Goal: Task Accomplishment & Management: Use online tool/utility

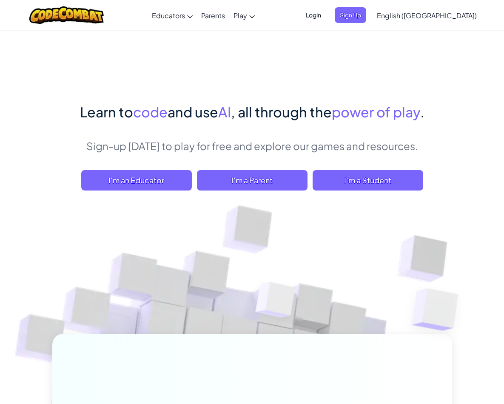
click at [313, 191] on span "I'm a Student" at bounding box center [368, 180] width 111 height 20
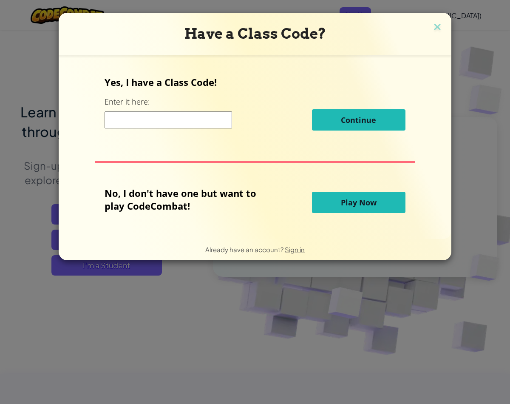
click at [357, 207] on span "Play Now" at bounding box center [359, 202] width 36 height 10
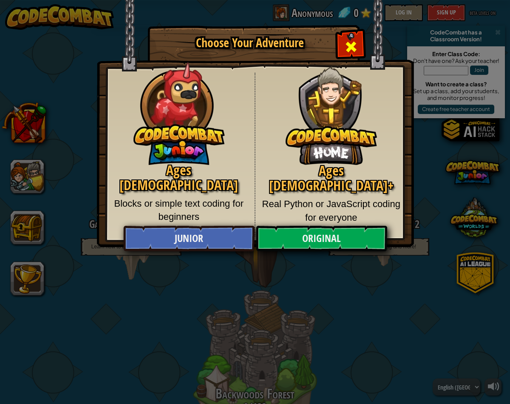
click at [355, 46] on span "Close modal" at bounding box center [352, 47] width 14 height 14
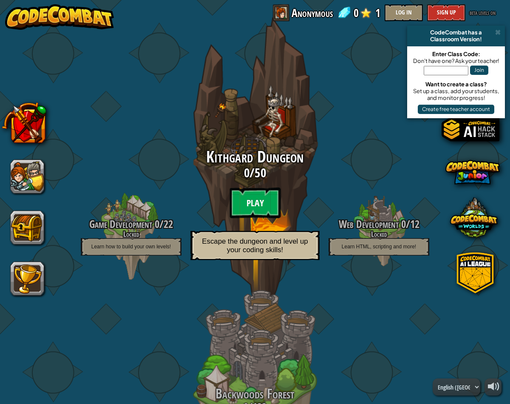
click at [251, 208] on btn "Play" at bounding box center [255, 203] width 51 height 31
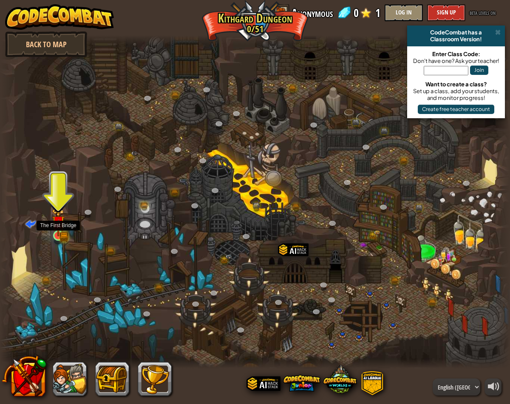
drag, startPoint x: 52, startPoint y: 222, endPoint x: 56, endPoint y: 227, distance: 6.4
click at [52, 222] on img at bounding box center [58, 222] width 13 height 28
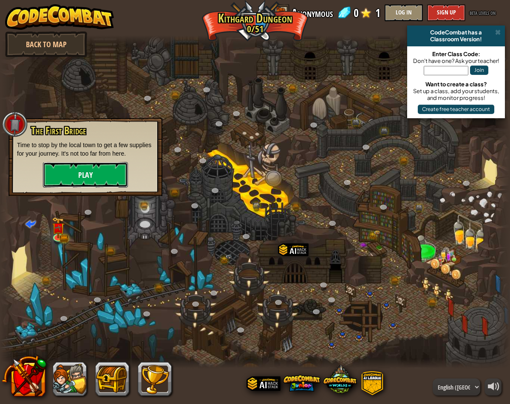
click at [83, 180] on button "Play" at bounding box center [85, 175] width 85 height 26
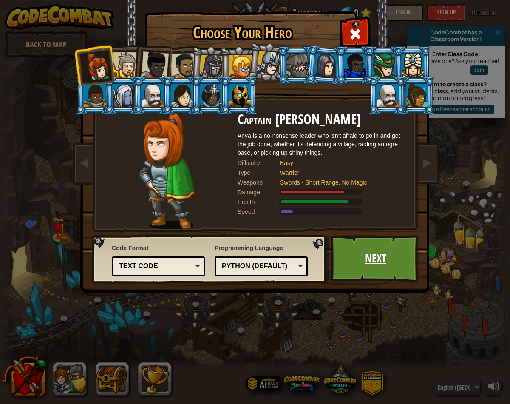
click at [380, 260] on link "Next" at bounding box center [375, 258] width 89 height 47
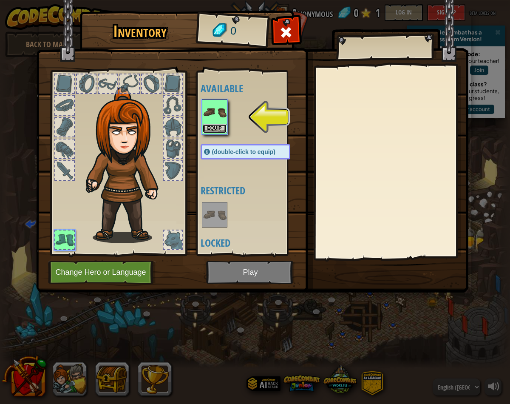
click at [214, 129] on button "Equip" at bounding box center [215, 128] width 24 height 9
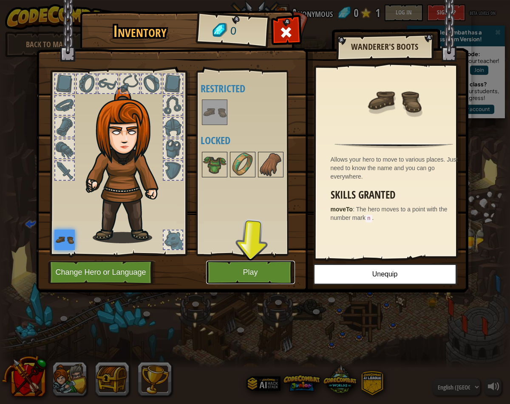
click at [279, 271] on button "Play" at bounding box center [250, 272] width 89 height 23
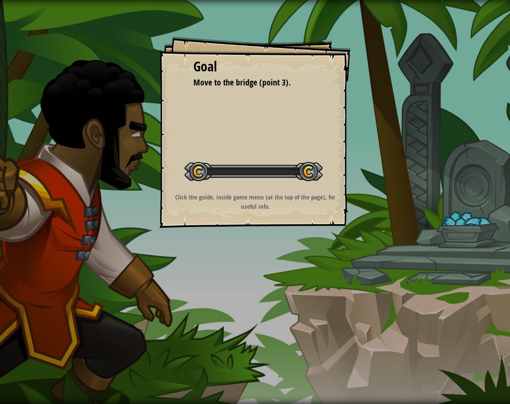
click at [279, 271] on div "Goal Move to the bridge (point 3). Start Level Error loading from server. Try r…" at bounding box center [255, 202] width 510 height 404
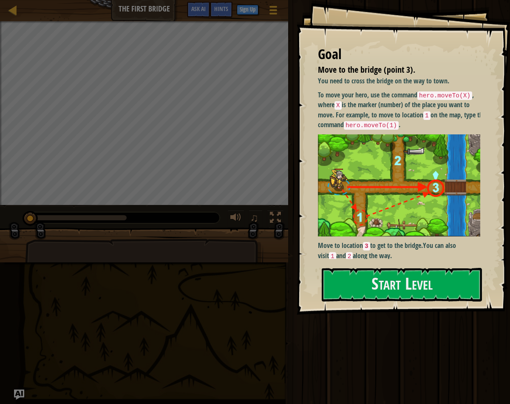
click at [391, 246] on p "Move to location 3 to get to the bridge. You can also visit 1 and 2 along the w…" at bounding box center [402, 251] width 169 height 20
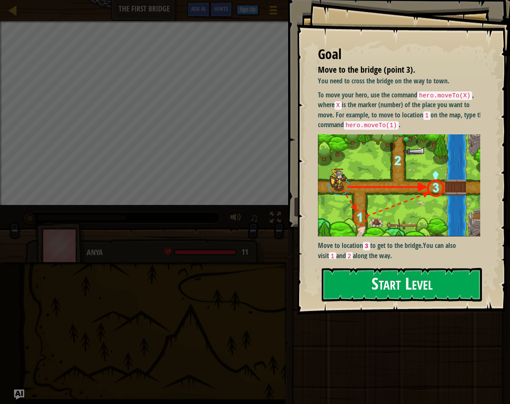
click at [387, 271] on button "Start Level" at bounding box center [402, 285] width 160 height 34
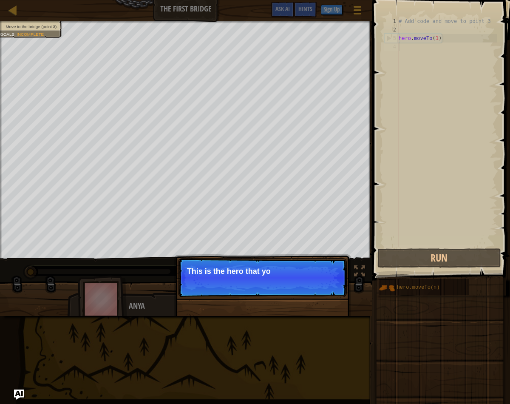
click at [289, 260] on p "Skip (esc) Continue This is the hero that yo" at bounding box center [262, 277] width 169 height 39
click at [388, 249] on button "Run" at bounding box center [440, 258] width 124 height 20
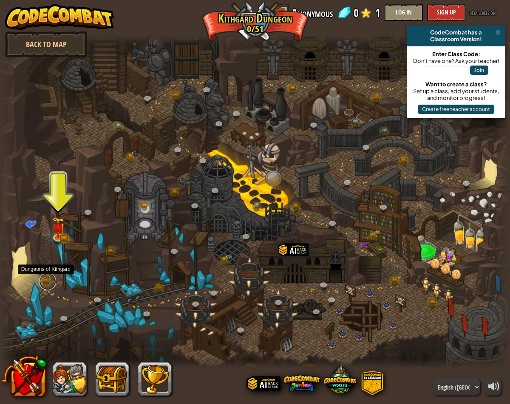
click at [48, 283] on link at bounding box center [47, 281] width 17 height 17
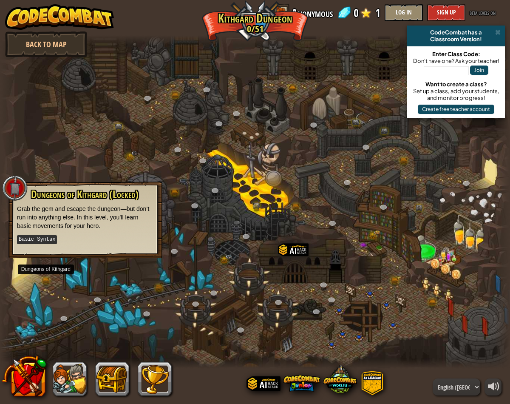
click at [88, 266] on div at bounding box center [255, 201] width 510 height 333
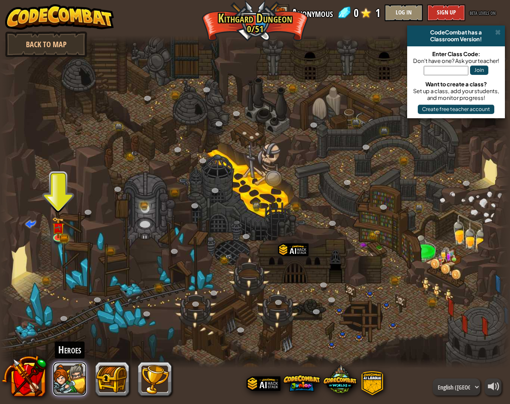
click at [64, 371] on button at bounding box center [70, 379] width 34 height 34
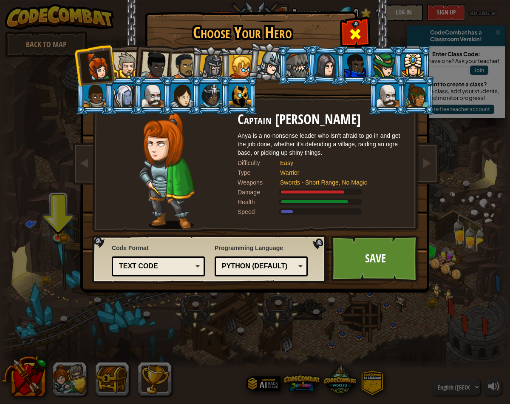
click at [359, 30] on span at bounding box center [356, 34] width 14 height 14
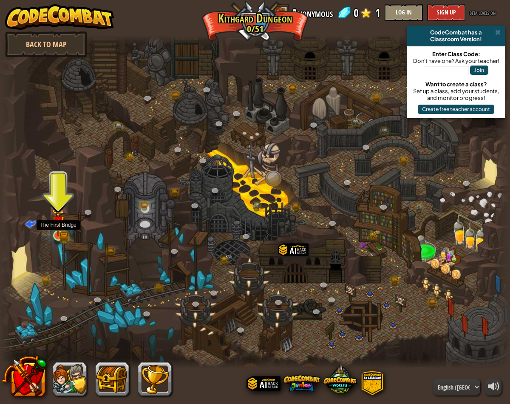
click at [60, 235] on img at bounding box center [58, 222] width 13 height 28
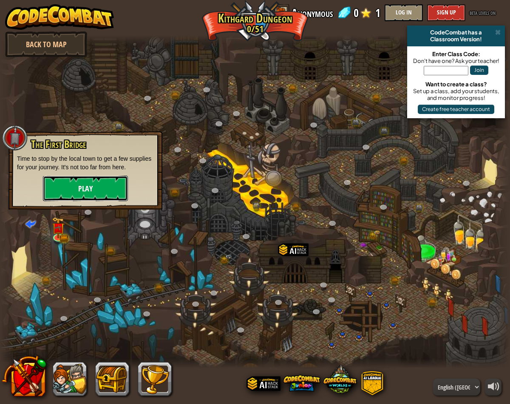
click at [77, 177] on button "Play" at bounding box center [85, 189] width 85 height 26
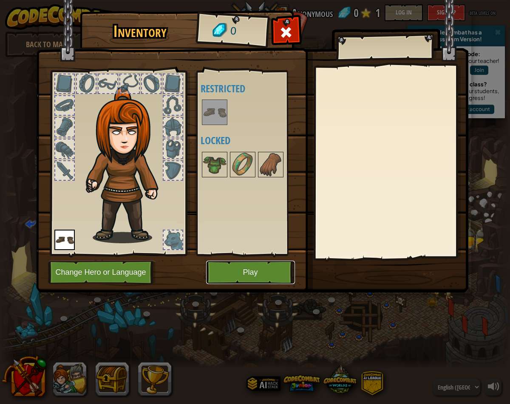
click at [274, 265] on button "Play" at bounding box center [250, 272] width 89 height 23
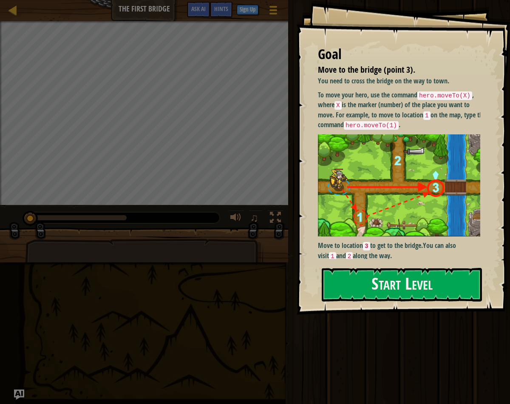
click at [362, 187] on img at bounding box center [402, 185] width 169 height 102
click at [440, 285] on button "Start Level" at bounding box center [402, 285] width 160 height 34
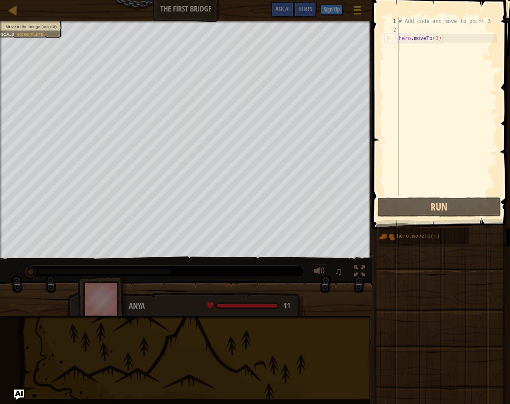
click at [408, 49] on div "# Add code and move to point 3 hero . moveTo ( 1 )" at bounding box center [489, 115] width 185 height 196
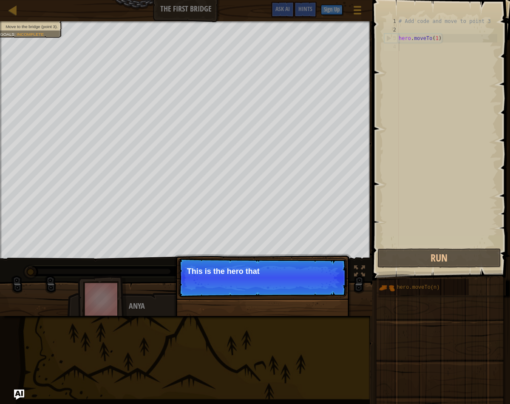
click at [295, 275] on p "Skip (esc) Continue This is the hero that" at bounding box center [262, 277] width 169 height 39
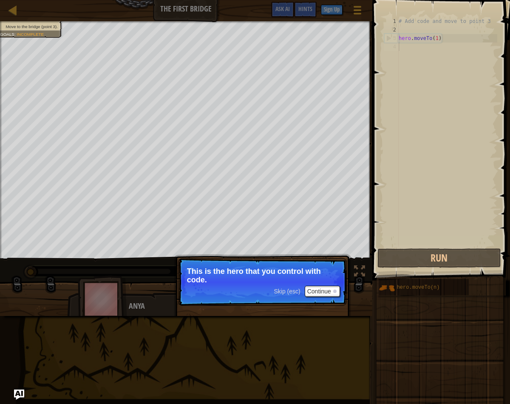
click at [413, 51] on div "# Add code and move to point 3 hero . moveTo ( 1 )" at bounding box center [447, 140] width 100 height 247
click at [399, 47] on div "4" at bounding box center [392, 47] width 14 height 9
drag, startPoint x: 421, startPoint y: 45, endPoint x: 428, endPoint y: 42, distance: 8.1
click at [421, 45] on div "# Add code and move to point 3 hero . moveTo ( 1 )" at bounding box center [447, 140] width 100 height 247
click at [433, 40] on div "# Add code and move to point 3 hero . moveTo ( 1 )" at bounding box center [447, 140] width 100 height 247
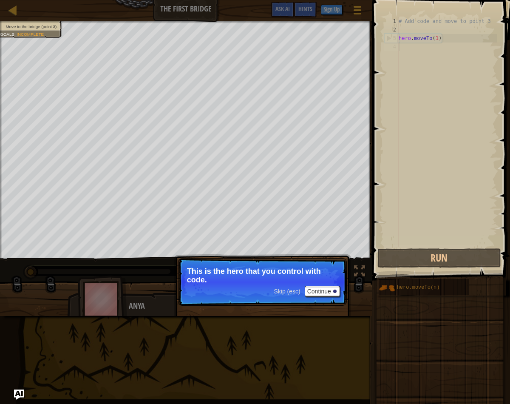
type textarea "hero.moveTo(1)"
click at [406, 51] on div "# Add code and move to point 3 hero . moveTo ( 1 )" at bounding box center [447, 140] width 100 height 247
click at [291, 293] on span "Skip (esc)" at bounding box center [287, 291] width 26 height 7
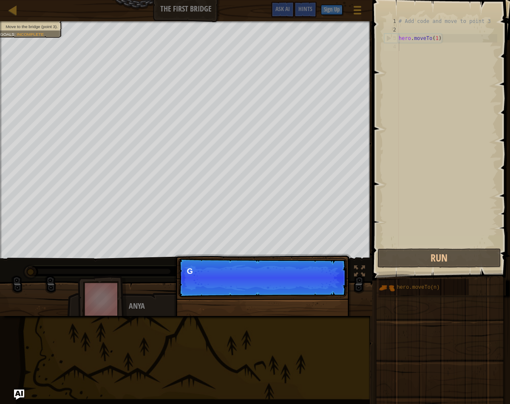
scroll to position [4, 0]
click at [308, 277] on p "Skip (esc) Continue Get to the bri" at bounding box center [262, 277] width 169 height 39
click at [312, 286] on p "Skip (esc) Continue Get to the bridge by going to point" at bounding box center [262, 277] width 169 height 39
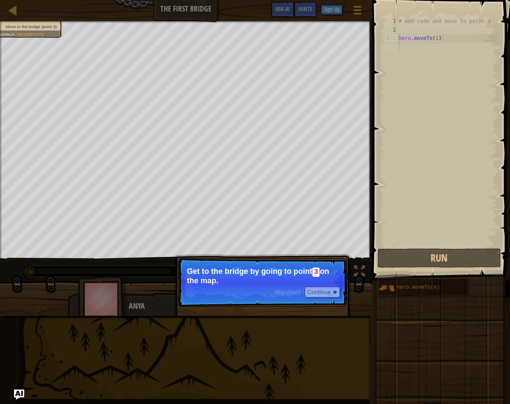
click at [320, 280] on p "Get to the bridge by going to point 3 on the map." at bounding box center [262, 276] width 151 height 18
click at [317, 293] on button "Continue" at bounding box center [322, 292] width 35 height 11
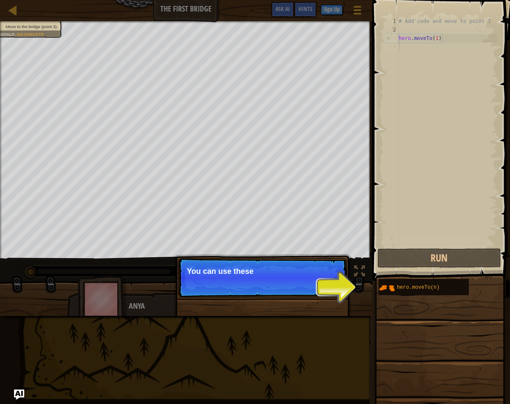
click at [299, 284] on p "Skip (esc) Continue You can use these" at bounding box center [262, 277] width 169 height 39
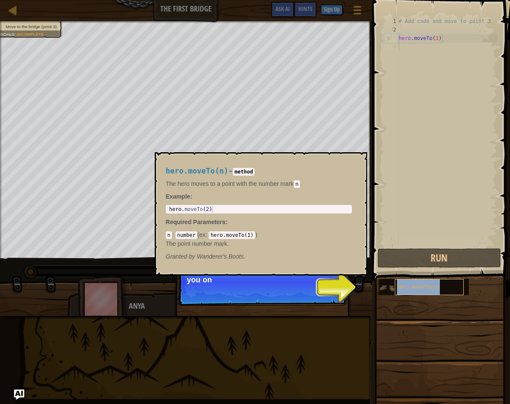
click at [401, 287] on span "hero.moveTo(n)" at bounding box center [418, 288] width 43 height 6
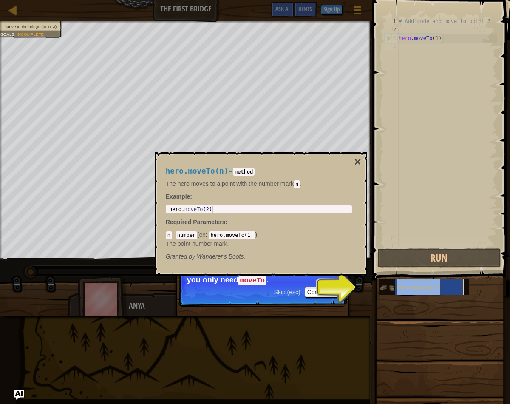
click at [411, 286] on span "hero.moveTo(n)" at bounding box center [418, 288] width 43 height 6
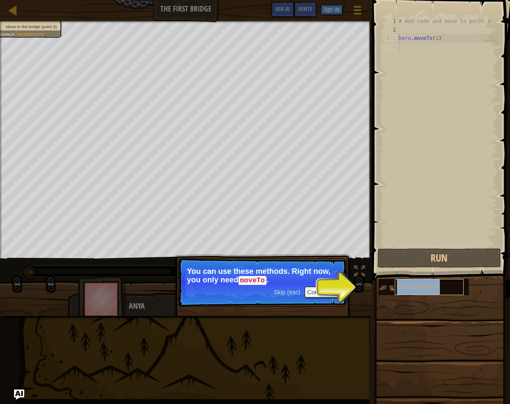
click at [411, 286] on span "hero.moveTo(n)" at bounding box center [418, 288] width 43 height 6
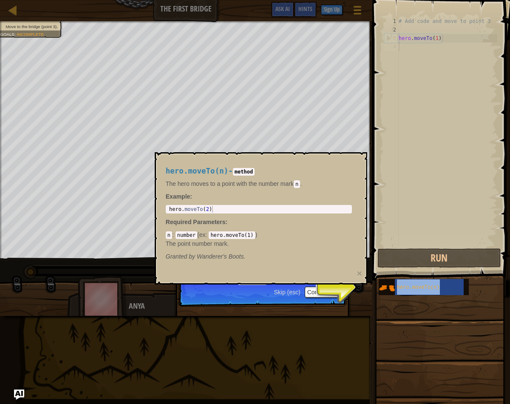
drag, startPoint x: 290, startPoint y: 299, endPoint x: 314, endPoint y: 299, distance: 24.2
click at [290, 299] on p "Skip (esc) Continue You can use these methods. Right now, you only need moveTo ." at bounding box center [262, 282] width 169 height 48
click at [396, 288] on div "hero.moveTo(n)" at bounding box center [429, 287] width 69 height 16
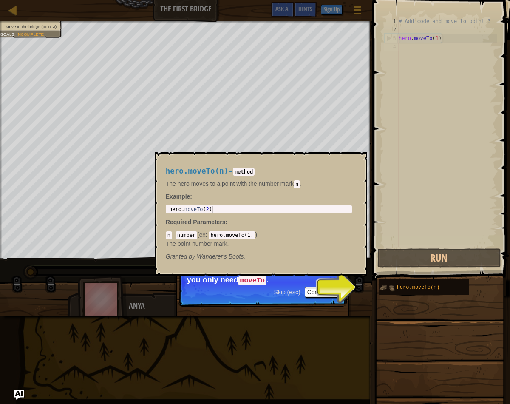
click at [390, 292] on img at bounding box center [387, 288] width 16 height 16
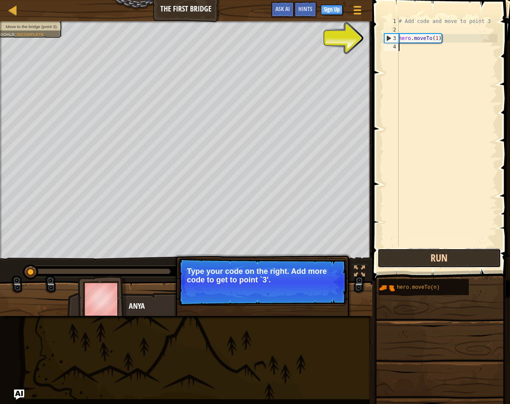
click at [428, 261] on button "Run" at bounding box center [440, 258] width 124 height 20
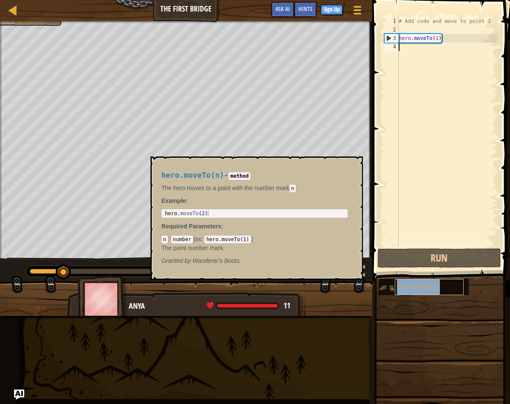
click at [424, 293] on div "hero.moveTo(n)" at bounding box center [429, 287] width 69 height 16
click at [422, 47] on div "# Add code and move to point 3 hero . moveTo ( 1 )" at bounding box center [447, 140] width 100 height 247
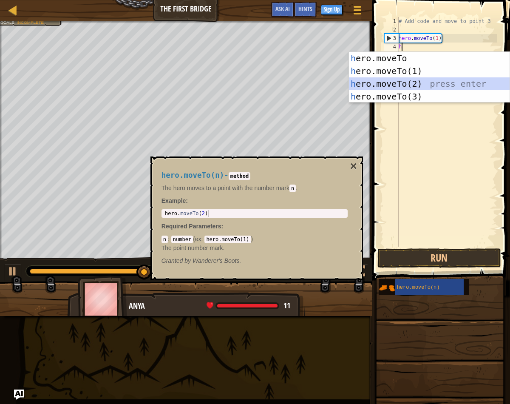
click at [443, 82] on div "h ero.moveTo press enter h ero.moveTo(1) press enter h ero.moveTo(2) press ente…" at bounding box center [429, 90] width 161 height 77
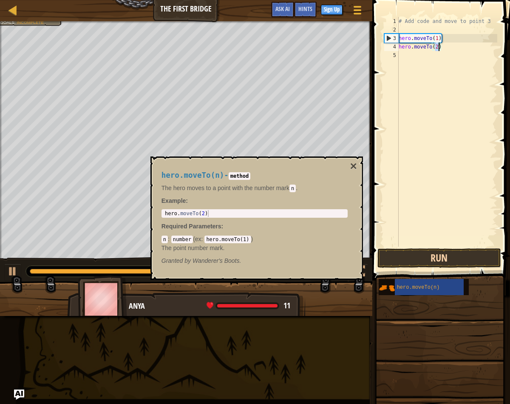
type textarea "hero.moveTo(2)"
click at [462, 261] on button "Run" at bounding box center [440, 258] width 124 height 20
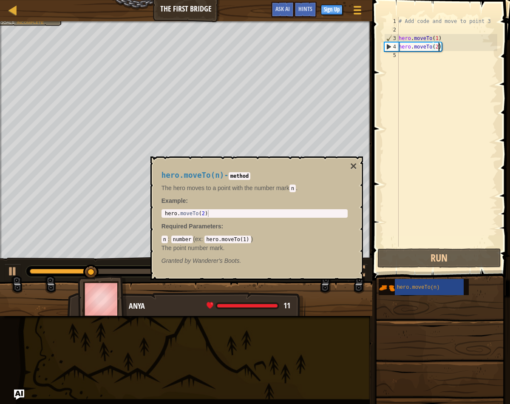
click at [422, 57] on div "# Add code and move to point 3 hero . moveTo ( 1 ) hero . moveTo ( 2 )" at bounding box center [447, 140] width 100 height 247
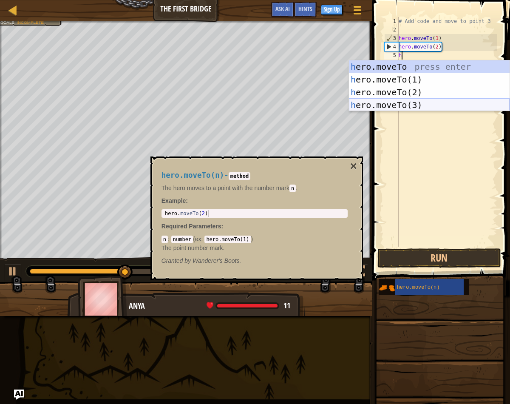
click at [433, 105] on div "h ero.moveTo press enter h ero.moveTo(1) press enter h ero.moveTo(2) press ente…" at bounding box center [429, 98] width 161 height 77
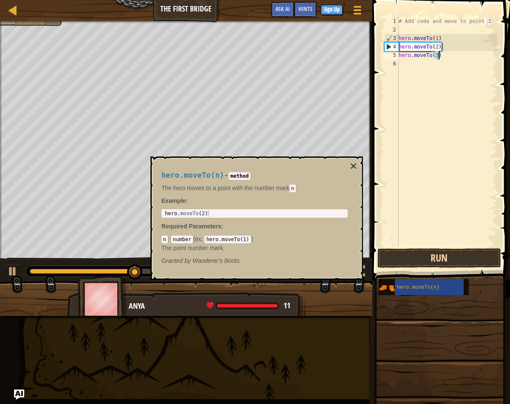
type textarea "hero.moveTo(3)"
click at [449, 259] on button "Run" at bounding box center [440, 258] width 124 height 20
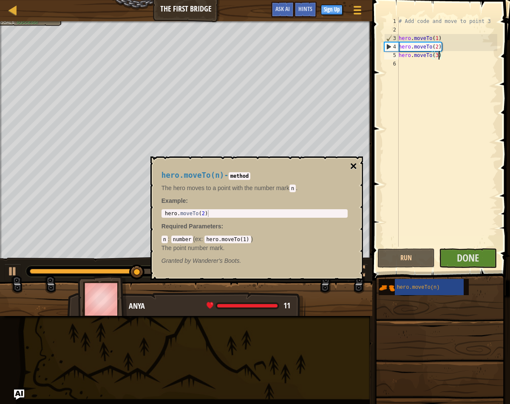
click at [353, 165] on button "×" at bounding box center [353, 166] width 7 height 12
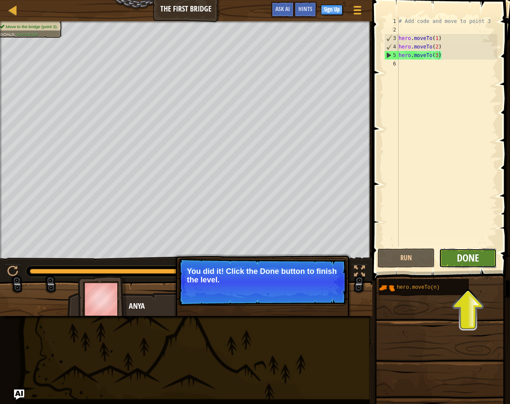
click at [465, 264] on span "Done" at bounding box center [468, 258] width 22 height 14
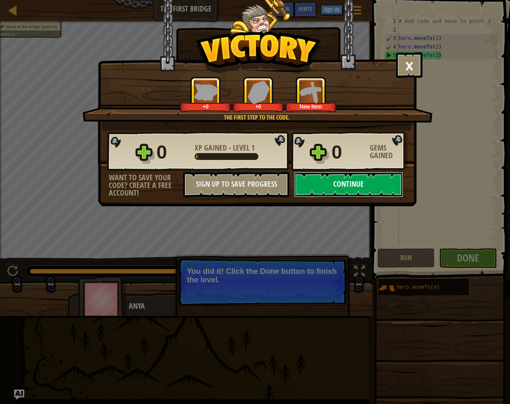
click at [336, 191] on button "Continue" at bounding box center [349, 185] width 110 height 26
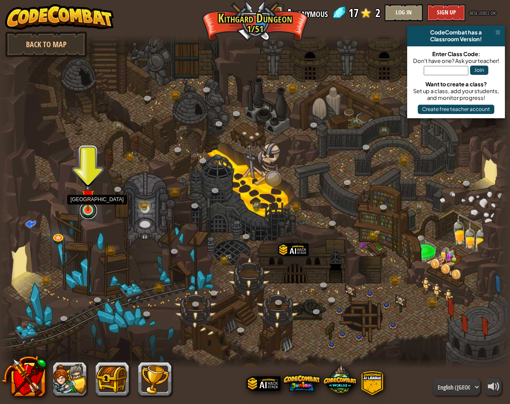
click at [83, 213] on link at bounding box center [88, 210] width 17 height 17
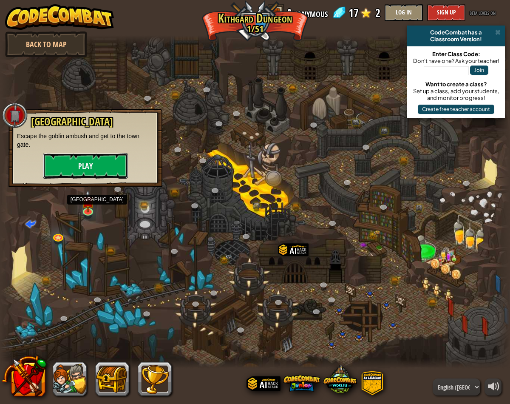
click at [74, 173] on button "Play" at bounding box center [85, 166] width 85 height 26
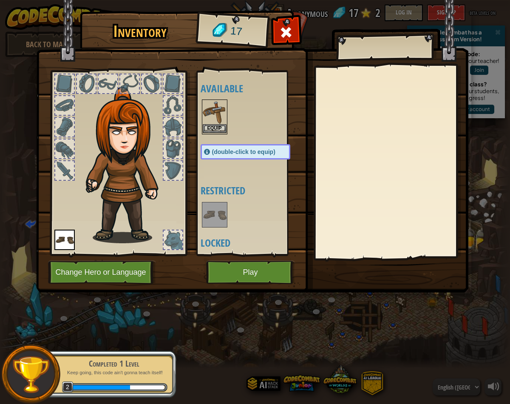
click at [221, 106] on img at bounding box center [215, 112] width 24 height 24
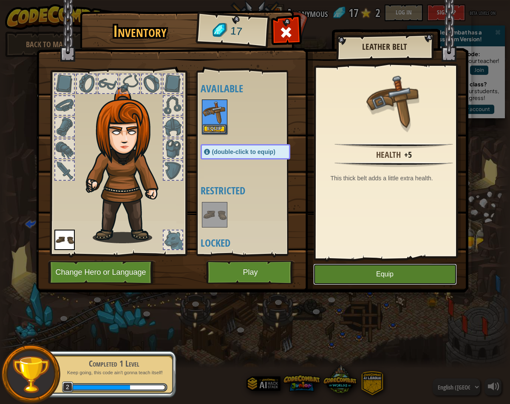
click at [391, 269] on button "Equip" at bounding box center [385, 274] width 144 height 21
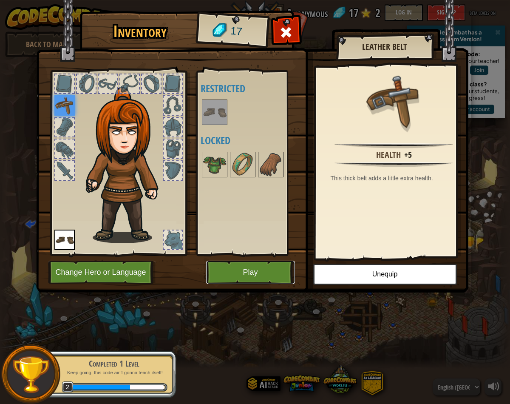
click at [285, 266] on button "Play" at bounding box center [250, 272] width 89 height 23
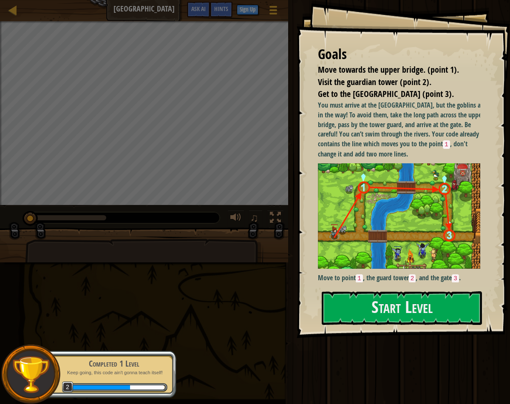
click at [407, 273] on p "Move to point 1 , the guard tower 2 , and the gate 3 ." at bounding box center [402, 278] width 169 height 10
click at [407, 279] on div "You must arrive at the [GEOGRAPHIC_DATA], but the goblins are in the way! To av…" at bounding box center [402, 191] width 169 height 182
click at [405, 284] on div "Goals Move towards the upper bridge. (point 1). Visit the [GEOGRAPHIC_DATA] (po…" at bounding box center [404, 169] width 214 height 338
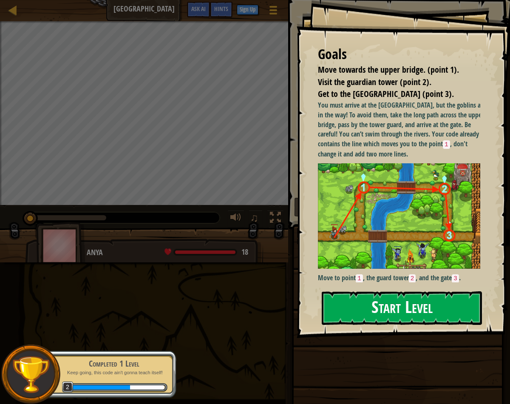
click at [422, 309] on button "Start Level" at bounding box center [402, 308] width 160 height 34
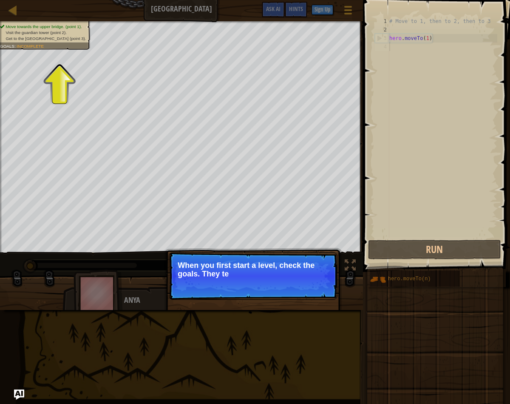
click at [30, 42] on div "Move towards the upper bridge. (point 1). Visit the [GEOGRAPHIC_DATA] (point 2)…" at bounding box center [40, 33] width 100 height 34
click at [28, 44] on span "Incomplete" at bounding box center [30, 46] width 27 height 5
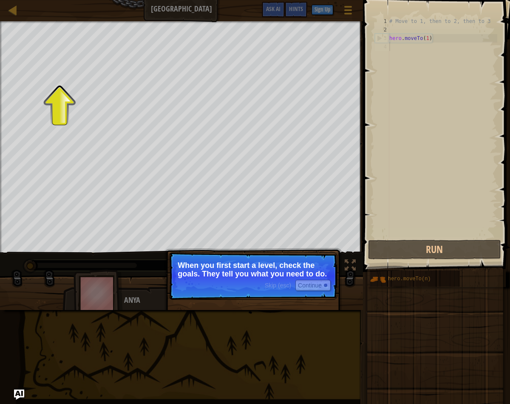
click at [274, 276] on p "When you first start a level, check the goals. They tell you what you need to d…" at bounding box center [253, 269] width 151 height 17
click at [320, 284] on button "Continue" at bounding box center [313, 285] width 35 height 11
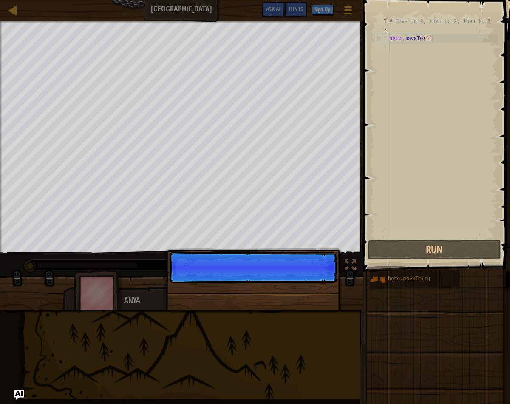
scroll to position [4, 0]
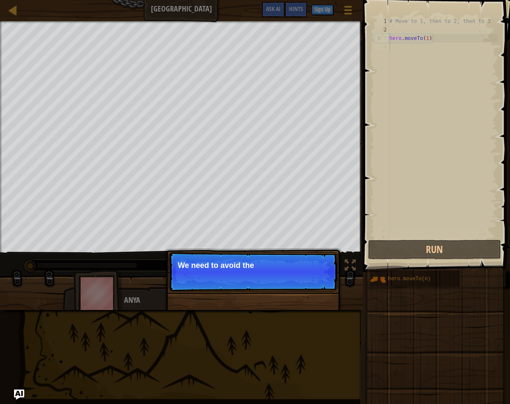
click at [314, 289] on p "Skip (esc) Continue We need to avoid the" at bounding box center [253, 271] width 169 height 39
click at [317, 284] on p "Skip (esc) Continue We need to avoid the goblins' ambu" at bounding box center [253, 271] width 169 height 39
click at [316, 281] on button "Continue" at bounding box center [313, 276] width 35 height 11
click at [315, 286] on p "Skip (esc) Continue First, the" at bounding box center [253, 271] width 169 height 39
click at [315, 277] on p "Skip (esc) Continue First, the hero moves to" at bounding box center [253, 271] width 169 height 39
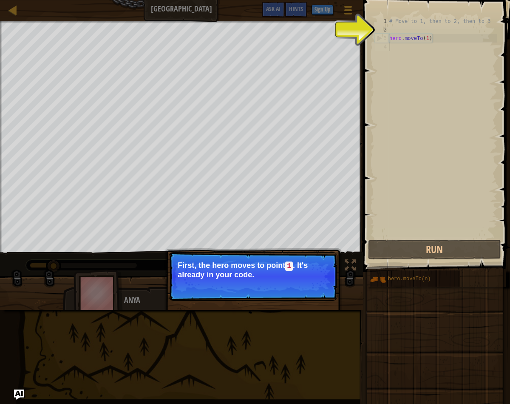
click at [314, 293] on p "Skip (esc) Continue First, the hero moves to point 1 . It's already in your cod…" at bounding box center [253, 276] width 169 height 48
click at [320, 292] on div "Skip (esc) Continue" at bounding box center [298, 286] width 66 height 11
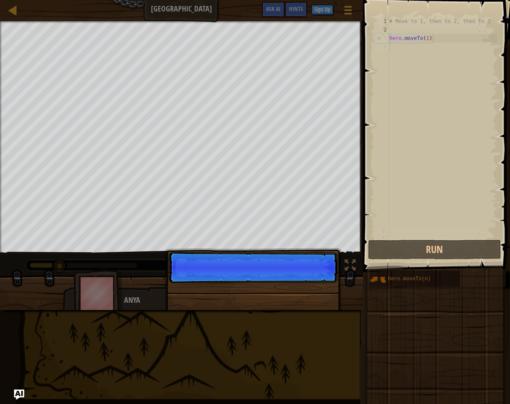
click at [320, 283] on p "Skip (esc) Continue" at bounding box center [253, 267] width 169 height 31
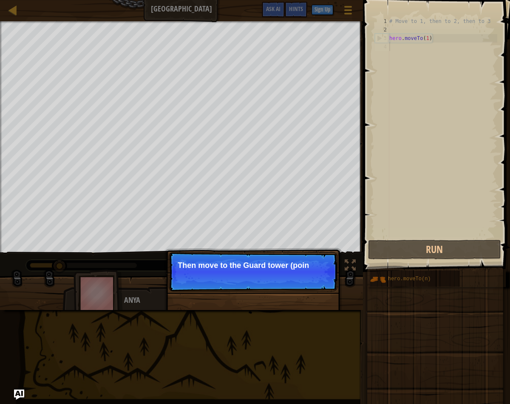
click at [320, 288] on p "Skip (esc) Continue Then move to the Guard tower (poin" at bounding box center [253, 271] width 169 height 39
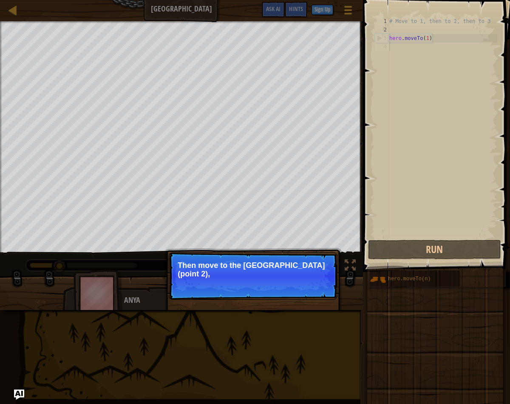
click at [319, 281] on p "Skip (esc) Continue Then move to the [GEOGRAPHIC_DATA] (point 2)," at bounding box center [253, 276] width 169 height 48
drag, startPoint x: 313, startPoint y: 284, endPoint x: 293, endPoint y: 287, distance: 20.2
click at [313, 285] on p "Skip (esc) Continue Then move to the [GEOGRAPHIC_DATA] (point 2), and finally to" at bounding box center [253, 276] width 169 height 48
drag, startPoint x: 285, startPoint y: 288, endPoint x: 277, endPoint y: 288, distance: 7.7
click at [284, 288] on p "Skip (esc) Continue Then move to the [GEOGRAPHIC_DATA] (point 2), and finally t…" at bounding box center [253, 276] width 169 height 48
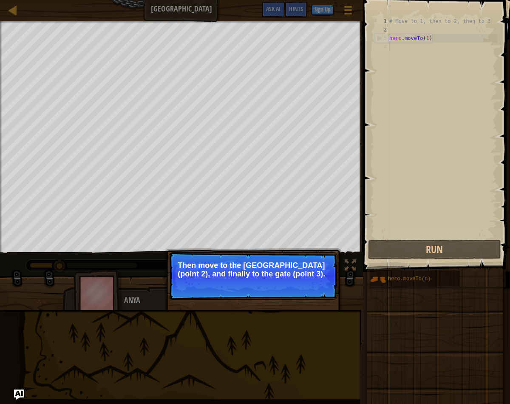
click at [274, 288] on p "Skip (esc) Continue Then move to the [GEOGRAPHIC_DATA] (point 2), and finally t…" at bounding box center [253, 276] width 169 height 48
drag, startPoint x: 283, startPoint y: 293, endPoint x: 295, endPoint y: 298, distance: 12.8
click at [286, 296] on p "Skip (esc) Continue Then move to the [GEOGRAPHIC_DATA] (point 2), and finally t…" at bounding box center [253, 276] width 169 height 48
click at [287, 283] on span "Skip (esc)" at bounding box center [278, 285] width 26 height 7
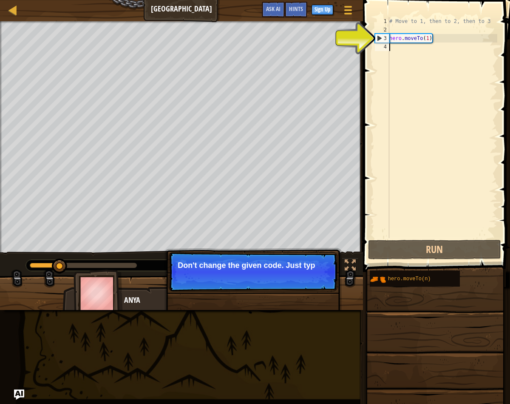
click at [394, 47] on div "# Move to 1, then to 2, then to 3 hero . moveTo ( 1 )" at bounding box center [443, 136] width 110 height 238
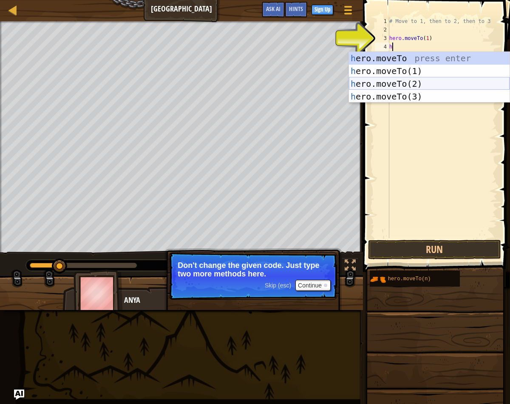
click at [422, 80] on div "h ero.moveTo press enter h ero.moveTo(1) press enter h ero.moveTo(2) press ente…" at bounding box center [429, 90] width 161 height 77
type textarea "hero.moveTo(2)"
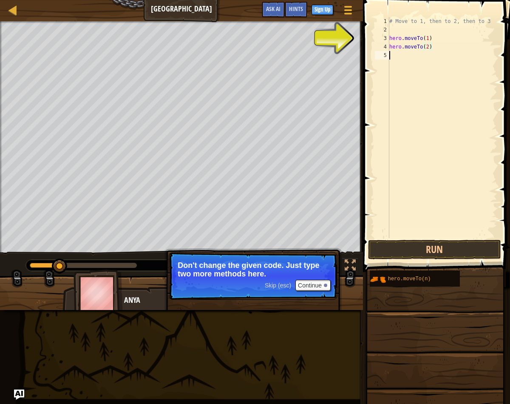
click at [411, 62] on div "# Move to 1, then to 2, then to 3 hero . moveTo ( 1 ) hero . moveTo ( 2 )" at bounding box center [443, 136] width 110 height 238
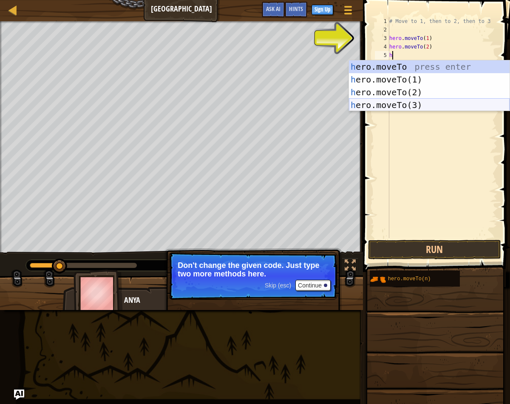
click at [439, 105] on div "h ero.moveTo press enter h ero.moveTo(1) press enter h ero.moveTo(2) press ente…" at bounding box center [429, 98] width 161 height 77
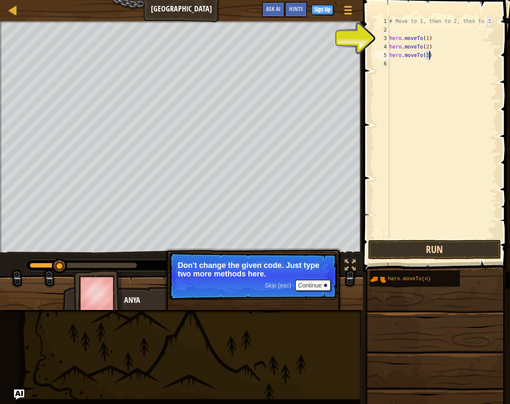
type textarea "hero.moveTo(3)"
click at [462, 248] on button "Run" at bounding box center [434, 250] width 133 height 20
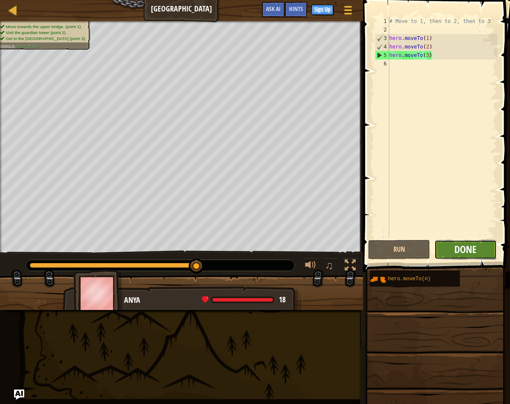
click at [474, 246] on span "Done" at bounding box center [466, 249] width 22 height 14
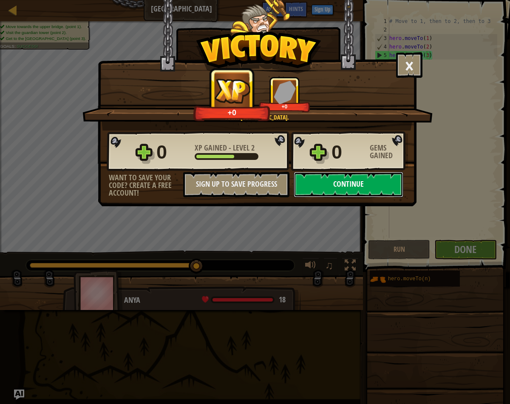
click at [339, 189] on button "Continue" at bounding box center [349, 185] width 110 height 26
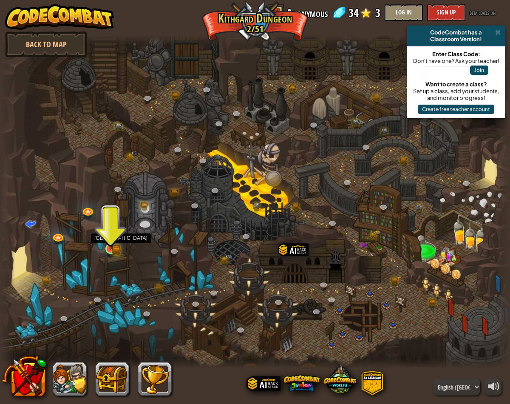
click at [115, 245] on img at bounding box center [110, 235] width 13 height 28
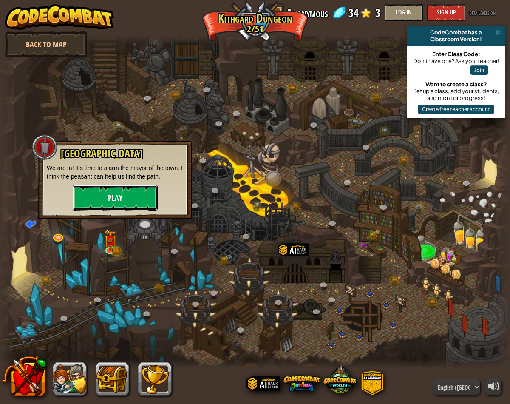
click at [120, 190] on button "Play" at bounding box center [115, 198] width 85 height 26
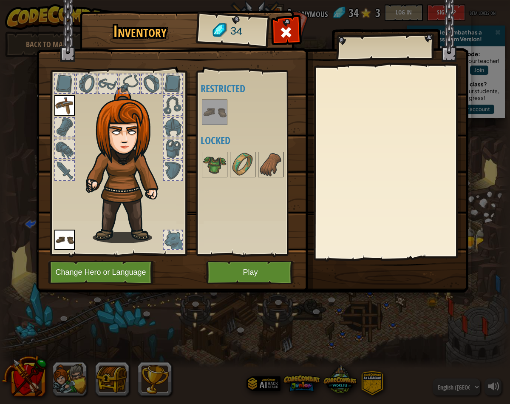
drag, startPoint x: 212, startPoint y: 106, endPoint x: 214, endPoint y: 117, distance: 10.4
click at [212, 106] on img at bounding box center [215, 112] width 24 height 24
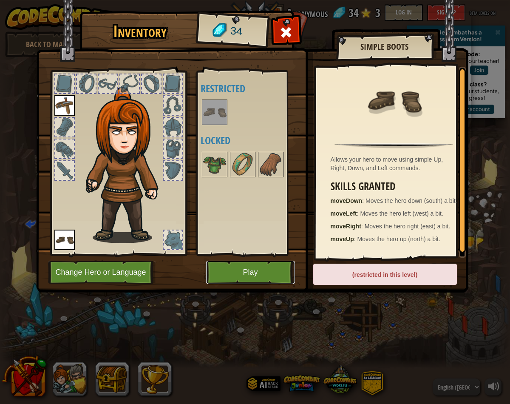
click at [287, 281] on button "Play" at bounding box center [250, 272] width 89 height 23
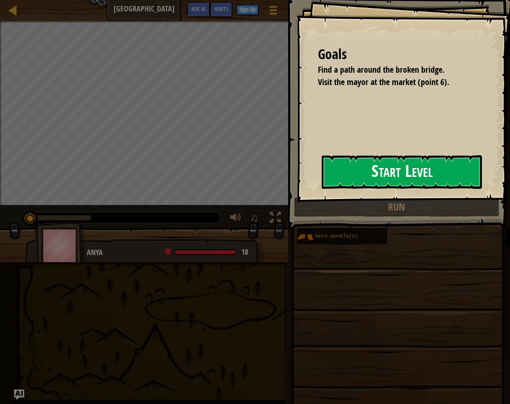
click at [334, 181] on button "Start Level" at bounding box center [402, 172] width 160 height 34
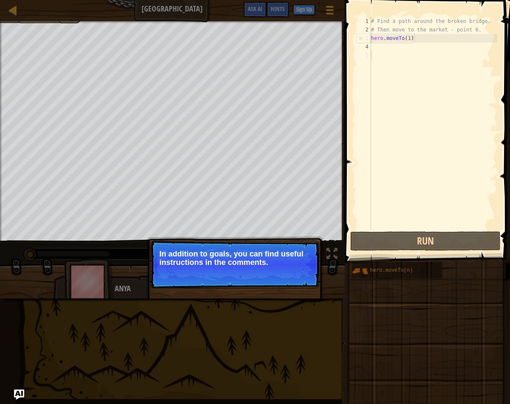
click at [377, 51] on div "# Find a path around the broken bridge. # Then move to the market - point 6. he…" at bounding box center [434, 132] width 128 height 230
click at [251, 278] on div "Skip (esc) Continue" at bounding box center [280, 273] width 66 height 11
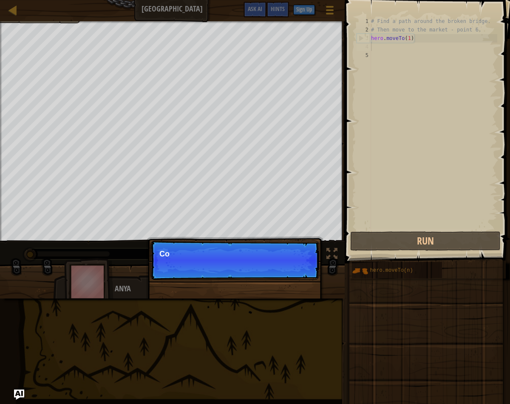
scroll to position [4, 0]
click at [262, 275] on p "Skip (esc) Continue Comments are no" at bounding box center [235, 260] width 169 height 39
click at [268, 274] on p "Skip (esc) Continue Comments are notes and tips." at bounding box center [235, 260] width 169 height 39
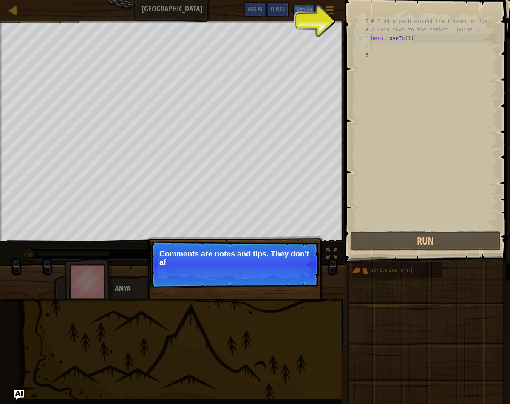
click at [275, 279] on p "Skip (esc) Continue Comments are notes and tips. They don't af" at bounding box center [235, 265] width 169 height 48
click at [267, 273] on p "Skip (esc) Continue Comments are notes and tips. They don't affect yo" at bounding box center [235, 265] width 169 height 48
click at [393, 126] on div "# Find a path around the broken bridge. # Then move to the market - point 6. he…" at bounding box center [434, 132] width 128 height 230
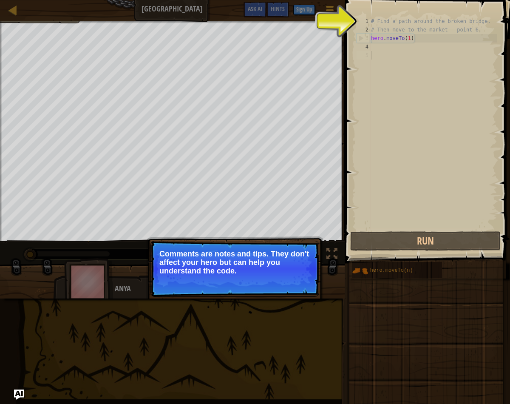
click at [280, 271] on p "Comments are notes and tips. They don't affect your hero but can help you under…" at bounding box center [235, 263] width 151 height 26
click at [296, 282] on button "Continue" at bounding box center [294, 282] width 35 height 11
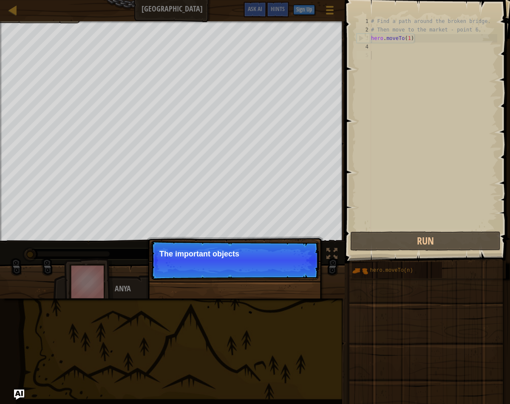
click at [296, 279] on p "Skip (esc) Continue The important objects" at bounding box center [235, 260] width 169 height 39
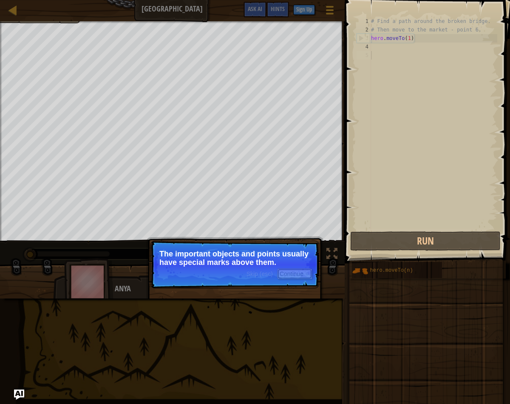
click at [281, 274] on button "Continue" at bounding box center [294, 273] width 35 height 11
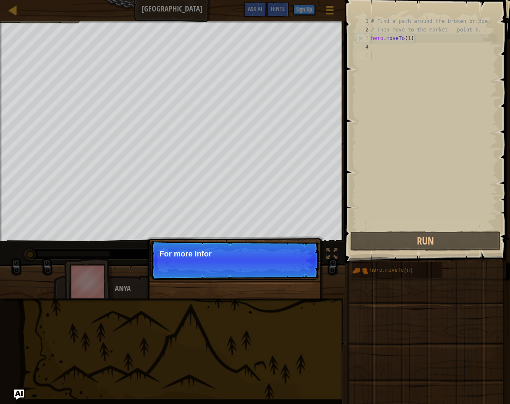
click at [288, 272] on p "Skip (esc) Continue For more infor" at bounding box center [235, 260] width 169 height 39
click at [274, 271] on p "Skip (esc) Continue For more information, read" at bounding box center [235, 260] width 169 height 39
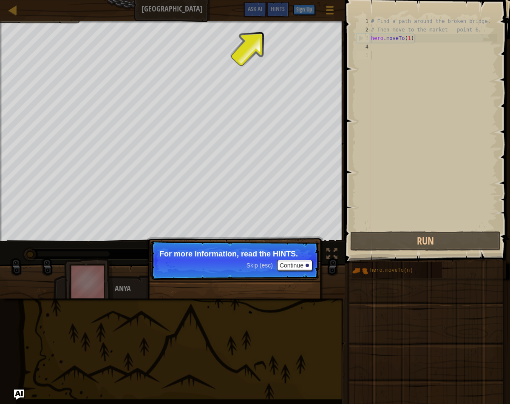
click at [265, 262] on span "Skip (esc)" at bounding box center [260, 265] width 26 height 7
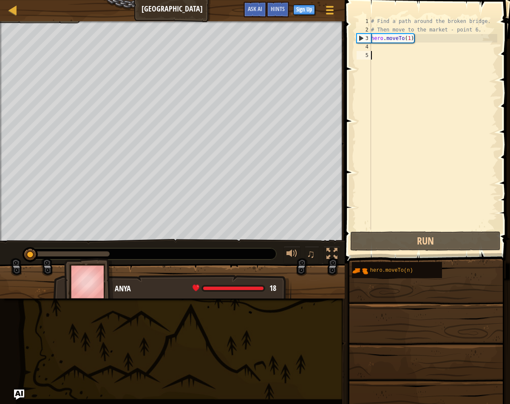
click at [398, 47] on div "# Find a path around the broken bridge. # Then move to the market - point 6. he…" at bounding box center [434, 132] width 128 height 230
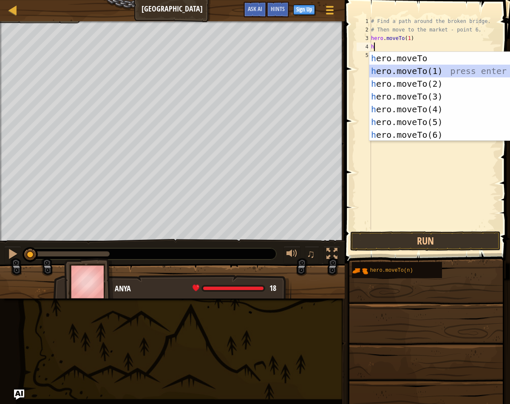
click at [408, 71] on div "h ero.moveTo press enter h ero.moveTo(1) press enter h ero.moveTo(2) press ente…" at bounding box center [450, 109] width 161 height 115
type textarea "hero.moveTo(1)"
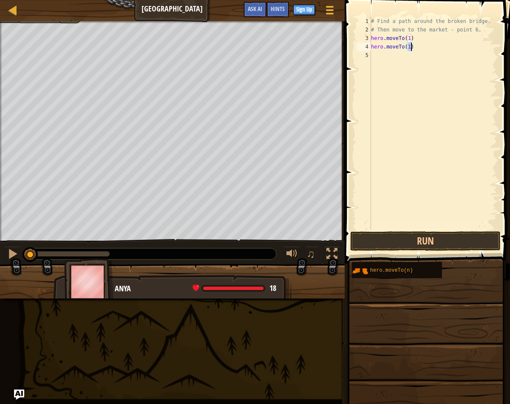
click at [398, 57] on div "# Find a path around the broken bridge. # Then move to the market - point 6. he…" at bounding box center [434, 132] width 128 height 230
click at [412, 48] on div "# Find a path around the broken bridge. # Then move to the market - point 6. he…" at bounding box center [434, 132] width 128 height 230
type textarea "hero.moveTo(1)"
drag, startPoint x: 405, startPoint y: 52, endPoint x: 370, endPoint y: 51, distance: 34.5
click at [379, 53] on div "# Find a path around the broken bridge. # Then move to the market - point 6. he…" at bounding box center [434, 132] width 128 height 230
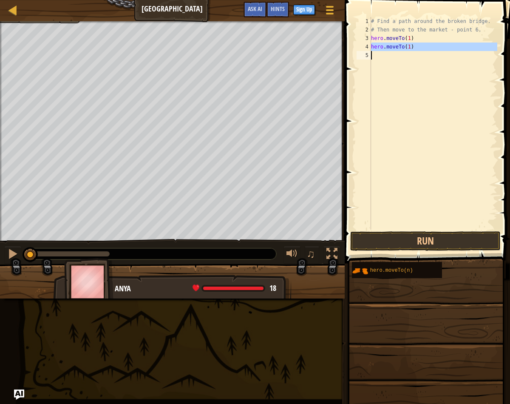
drag, startPoint x: 372, startPoint y: 47, endPoint x: 431, endPoint y: 56, distance: 59.4
click at [431, 56] on div "# Find a path around the broken bridge. # Then move to the market - point 6. he…" at bounding box center [434, 132] width 128 height 230
type textarea "hero.moveTo(1)"
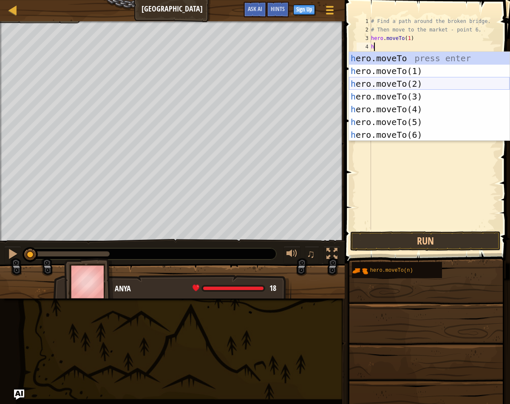
click at [426, 85] on div "h ero.moveTo press enter h ero.moveTo(1) press enter h ero.moveTo(2) press ente…" at bounding box center [429, 109] width 161 height 115
type textarea "hero.moveTo(2)"
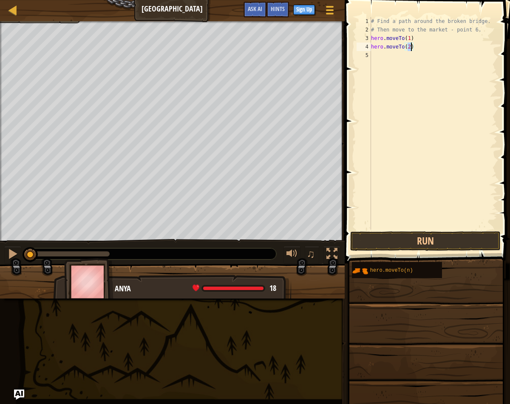
click at [382, 58] on div "# Find a path around the broken bridge. # Then move to the market - point 6. he…" at bounding box center [434, 132] width 128 height 230
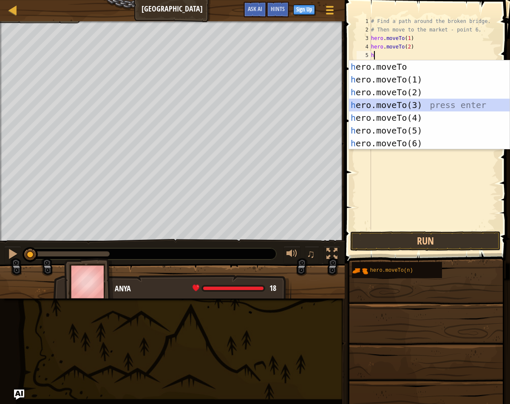
click at [415, 104] on div "h ero.moveTo press enter h ero.moveTo(1) press enter h ero.moveTo(2) press ente…" at bounding box center [429, 117] width 161 height 115
type textarea "hero.moveTo(3)"
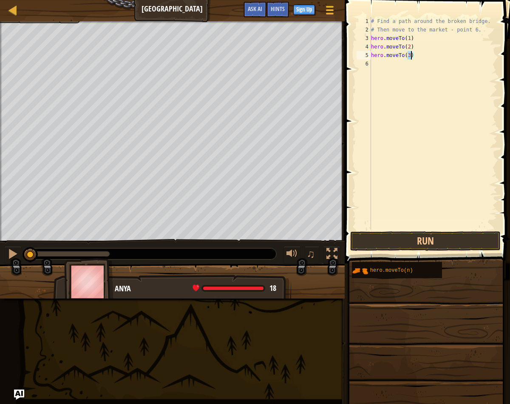
click at [384, 68] on div "# Find a path around the broken bridge. # Then move to the market - point 6. he…" at bounding box center [434, 132] width 128 height 230
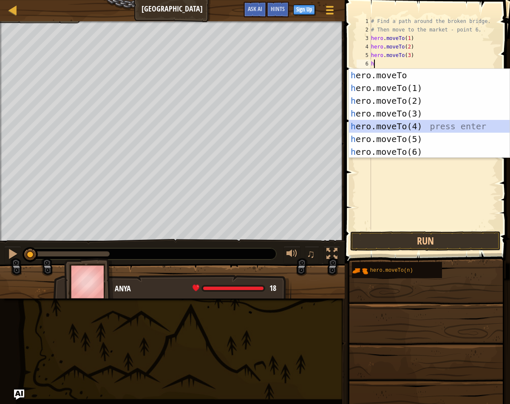
click at [424, 122] on div "h ero.moveTo press enter h ero.moveTo(1) press enter h ero.moveTo(2) press ente…" at bounding box center [429, 126] width 161 height 115
type textarea "hero.moveTo(4)"
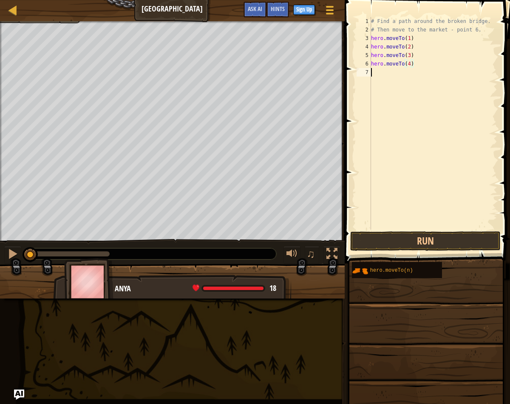
click at [387, 71] on div "# Find a path around the broken bridge. # Then move to the market - point 6. he…" at bounding box center [434, 132] width 128 height 230
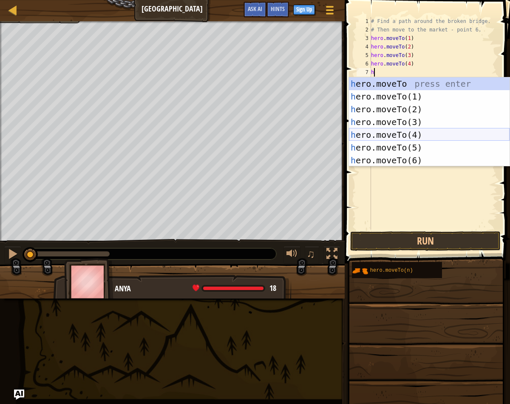
click at [424, 145] on div "h ero.moveTo press enter h ero.moveTo(1) press enter h ero.moveTo(2) press ente…" at bounding box center [429, 134] width 161 height 115
type textarea "hero.moveTo(5)"
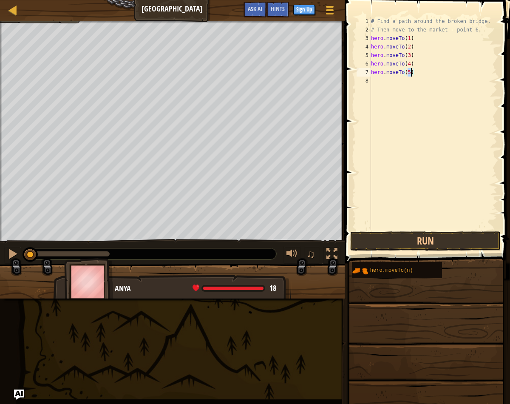
click at [394, 84] on div "# Find a path around the broken bridge. # Then move to the market - point 6. he…" at bounding box center [434, 132] width 128 height 230
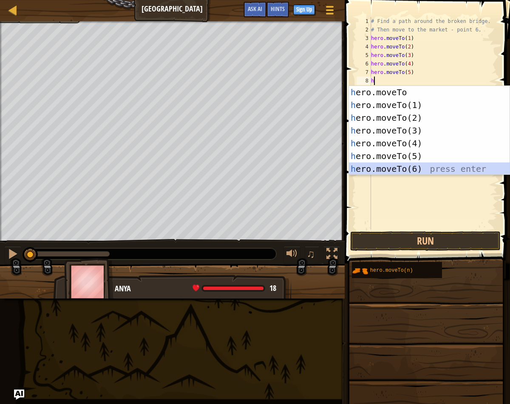
click at [414, 170] on div "h ero.moveTo press enter h ero.moveTo(1) press enter h ero.moveTo(2) press ente…" at bounding box center [429, 143] width 161 height 115
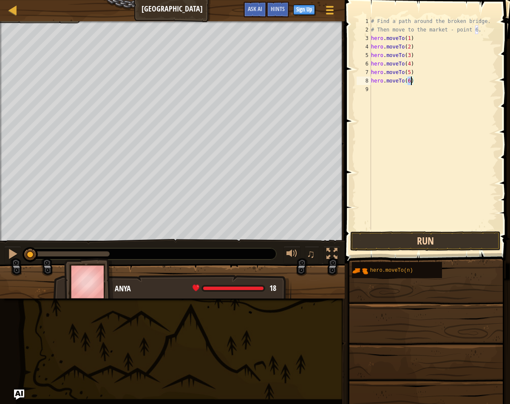
type textarea "hero.moveTo(6)"
click at [436, 235] on button "Run" at bounding box center [425, 241] width 151 height 20
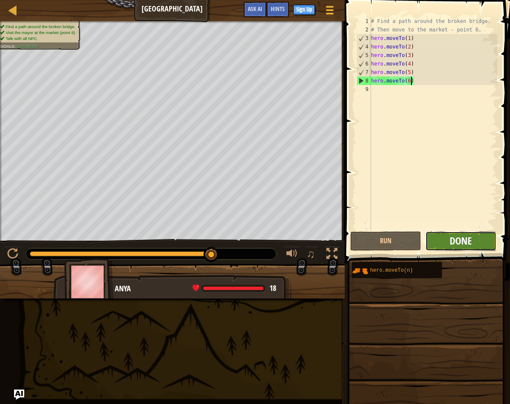
click at [468, 244] on span "Done" at bounding box center [461, 241] width 22 height 14
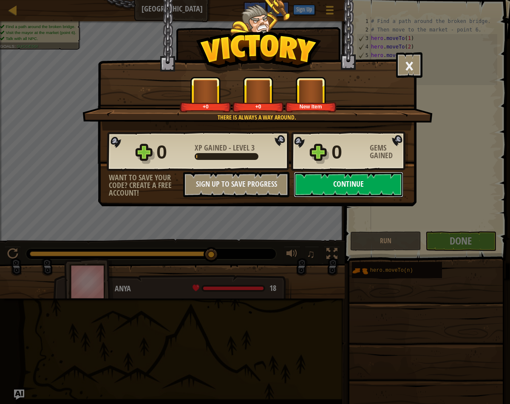
click at [337, 188] on button "Continue" at bounding box center [349, 185] width 110 height 26
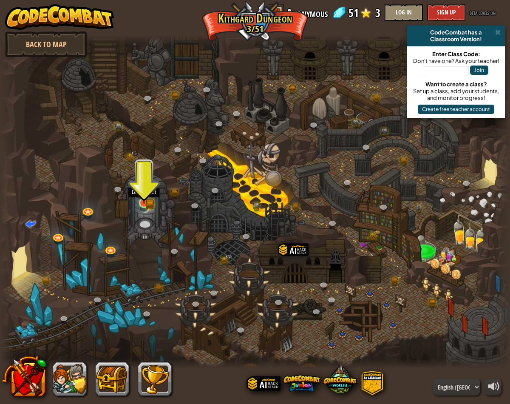
click at [145, 194] on img at bounding box center [144, 190] width 8 height 8
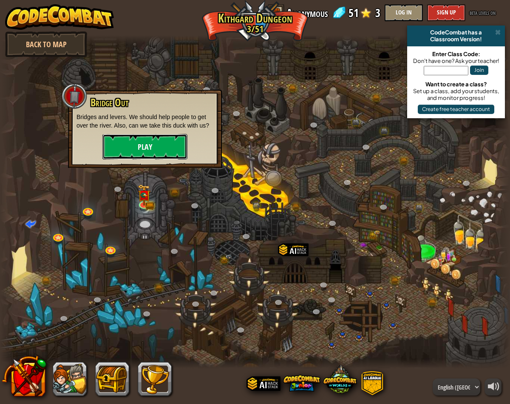
click at [147, 146] on button "Play" at bounding box center [145, 147] width 85 height 26
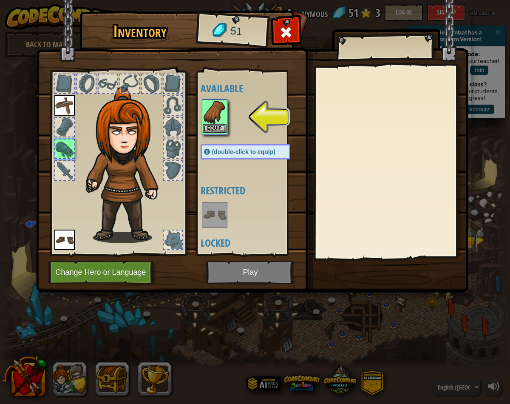
click at [216, 119] on img at bounding box center [215, 112] width 24 height 24
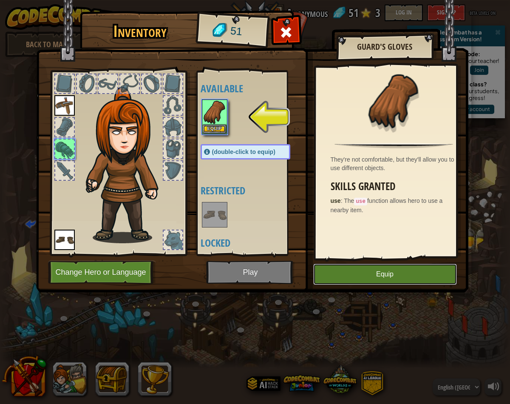
click at [344, 274] on button "Equip" at bounding box center [385, 274] width 144 height 21
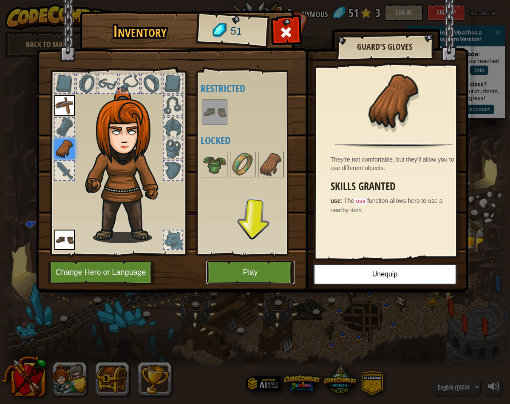
click at [271, 274] on button "Play" at bounding box center [250, 272] width 89 height 23
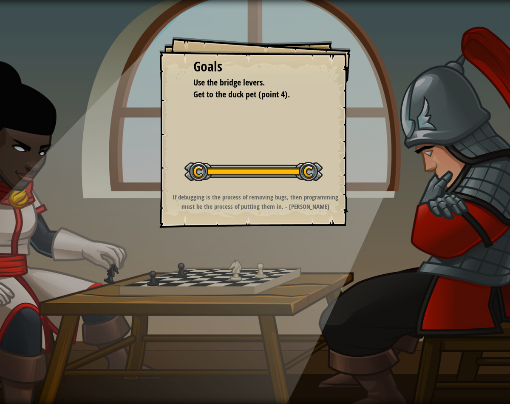
click at [0, 0] on button "Start Level" at bounding box center [0, 0] width 0 height 0
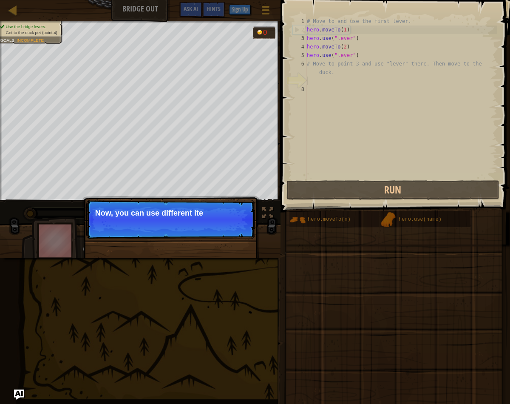
click at [214, 241] on div "Skip (esc) Continue Now, you can use different ite" at bounding box center [170, 263] width 177 height 126
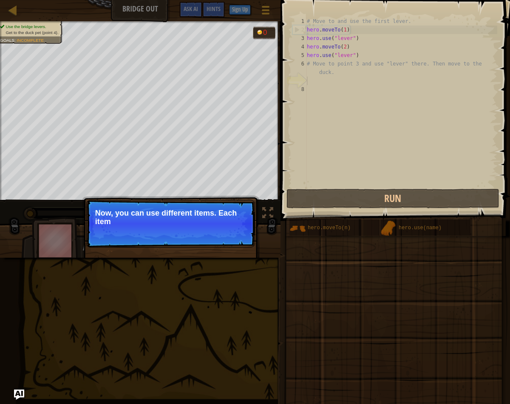
click at [229, 246] on p "Skip (esc) Continue Now, you can use different items. Each item" at bounding box center [170, 224] width 169 height 48
click at [211, 227] on p "Skip (esc) Continue Now, you can use different items. Each item has a name ab" at bounding box center [170, 224] width 169 height 48
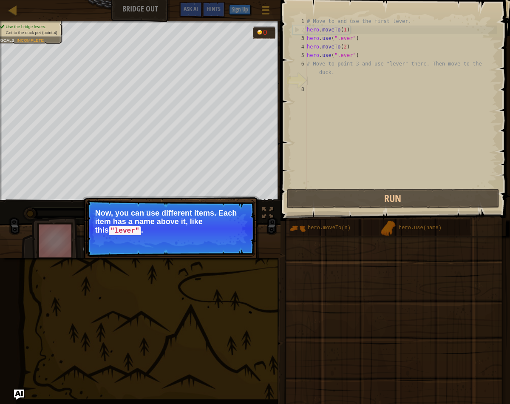
click at [201, 231] on p "Now, you can use different items. Each item has a name above it, like this "lev…" at bounding box center [170, 222] width 151 height 26
click at [229, 242] on button "Continue" at bounding box center [230, 242] width 35 height 11
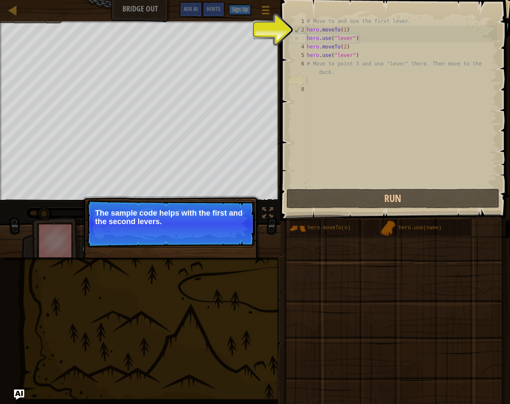
click at [187, 233] on span "Skip (esc)" at bounding box center [195, 233] width 26 height 7
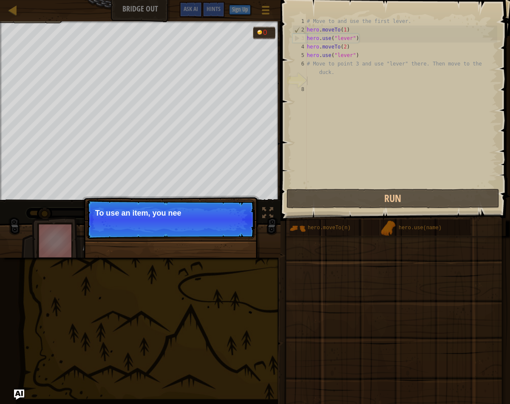
click at [205, 238] on p "Skip (esc) Continue To use an item, you nee" at bounding box center [170, 219] width 169 height 39
click at [219, 232] on p "Skip (esc) Continue To use an item, you need to be near" at bounding box center [170, 219] width 169 height 39
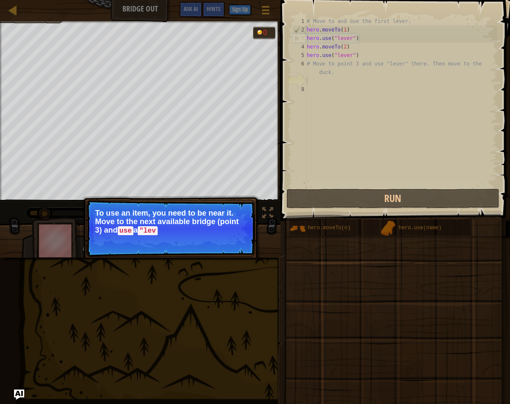
click at [216, 236] on p "Skip (esc) Continue To use an item, you need to be near it. Move to the next av…" at bounding box center [170, 228] width 169 height 57
click at [207, 242] on span "Skip (esc)" at bounding box center [195, 242] width 26 height 7
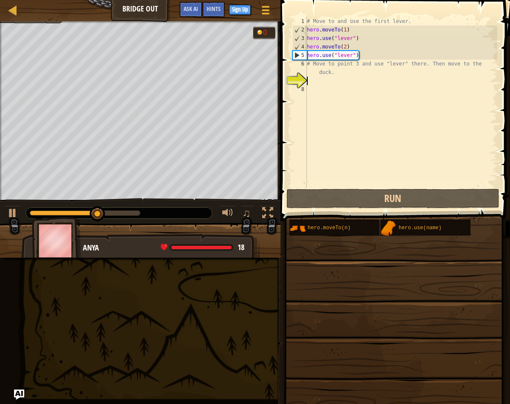
click at [321, 88] on div "# Move to and use the first lever. hero . moveTo ( 1 ) hero . use ( "lever" ) h…" at bounding box center [401, 110] width 192 height 187
click at [320, 85] on div "# Move to and use the first lever. hero . moveTo ( 1 ) hero . use ( "lever" ) h…" at bounding box center [401, 110] width 192 height 187
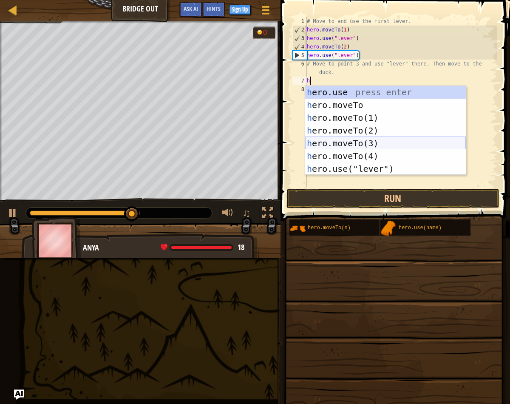
click at [376, 145] on div "h ero.use press enter h ero.moveTo press enter h ero.moveTo(1) press enter h er…" at bounding box center [385, 143] width 161 height 115
type textarea "hero.moveTo(3)"
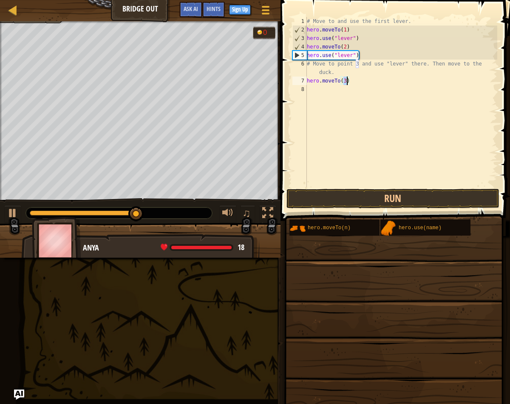
click at [350, 91] on div "# Move to and use the first lever. hero . moveTo ( 1 ) hero . use ( "lever" ) h…" at bounding box center [401, 110] width 192 height 187
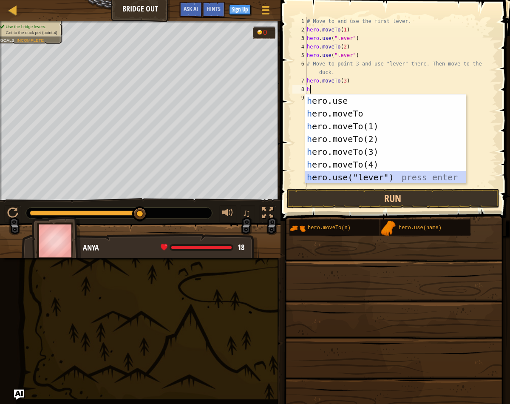
click at [381, 174] on div "h ero.use press enter h ero.moveTo press enter h ero.moveTo(1) press enter h er…" at bounding box center [385, 151] width 161 height 115
type textarea "hero.use("lever")"
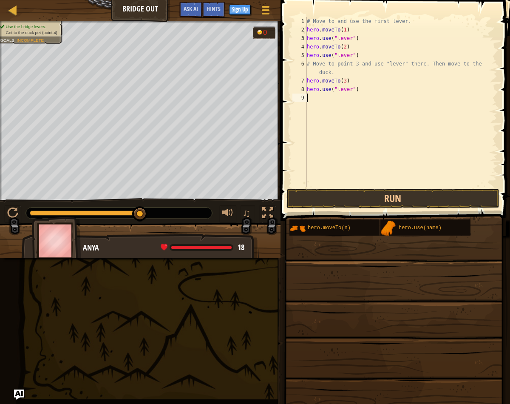
click at [329, 103] on div "# Move to and use the first lever. hero . moveTo ( 1 ) hero . use ( "lever" ) h…" at bounding box center [401, 110] width 192 height 187
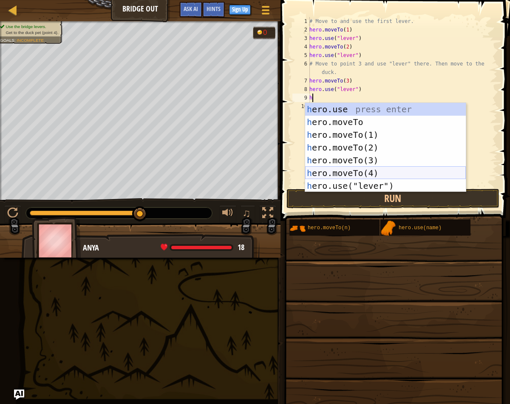
click at [374, 169] on div "h ero.use press enter h ero.moveTo press enter h ero.moveTo(1) press enter h er…" at bounding box center [385, 160] width 161 height 115
type textarea "hero.moveTo(4)"
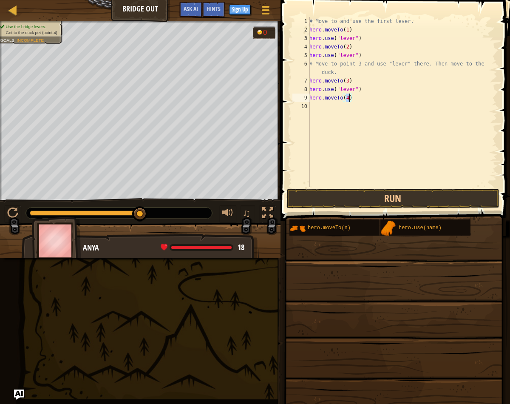
click at [347, 104] on div "# Move to and use the first lever. hero . moveTo ( 1 ) hero . use ( "lever" ) h…" at bounding box center [403, 110] width 190 height 187
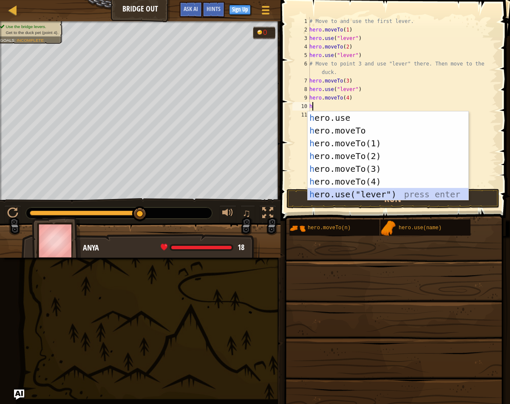
click at [387, 193] on div "h ero.use press enter h ero.moveTo press enter h ero.moveTo(1) press enter h er…" at bounding box center [388, 168] width 161 height 115
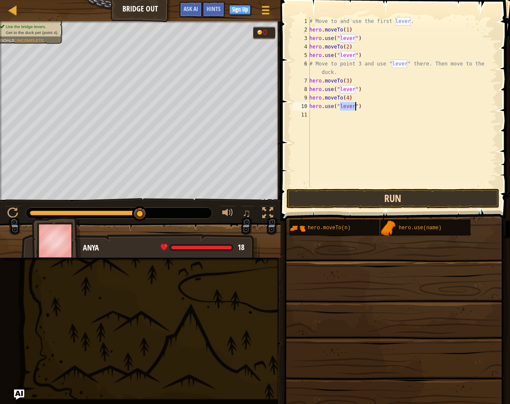
type textarea "hero.use("lever")"
click at [396, 194] on button "Run" at bounding box center [393, 199] width 213 height 20
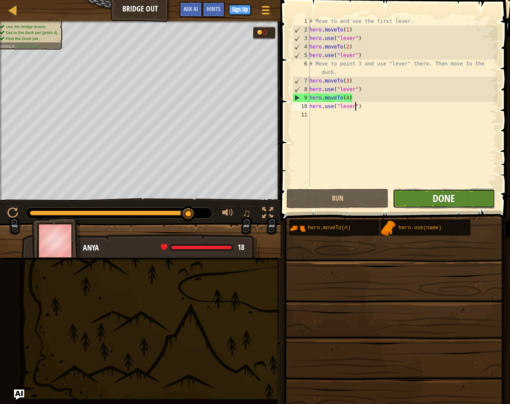
click at [448, 198] on span "Done" at bounding box center [444, 198] width 22 height 14
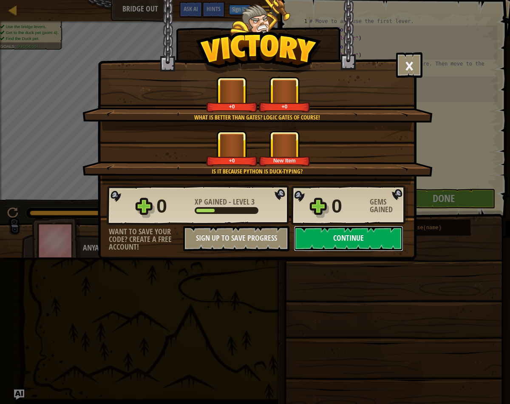
click at [329, 246] on button "Continue" at bounding box center [349, 239] width 110 height 26
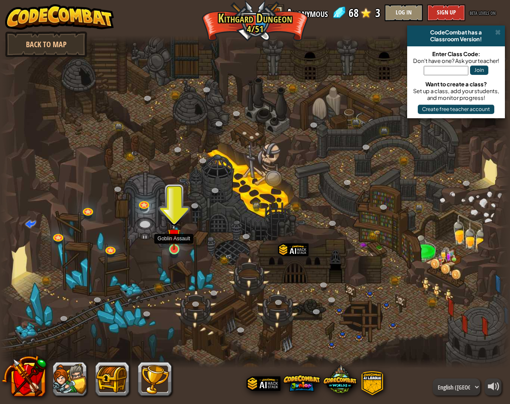
click at [176, 237] on img at bounding box center [174, 235] width 13 height 30
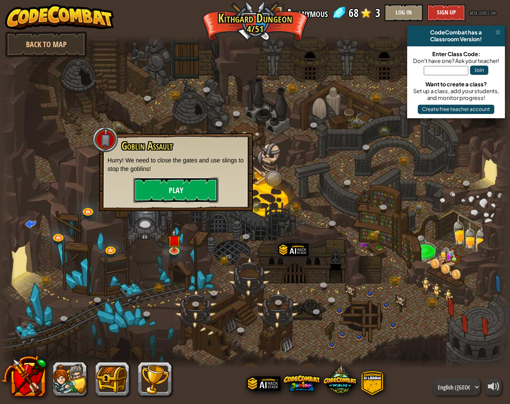
click at [196, 182] on button "Play" at bounding box center [176, 190] width 85 height 26
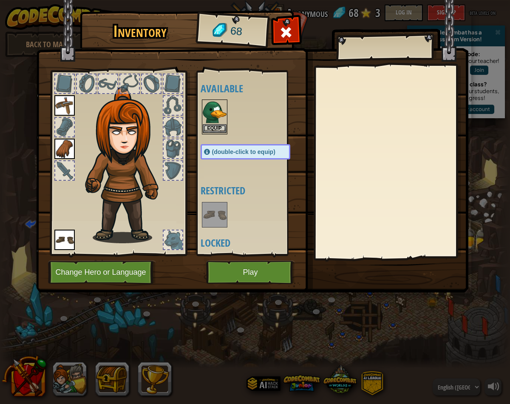
click at [216, 123] on img at bounding box center [215, 112] width 24 height 24
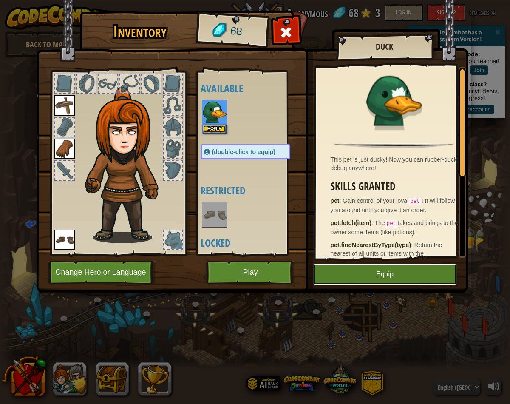
click at [424, 283] on button "Equip" at bounding box center [385, 274] width 144 height 21
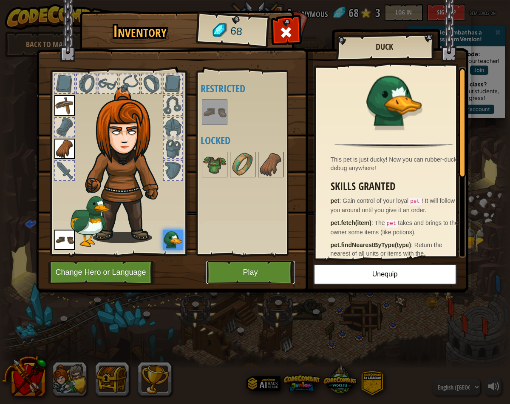
click at [268, 268] on button "Play" at bounding box center [250, 272] width 89 height 23
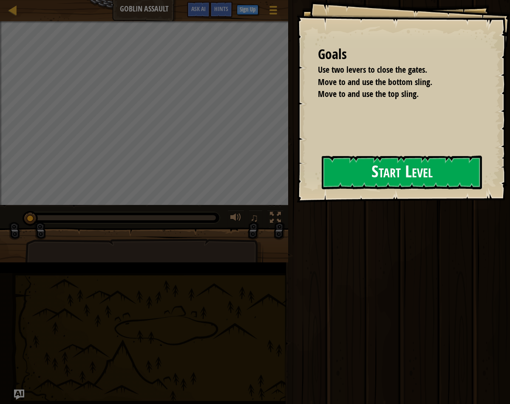
drag, startPoint x: 299, startPoint y: 192, endPoint x: 308, endPoint y: 188, distance: 10.1
click at [302, 191] on div "Goals Use two levers to close the gates. Move to and use the bottom sling. Move…" at bounding box center [404, 101] width 214 height 202
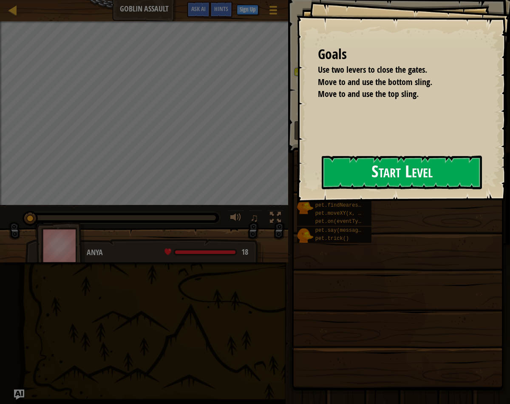
click at [350, 176] on button "Start Level" at bounding box center [402, 173] width 160 height 34
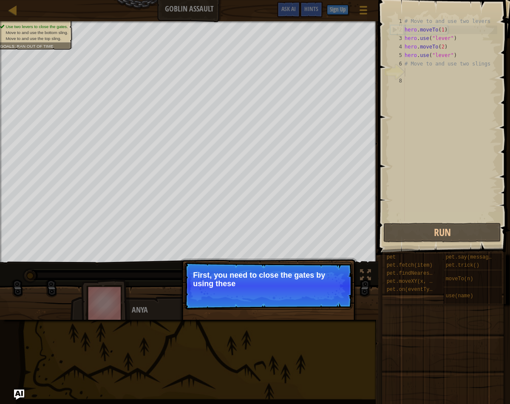
click at [317, 293] on p "Skip (esc) Continue First, you need to close the gates by using these" at bounding box center [268, 286] width 169 height 48
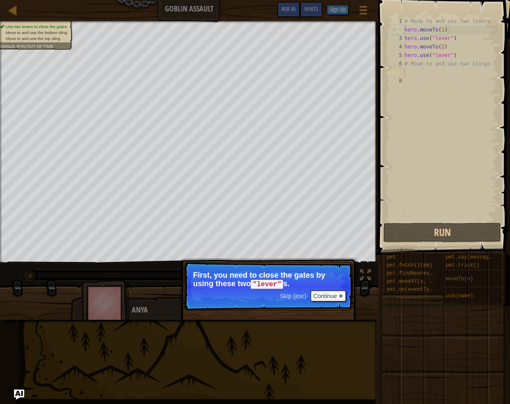
scroll to position [4, 0]
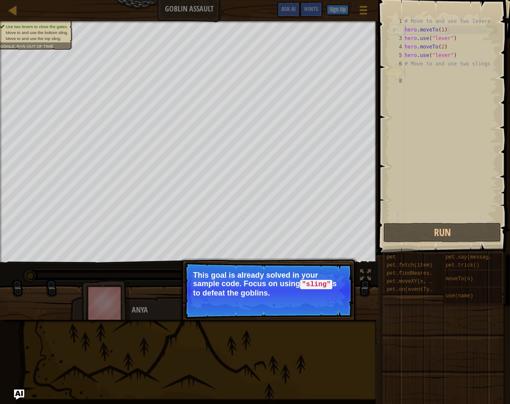
click at [320, 281] on code ""sling"" at bounding box center [316, 284] width 32 height 9
click at [325, 308] on button "Continue" at bounding box center [328, 304] width 35 height 11
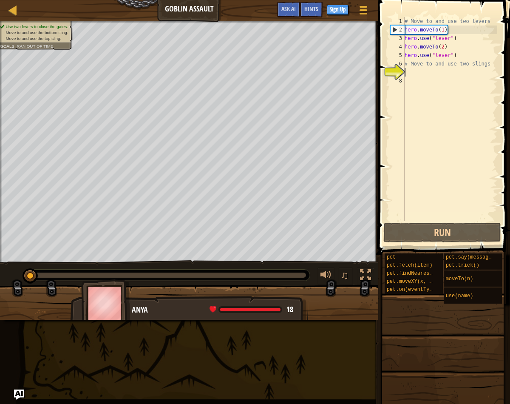
click at [419, 76] on div "# Move to and use two levers hero . moveTo ( 1 ) hero . use ( "lever" ) hero . …" at bounding box center [450, 127] width 94 height 221
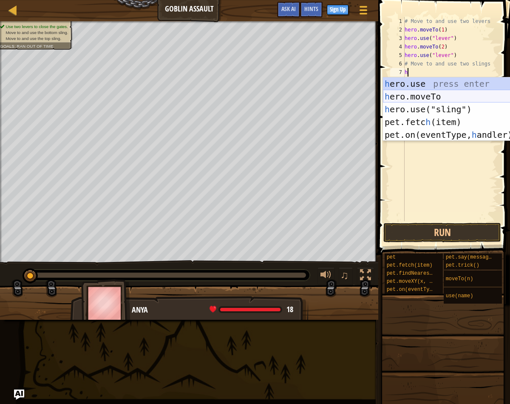
click at [441, 94] on div "h ero.use press enter h ero.moveTo press enter h ero.use("sling") press enter p…" at bounding box center [463, 121] width 161 height 89
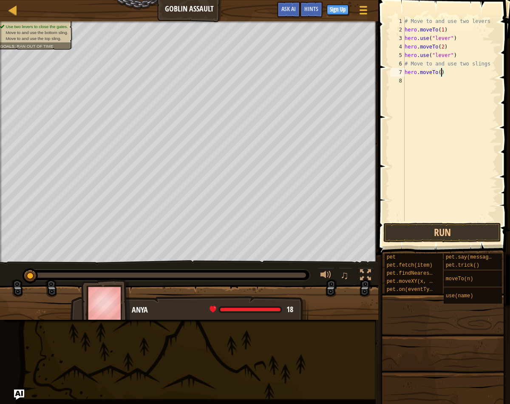
type textarea "hero.moveTo(3)"
click at [430, 88] on div "# Move to and use two levers hero . moveTo ( 1 ) hero . use ( "lever" ) hero . …" at bounding box center [450, 127] width 94 height 221
type textarea "t"
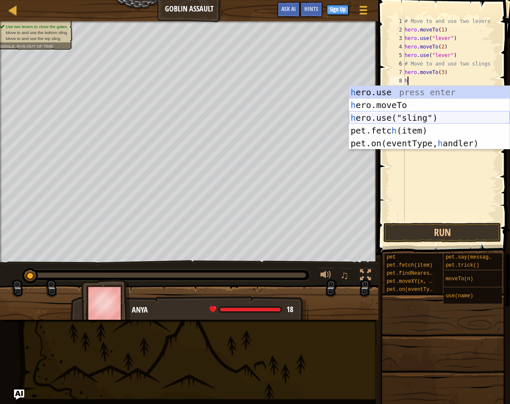
click at [437, 118] on div "h ero.use press enter h ero.moveTo press enter h ero.use("sling") press enter p…" at bounding box center [429, 130] width 161 height 89
type textarea "hero.use("sling")"
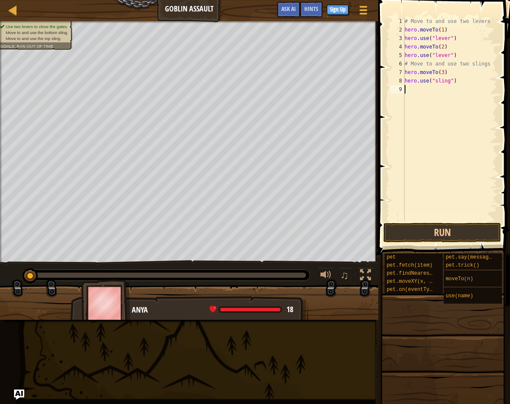
click at [430, 96] on div "# Move to and use two levers hero . moveTo ( 1 ) hero . use ( "lever" ) hero . …" at bounding box center [450, 127] width 94 height 221
click at [465, 227] on button "Run" at bounding box center [443, 233] width 118 height 20
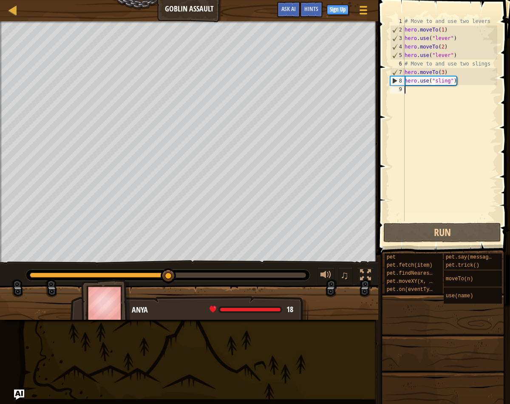
click at [408, 97] on div "# Move to and use two levers hero . moveTo ( 1 ) hero . use ( "lever" ) hero . …" at bounding box center [450, 127] width 94 height 221
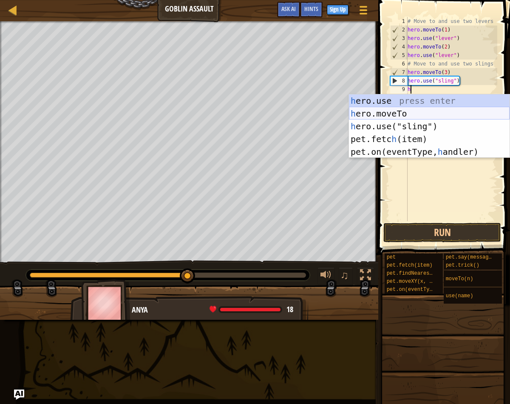
click at [412, 112] on div "h ero.use press enter h ero.moveTo press enter h ero.use("sling") press enter p…" at bounding box center [429, 138] width 161 height 89
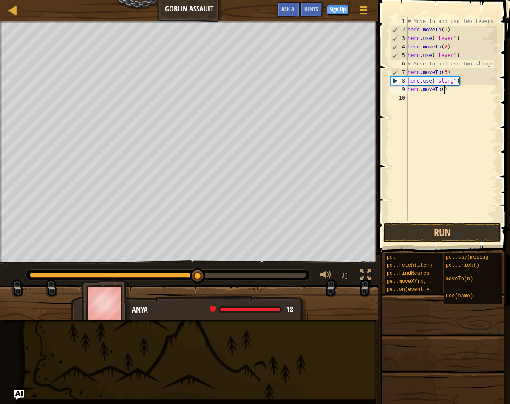
type textarea "hero.moveTo(4)"
click at [442, 103] on div "# Move to and use two levers hero . moveTo ( 1 ) hero . use ( "lever" ) hero . …" at bounding box center [452, 127] width 92 height 221
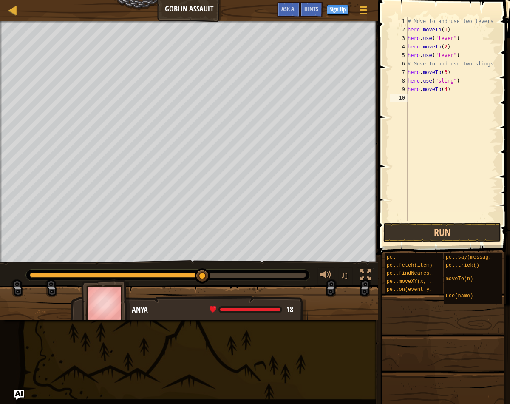
scroll to position [4, 0]
type textarea "t"
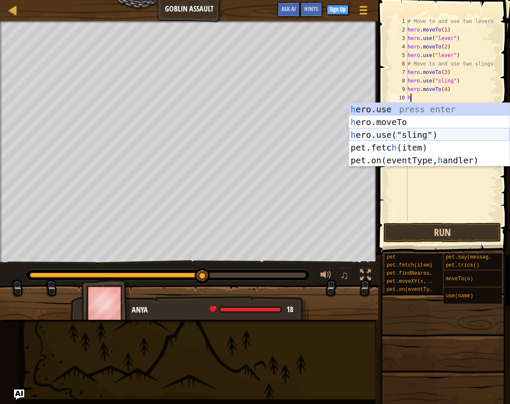
click at [424, 137] on div "h ero.use press enter h ero.moveTo press enter h ero.use("sling") press enter p…" at bounding box center [429, 147] width 161 height 89
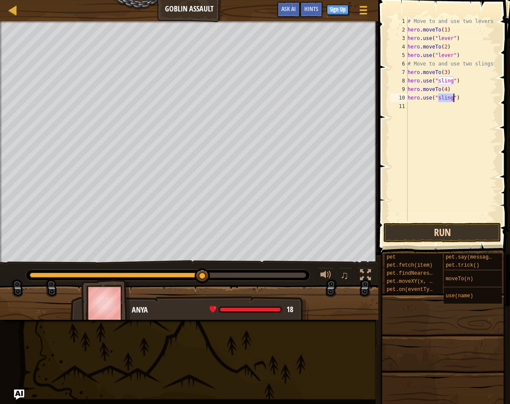
type textarea "hero.use("sling")"
click at [458, 240] on button "Run" at bounding box center [443, 233] width 118 height 20
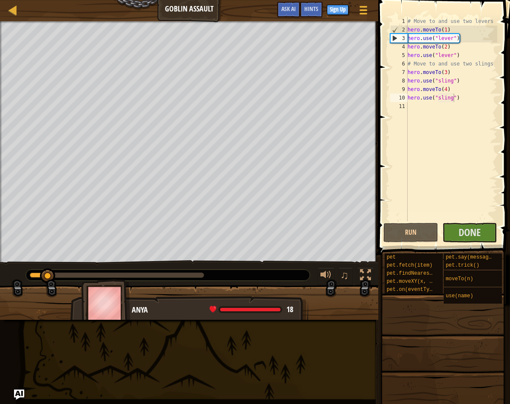
click at [238, 274] on div at bounding box center [168, 275] width 284 height 11
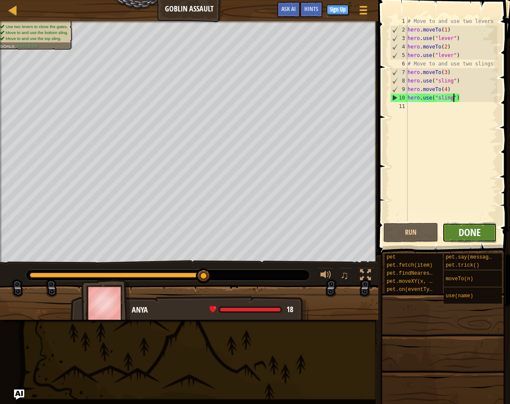
click at [467, 236] on span "Done" at bounding box center [470, 232] width 22 height 14
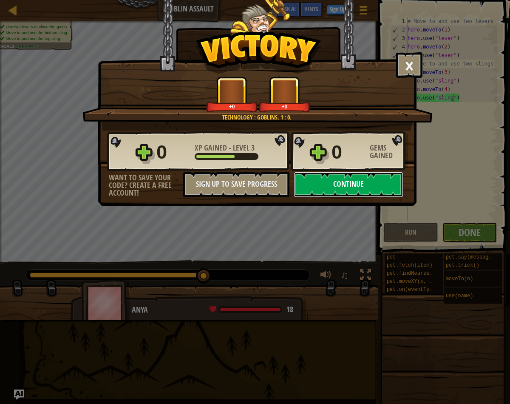
click at [330, 193] on button "Continue" at bounding box center [349, 185] width 110 height 26
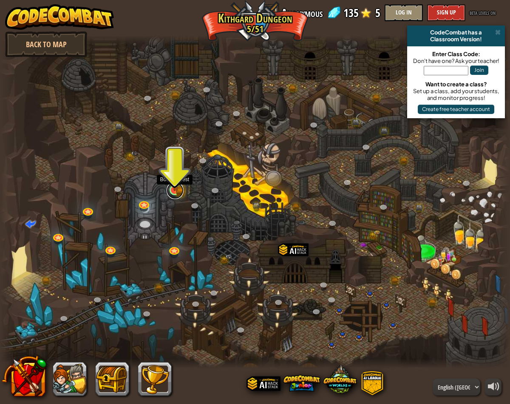
click at [181, 190] on link at bounding box center [175, 190] width 17 height 17
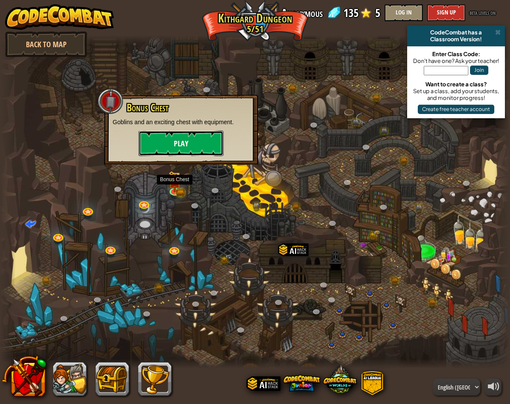
click at [183, 146] on button "Play" at bounding box center [181, 144] width 85 height 26
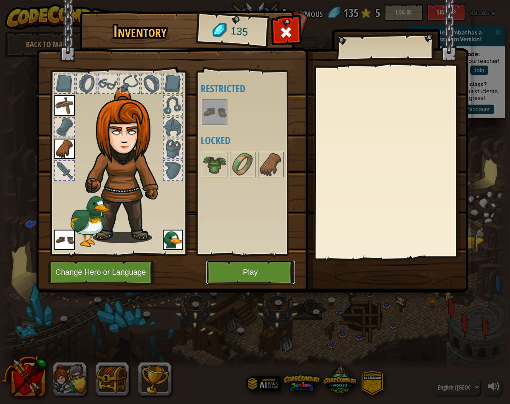
click at [256, 271] on button "Play" at bounding box center [250, 272] width 89 height 23
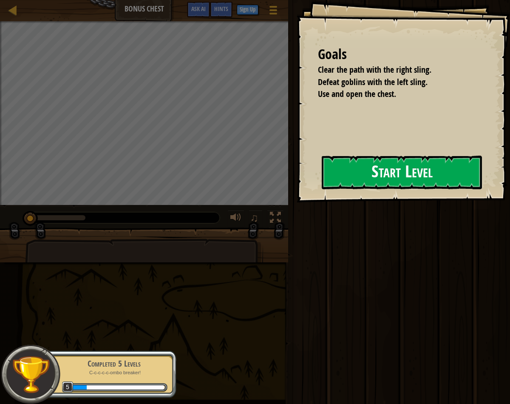
click at [360, 169] on button "Start Level" at bounding box center [402, 173] width 160 height 34
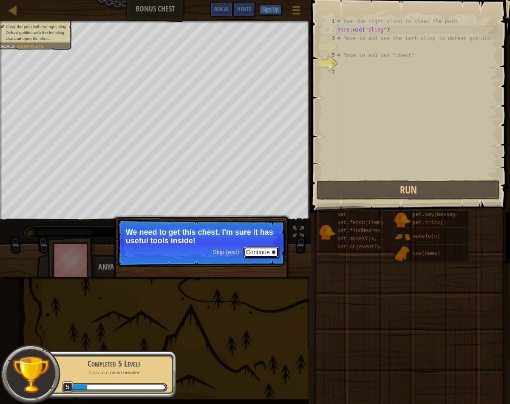
click at [263, 253] on button "Continue" at bounding box center [261, 252] width 35 height 11
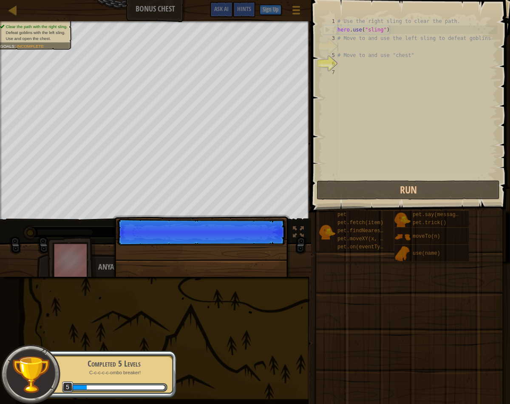
scroll to position [4, 0]
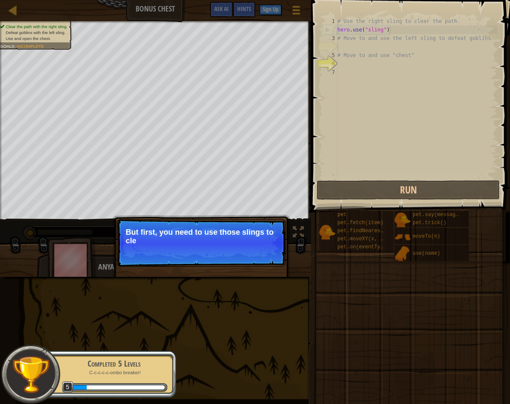
drag, startPoint x: 253, startPoint y: 246, endPoint x: 251, endPoint y: 251, distance: 5.3
click at [253, 249] on p "Skip (esc) Continue But first, you need to use those slings to cle" at bounding box center [201, 243] width 169 height 48
drag, startPoint x: 233, startPoint y: 252, endPoint x: 242, endPoint y: 254, distance: 9.7
click at [233, 252] on p "Skip (esc) Continue But first, you need to use those slings to clear the path an" at bounding box center [201, 243] width 169 height 48
click at [245, 253] on button "Continue" at bounding box center [261, 252] width 35 height 11
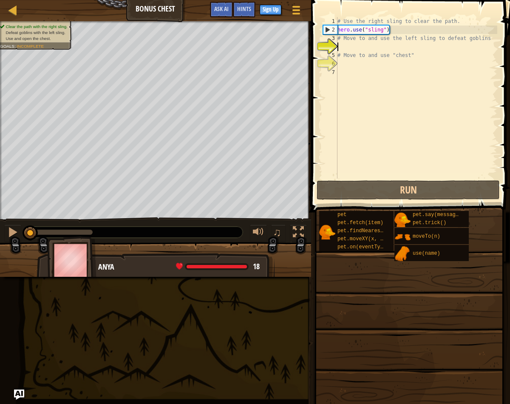
click at [361, 47] on div "# Use the right sling to clear the path. hero . use ( "sling" ) # Move to and u…" at bounding box center [417, 106] width 162 height 179
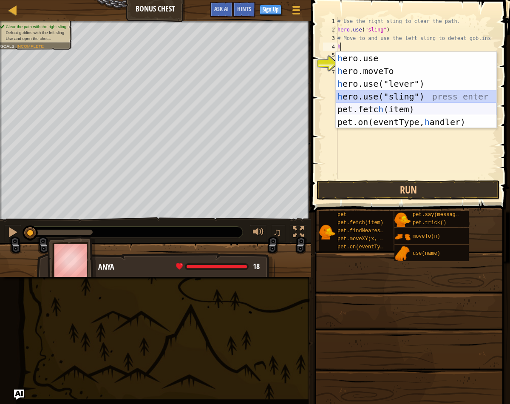
drag, startPoint x: 443, startPoint y: 98, endPoint x: 429, endPoint y: 110, distance: 18.1
click at [429, 110] on div "h ero.use press enter h ero.moveTo press enter h ero.use("lever") press enter h…" at bounding box center [416, 103] width 161 height 102
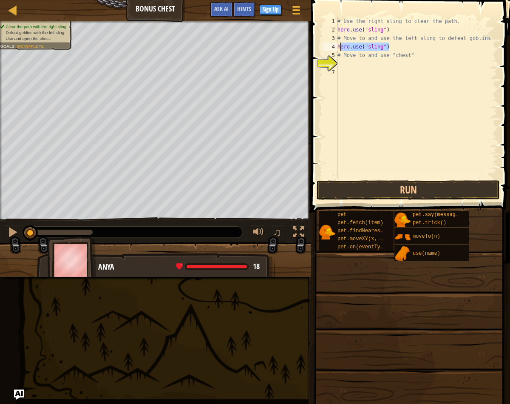
drag, startPoint x: 389, startPoint y: 50, endPoint x: 340, endPoint y: 49, distance: 49.3
click at [340, 49] on div "# Use the right sling to clear the path. hero . use ( "sling" ) # Move to and u…" at bounding box center [417, 106] width 162 height 179
type textarea "h"
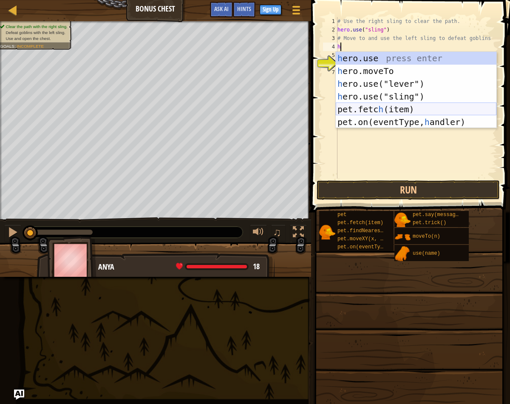
click at [439, 115] on div "h ero.use press enter h ero.moveTo press enter h ero.use("lever") press enter h…" at bounding box center [416, 103] width 161 height 102
type textarea "pet.fetch(item)"
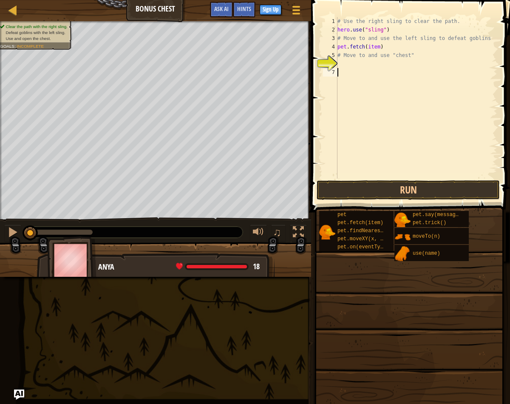
click at [382, 73] on div "# Use the right sling to clear the path. hero . use ( "sling" ) # Move to and u…" at bounding box center [417, 106] width 162 height 179
click at [379, 63] on div "# Use the right sling to clear the path. hero . use ( "sling" ) # Move to and u…" at bounding box center [417, 106] width 162 height 179
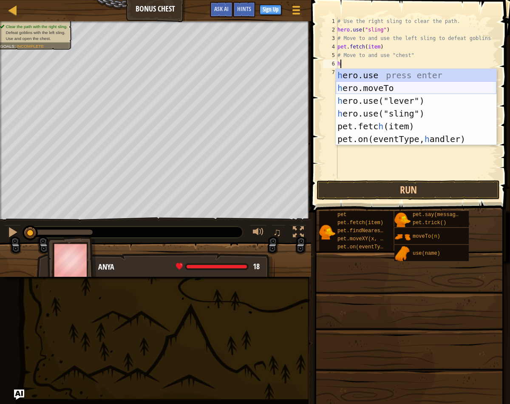
click at [406, 92] on div "h ero.use press enter h ero.moveTo press enter h ero.use("lever") press enter h…" at bounding box center [416, 120] width 161 height 102
type textarea "hero.moveTo(2)"
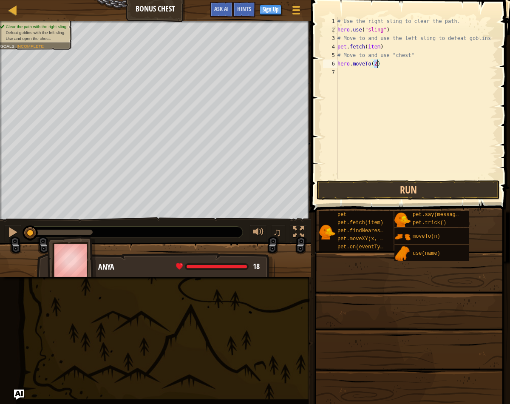
click at [382, 76] on div "# Use the right sling to clear the path. hero . use ( "sling" ) # Move to and u…" at bounding box center [417, 106] width 162 height 179
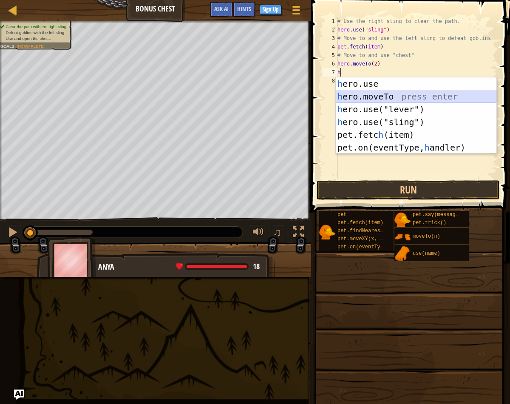
click at [396, 98] on div "h ero.use press enter h ero.moveTo press enter h ero.use("lever") press enter h…" at bounding box center [416, 128] width 161 height 102
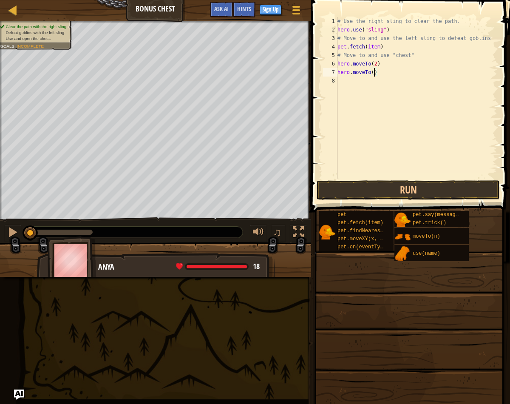
type textarea "hero.moveTo(3)"
click at [366, 83] on div "# Use the right sling to clear the path. hero . use ( "sling" ) # Move to and u…" at bounding box center [417, 106] width 162 height 179
type textarea "g"
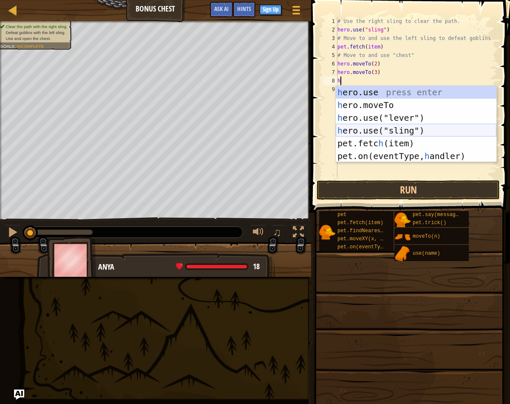
click at [425, 131] on div "h ero.use press enter h ero.moveTo press enter h ero.use("lever") press enter h…" at bounding box center [416, 137] width 161 height 102
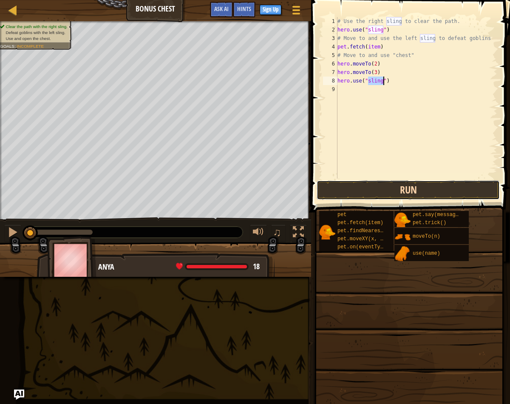
click at [427, 182] on button "Run" at bounding box center [408, 190] width 183 height 20
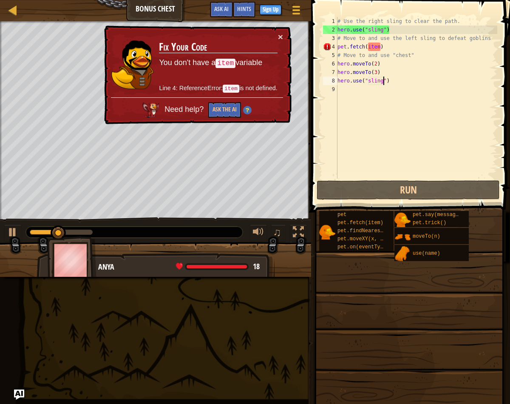
click at [385, 45] on div "# Use the right sling to clear the path. hero . use ( "sling" ) # Move to and u…" at bounding box center [417, 106] width 162 height 179
drag, startPoint x: 385, startPoint y: 45, endPoint x: 340, endPoint y: 47, distance: 44.7
click at [340, 47] on div "# Use the right sling to clear the path. hero . use ( "sling" ) # Move to and u…" at bounding box center [417, 106] width 162 height 179
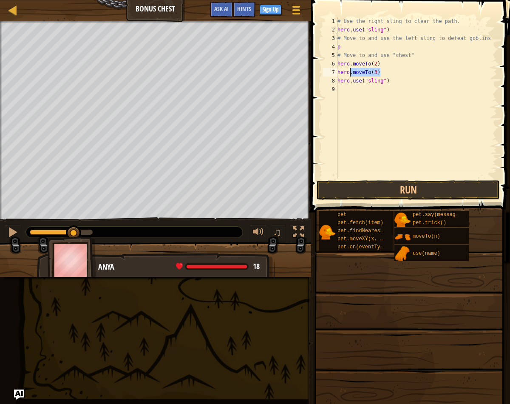
drag, startPoint x: 386, startPoint y: 68, endPoint x: 347, endPoint y: 68, distance: 39.1
click at [347, 68] on div "# Use the right sling to clear the path. hero . use ( "sling" ) # Move to and u…" at bounding box center [417, 106] width 162 height 179
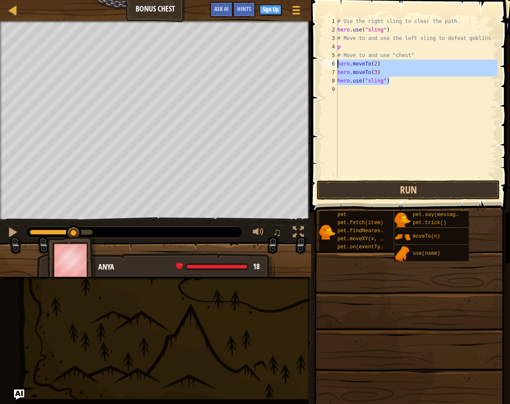
drag, startPoint x: 393, startPoint y: 83, endPoint x: 338, endPoint y: 65, distance: 58.8
click at [338, 65] on div "# Use the right sling to clear the path. hero . use ( "sling" ) # Move to and u…" at bounding box center [417, 106] width 162 height 179
type textarea "hero.moveTo(2) hero.moveTo(3)"
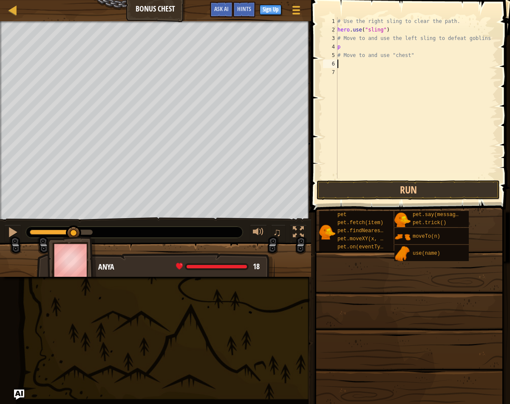
click at [346, 48] on div "# Use the right sling to clear the path. hero . use ( "sling" ) # Move to and u…" at bounding box center [417, 106] width 162 height 179
type textarea "p"
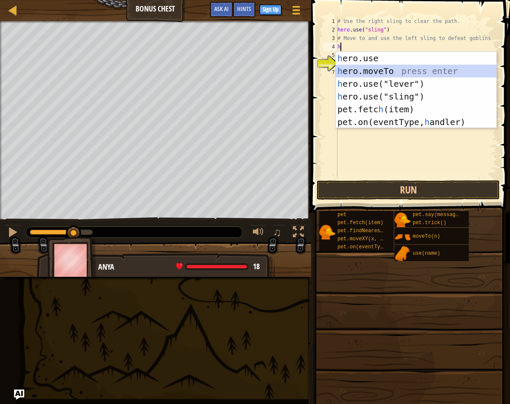
click at [400, 74] on div "h ero.use press enter h ero.moveTo press enter h ero.use("lever") press enter h…" at bounding box center [416, 103] width 161 height 102
type textarea "hero.moveTo(2)"
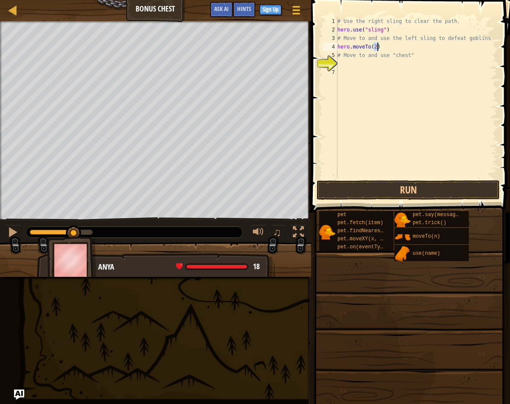
click at [395, 73] on div "# Use the right sling to clear the path. hero . use ( "sling" ) # Move to and u…" at bounding box center [417, 106] width 162 height 179
click at [393, 67] on div "# Use the right sling to clear the path. hero . use ( "sling" ) # Move to and u…" at bounding box center [417, 106] width 162 height 179
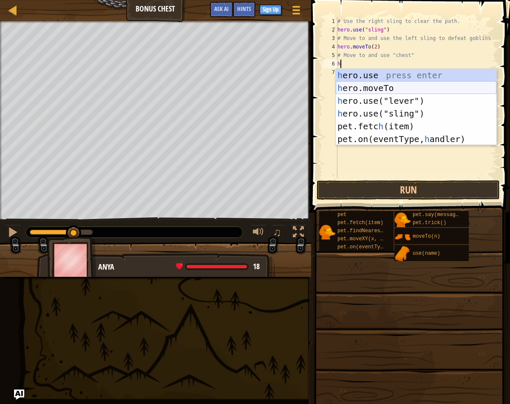
click at [401, 83] on div "h ero.use press enter h ero.moveTo press enter h ero.use("lever") press enter h…" at bounding box center [416, 120] width 161 height 102
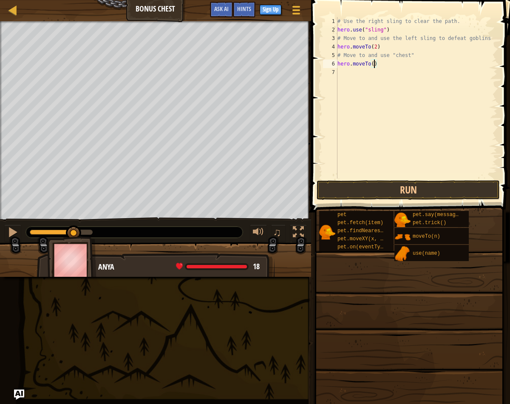
type textarea "hero.moveTo(3)"
click at [398, 83] on div "# Use the right sling to clear the path. hero . use ( "sling" ) # Move to and u…" at bounding box center [417, 106] width 162 height 179
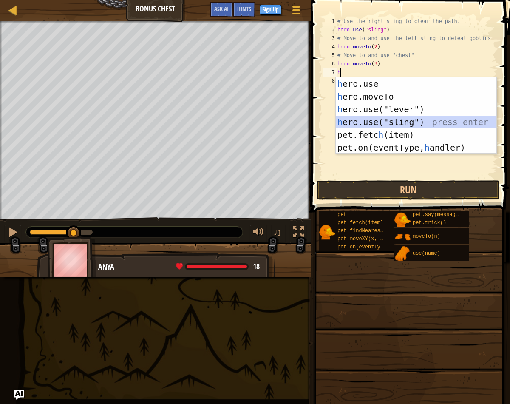
click at [400, 125] on div "h ero.use press enter h ero.moveTo press enter h ero.use("lever") press enter h…" at bounding box center [416, 128] width 161 height 102
type textarea "hero.use("sling")"
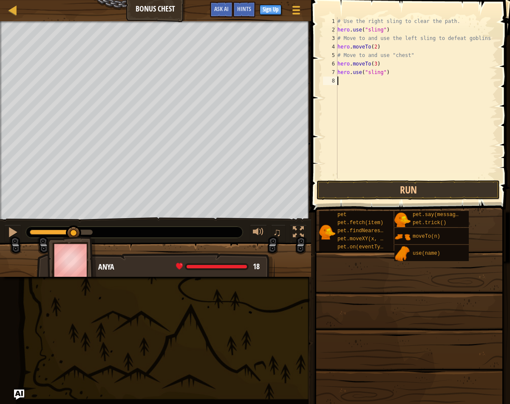
click at [385, 89] on div "# Use the right sling to clear the path. hero . use ( "sling" ) # Move to and u…" at bounding box center [417, 106] width 162 height 179
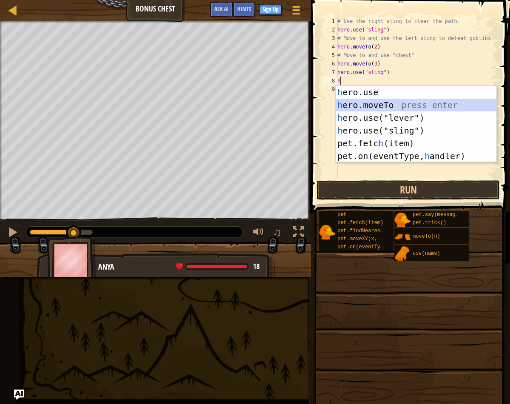
click at [399, 111] on div "h ero.use press enter h ero.moveTo press enter h ero.use("lever") press enter h…" at bounding box center [416, 137] width 161 height 102
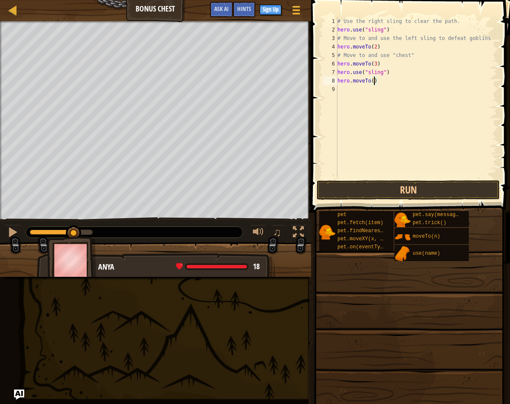
type textarea "hero.moveTo(4)"
click at [377, 101] on div "# Use the right sling to clear the path. hero . use ( "sling" ) # Move to and u…" at bounding box center [417, 106] width 162 height 179
type textarea "g"
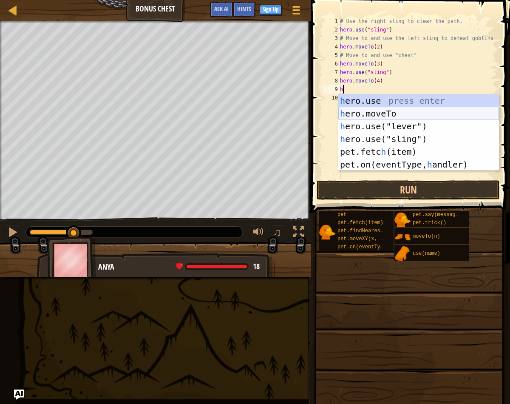
click at [384, 118] on div "h ero.use press enter h ero.moveTo press enter h ero.use("lever") press enter h…" at bounding box center [419, 145] width 161 height 102
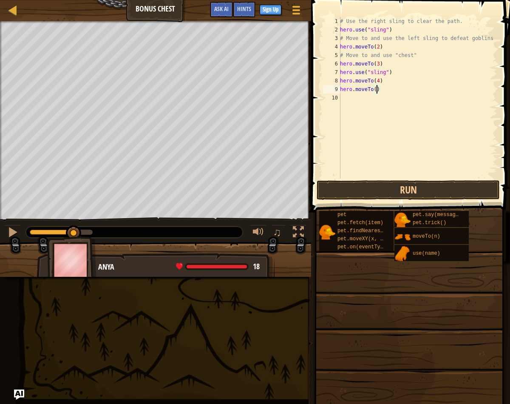
type textarea "hero.moveTo(5)"
click at [366, 106] on div "# Use the right sling to clear the path. hero . use ( "sling" ) # Move to and u…" at bounding box center [418, 106] width 159 height 179
click at [364, 104] on div "# Use the right sling to clear the path. hero . use ( "sling" ) # Move to and u…" at bounding box center [418, 106] width 159 height 179
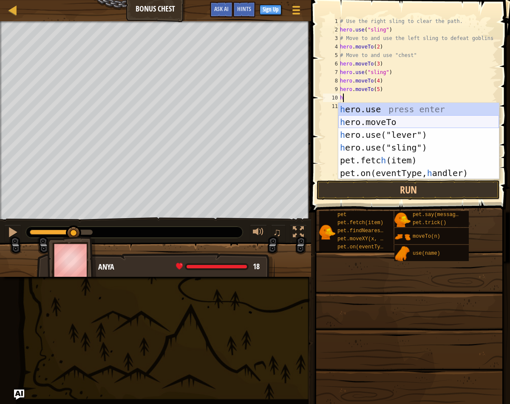
click at [406, 124] on div "h ero.use press enter h ero.moveTo press enter h ero.use("lever") press enter h…" at bounding box center [419, 154] width 161 height 102
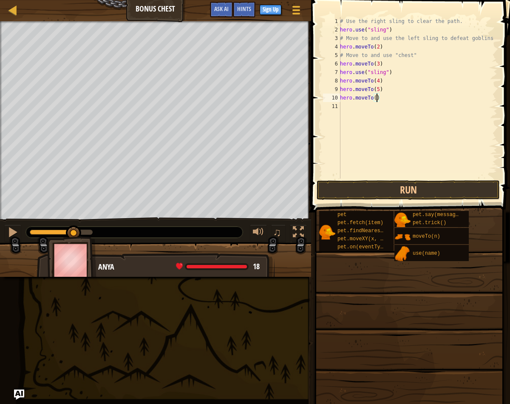
scroll to position [4, 3]
click at [420, 188] on button "Run" at bounding box center [408, 190] width 183 height 20
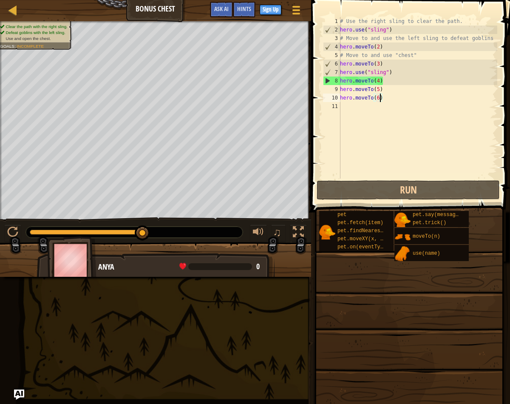
click at [386, 86] on div "# Use the right sling to clear the path. hero . use ( "sling" ) # Move to and u…" at bounding box center [418, 106] width 159 height 179
click at [386, 83] on div "# Use the right sling to clear the path. hero . use ( "sling" ) # Move to and u…" at bounding box center [418, 106] width 159 height 179
drag, startPoint x: 385, startPoint y: 82, endPoint x: 343, endPoint y: 85, distance: 42.6
click at [343, 85] on div "# Use the right sling to clear the path. hero . use ( "sling" ) # Move to and u…" at bounding box center [418, 106] width 159 height 179
type textarea "h"
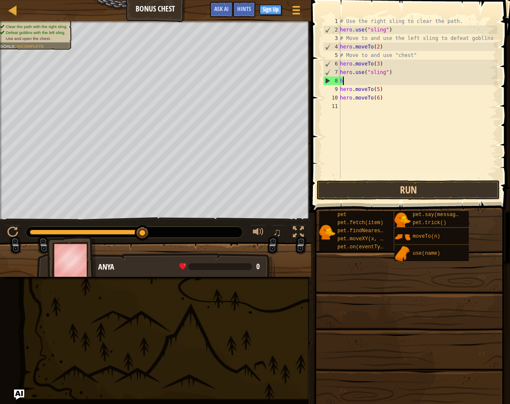
scroll to position [4, 0]
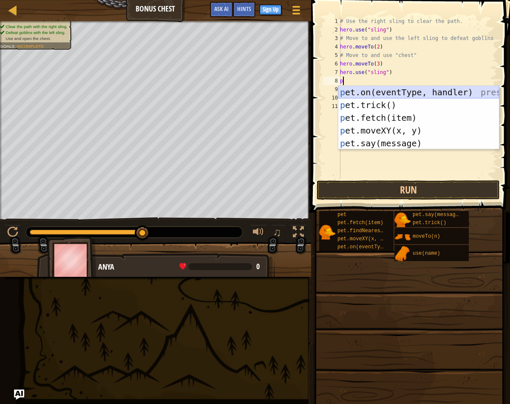
click at [424, 93] on div "p et.on(eventType, handler) press enter p et.trick() press enter p et.fetch(ite…" at bounding box center [419, 130] width 161 height 89
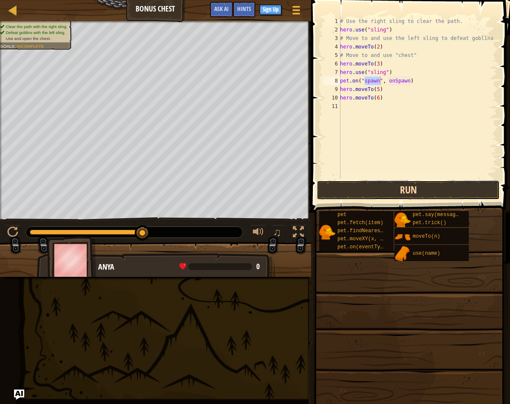
click at [438, 191] on button "Run" at bounding box center [408, 190] width 183 height 20
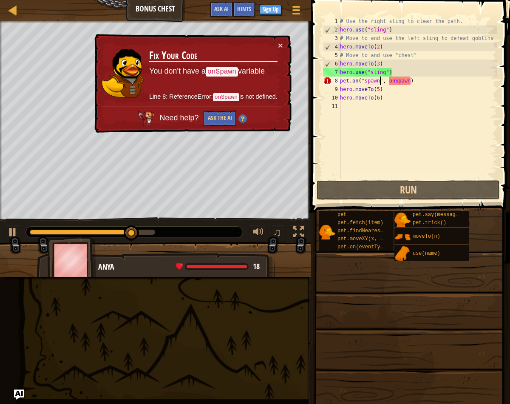
click at [414, 80] on div "# Use the right sling to clear the path. hero . use ( "sling" ) # Move to and u…" at bounding box center [418, 106] width 159 height 179
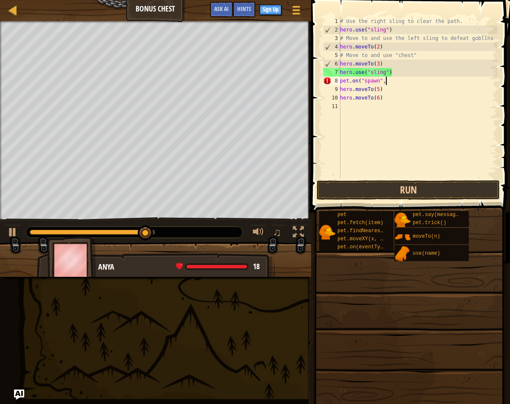
type textarea "pet.on("spawn""
drag, startPoint x: 397, startPoint y: 82, endPoint x: 341, endPoint y: 82, distance: 56.1
click at [341, 82] on div "# Use the right sling to clear the path. hero . use ( "sling" ) # Move to and u…" at bounding box center [418, 106] width 159 height 179
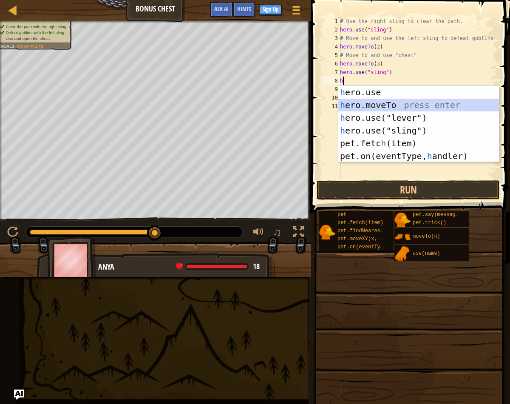
click at [390, 107] on div "h ero.use press enter h ero.moveTo press enter h ero.use("lever") press enter h…" at bounding box center [419, 137] width 161 height 102
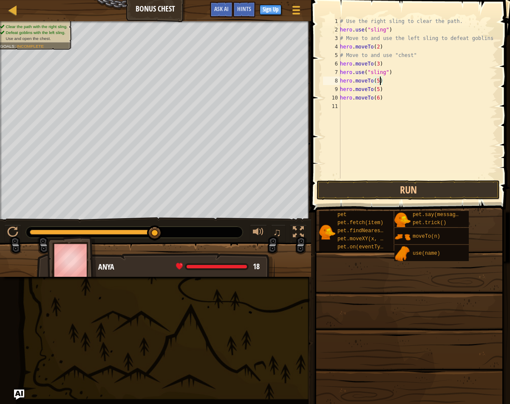
scroll to position [4, 3]
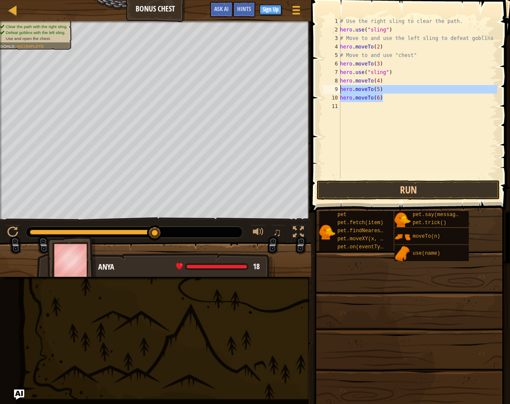
drag, startPoint x: 388, startPoint y: 95, endPoint x: 340, endPoint y: 90, distance: 48.3
click at [340, 90] on div "hero.moveTo(4) 1 2 3 4 5 6 7 8 9 10 11 # Use the right sling to clear the path.…" at bounding box center [410, 98] width 176 height 162
type textarea "hero.moveTo(5) hero.moveTo(6)"
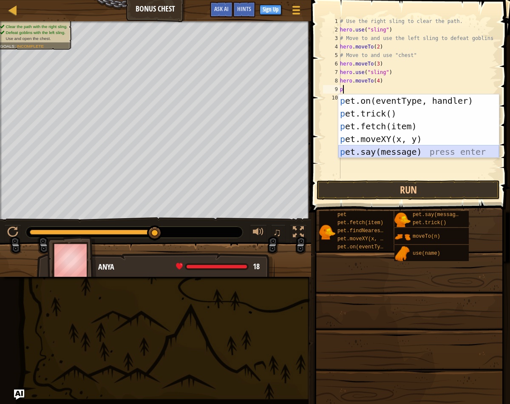
click at [430, 151] on div "p et.on(eventType, handler) press enter p et.trick() press enter p et.fetch(ite…" at bounding box center [419, 138] width 161 height 89
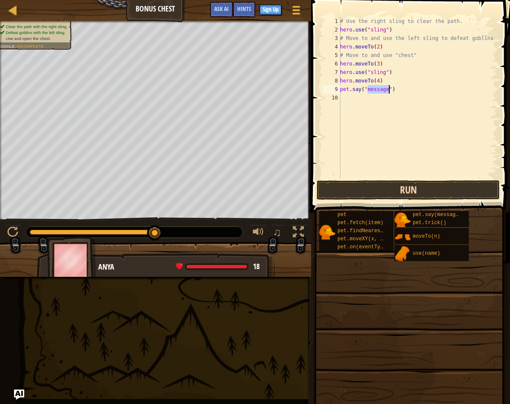
type textarea "pet.say("message")"
click at [414, 193] on button "Run" at bounding box center [408, 190] width 183 height 20
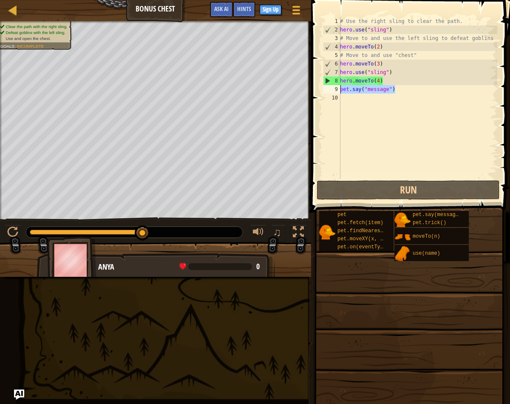
drag, startPoint x: 407, startPoint y: 88, endPoint x: 339, endPoint y: 90, distance: 67.6
click at [338, 90] on div "pet.say("message") 1 2 3 4 5 6 7 8 9 10 # Use the right sling to clear the path…" at bounding box center [410, 98] width 176 height 162
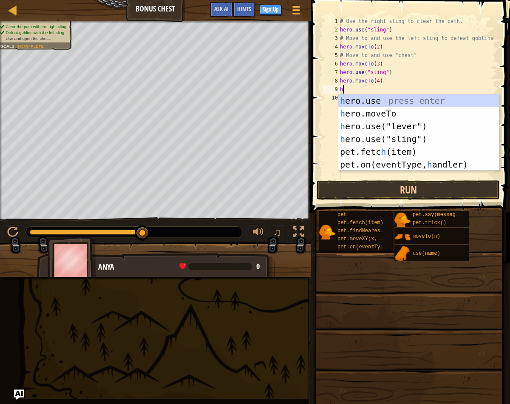
click at [383, 80] on div "# Use the right sling to clear the path. hero . use ( "sling" ) # Move to and u…" at bounding box center [418, 106] width 159 height 179
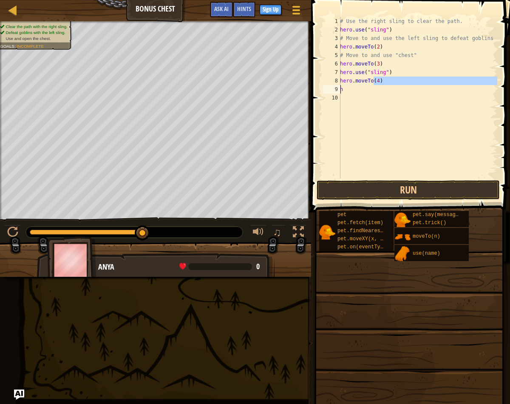
drag, startPoint x: 383, startPoint y: 80, endPoint x: 342, endPoint y: 84, distance: 41.1
click at [342, 84] on div "# Use the right sling to clear the path. hero . use ( "sling" ) # Move to and u…" at bounding box center [418, 106] width 159 height 179
drag, startPoint x: 344, startPoint y: 91, endPoint x: 339, endPoint y: 82, distance: 10.5
click at [339, 82] on div "hero.moveTo(4) 1 2 3 4 5 6 7 8 9 10 # Use the right sling to clear the path. he…" at bounding box center [410, 98] width 176 height 162
type textarea "hero.moveTo(4) h"
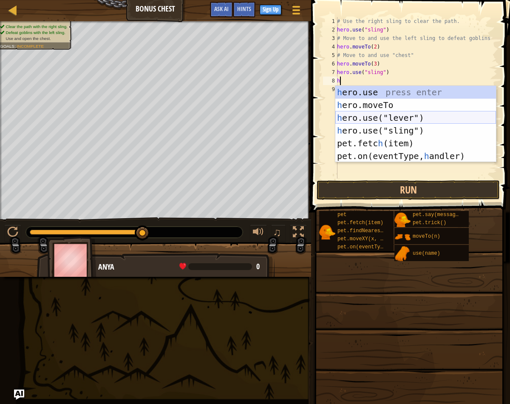
click at [401, 116] on div "h ero.use press enter h ero.moveTo press enter h ero.use("lever") press enter h…" at bounding box center [416, 137] width 161 height 102
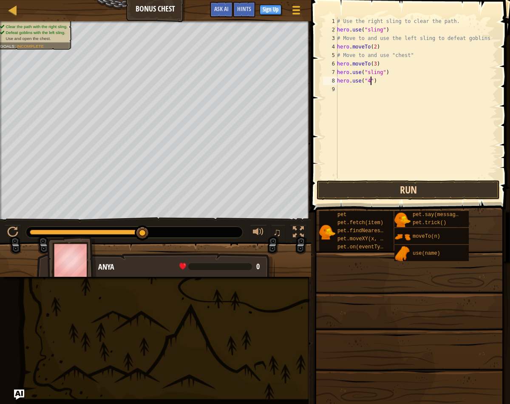
scroll to position [4, 3]
click at [424, 194] on button "Run" at bounding box center [408, 190] width 183 height 20
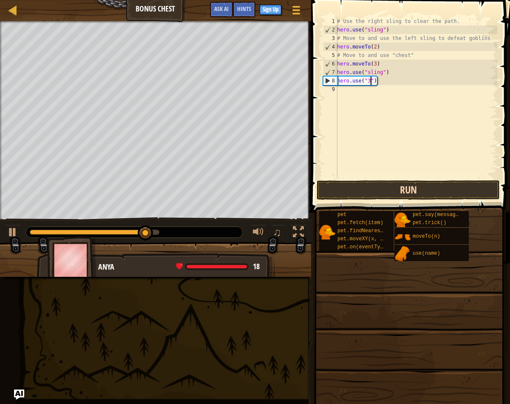
type textarea "hero.use("3")"
click at [480, 188] on button "Run" at bounding box center [408, 190] width 183 height 20
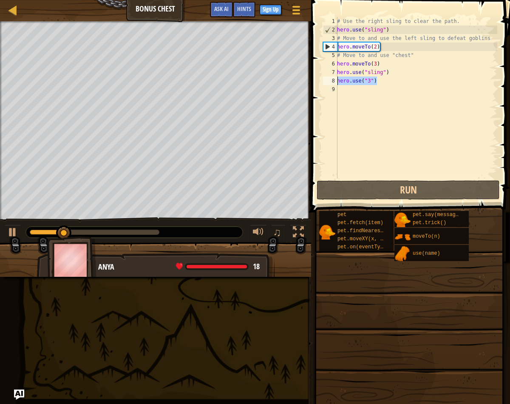
drag, startPoint x: 380, startPoint y: 84, endPoint x: 335, endPoint y: 84, distance: 44.7
click at [335, 84] on div "hero.use("3") 1 2 3 4 5 6 7 8 9 # Use the right sling to clear the path. hero .…" at bounding box center [410, 98] width 176 height 162
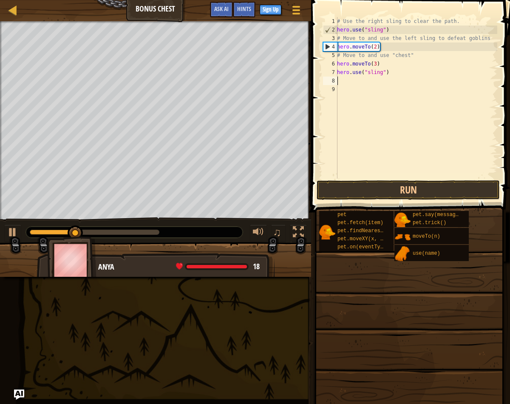
scroll to position [4, 0]
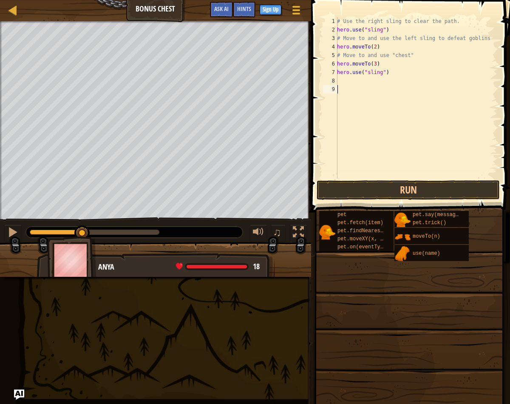
click at [342, 85] on div "# Use the right sling to clear the path. hero . use ( "sling" ) # Move to and u…" at bounding box center [417, 106] width 162 height 179
click at [341, 83] on div "# Use the right sling to clear the path. hero . use ( "sling" ) # Move to and u…" at bounding box center [417, 106] width 162 height 179
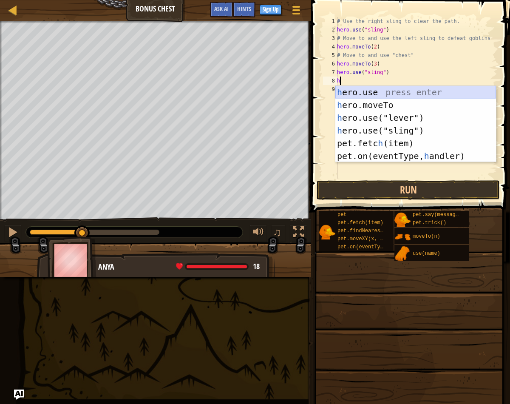
click at [393, 93] on div "h ero.use press enter h ero.moveTo press enter h ero.use("lever") press enter h…" at bounding box center [416, 137] width 161 height 102
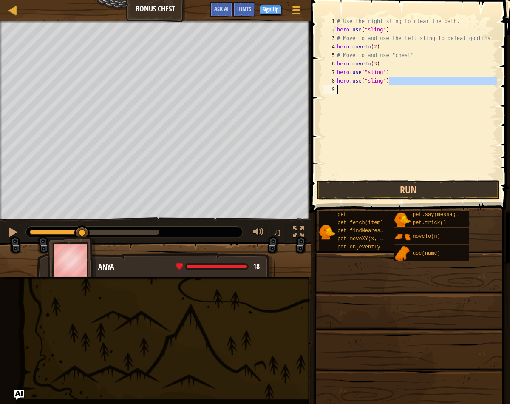
drag, startPoint x: 392, startPoint y: 83, endPoint x: 344, endPoint y: 91, distance: 48.7
click at [345, 88] on div "# Use the right sling to clear the path. hero . use ( "sling" ) # Move to and u…" at bounding box center [417, 106] width 162 height 179
type textarea "hero.use("sling")"
click at [402, 193] on button "Run" at bounding box center [408, 190] width 183 height 20
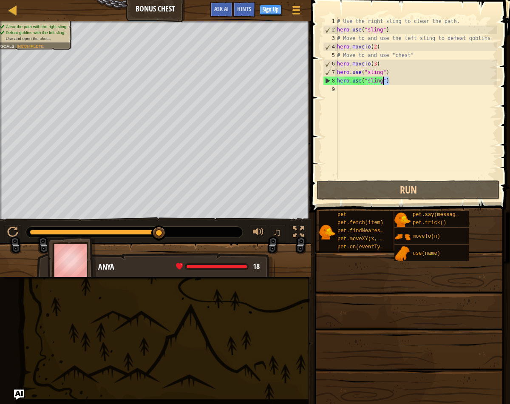
drag, startPoint x: 389, startPoint y: 83, endPoint x: 385, endPoint y: 85, distance: 5.1
click at [385, 85] on div "# Use the right sling to clear the path. hero . use ( "sling" ) # Move to and u…" at bounding box center [417, 106] width 162 height 179
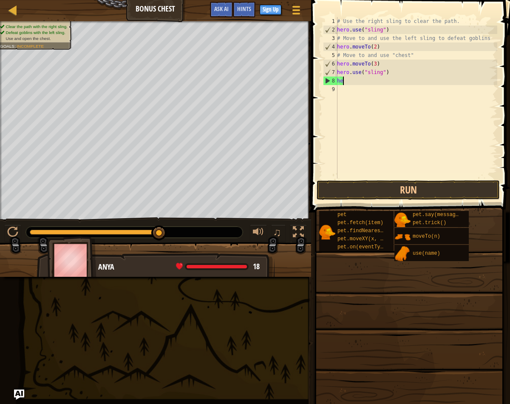
type textarea "h"
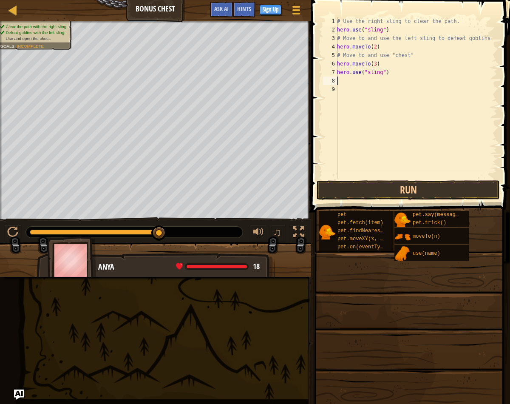
click at [349, 81] on div "# Use the right sling to clear the path. hero . use ( "sling" ) # Move to and u…" at bounding box center [417, 106] width 162 height 179
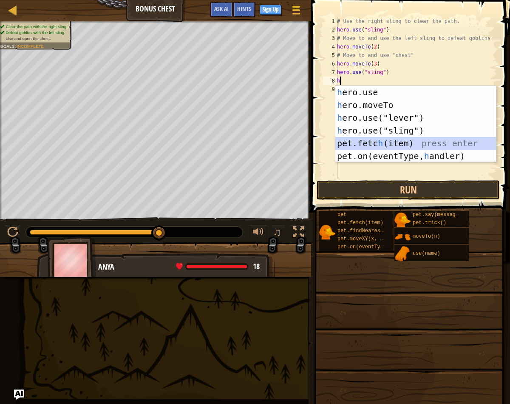
click at [390, 144] on div "h ero.use press enter h ero.moveTo press enter h ero.use("lever") press enter h…" at bounding box center [416, 137] width 161 height 102
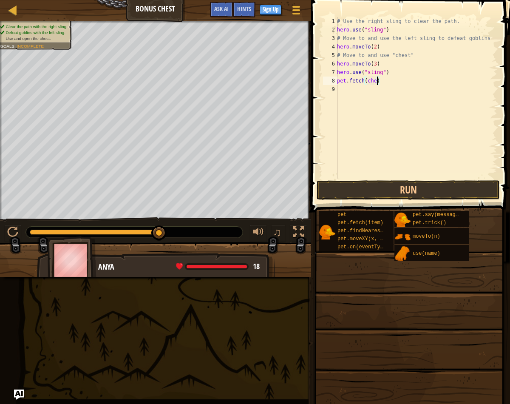
scroll to position [4, 3]
type textarea "pet.fetch(chest)"
click at [444, 185] on button "Run" at bounding box center [408, 190] width 183 height 20
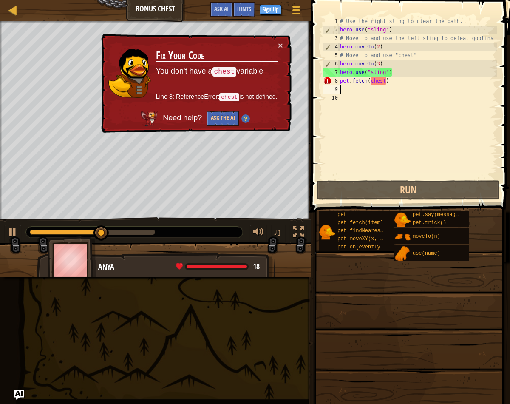
click at [276, 48] on td "Fix Your Code You don't have a chest variable Line 8: ReferenceError: chest is …" at bounding box center [217, 73] width 123 height 65
click at [278, 48] on button "×" at bounding box center [280, 45] width 5 height 9
drag, startPoint x: 393, startPoint y: 83, endPoint x: 336, endPoint y: 83, distance: 56.6
click at [336, 83] on div "1 2 3 4 5 6 7 8 9 10 # Use the right sling to clear the path. hero . use ( "sli…" at bounding box center [410, 98] width 176 height 162
type textarea "pet.fetch(chest)"
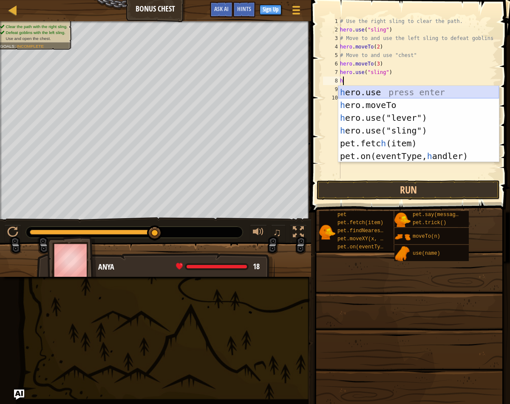
click at [406, 98] on div "h ero.use press enter h ero.moveTo press enter h ero.use("lever") press enter h…" at bounding box center [419, 137] width 161 height 102
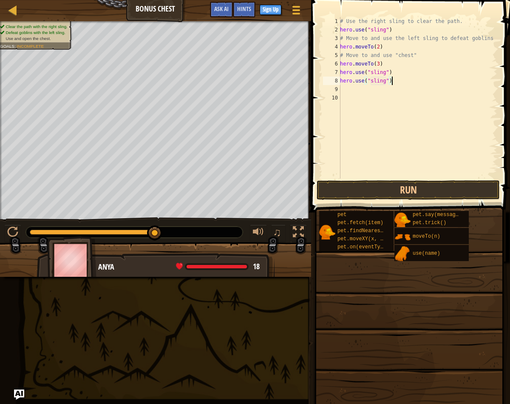
click at [393, 82] on div "# Use the right sling to clear the path. hero . use ( "sling" ) # Move to and u…" at bounding box center [418, 106] width 159 height 179
type textarea "h"
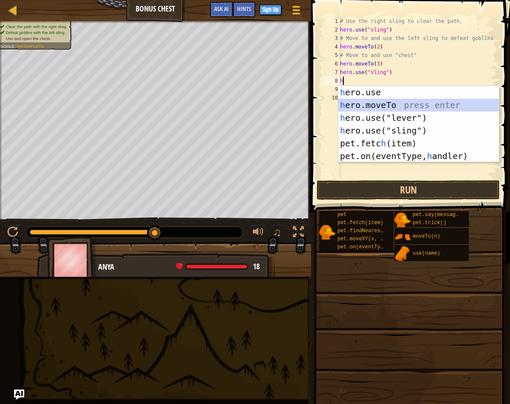
click at [396, 106] on div "h ero.use press enter h ero.moveTo press enter h ero.use("lever") press enter h…" at bounding box center [419, 137] width 161 height 102
type textarea "hero.moveTo(2)"
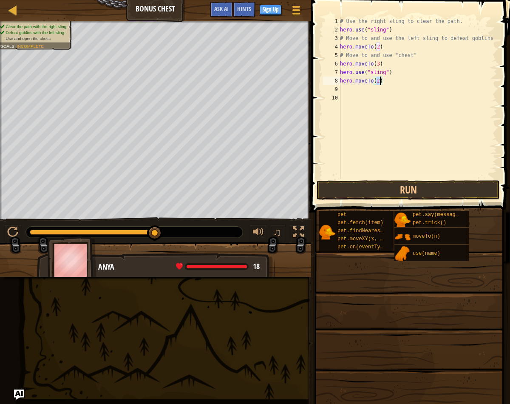
click at [376, 87] on div "# Use the right sling to clear the path. hero . use ( "sling" ) # Move to and u…" at bounding box center [418, 106] width 159 height 179
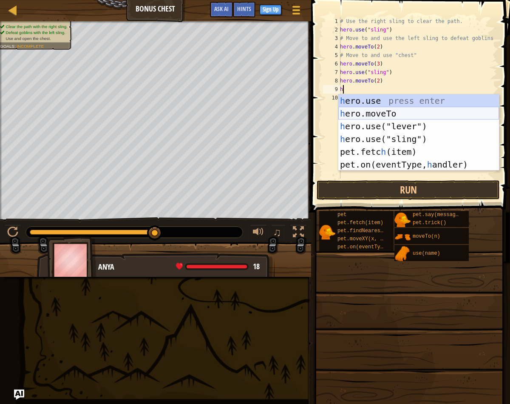
click at [385, 113] on div "h ero.use press enter h ero.moveTo press enter h ero.use("lever") press enter h…" at bounding box center [419, 145] width 161 height 102
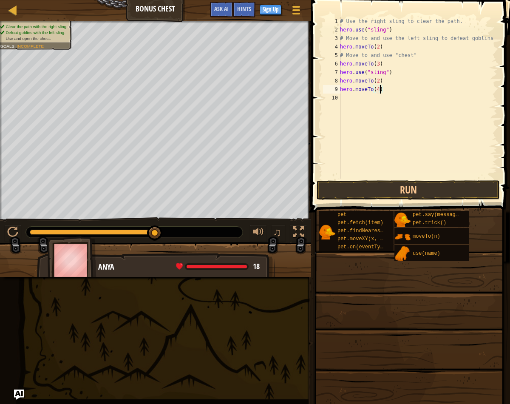
scroll to position [4, 3]
type textarea "hero.moveTo(4)"
click at [427, 185] on button "Run" at bounding box center [408, 190] width 183 height 20
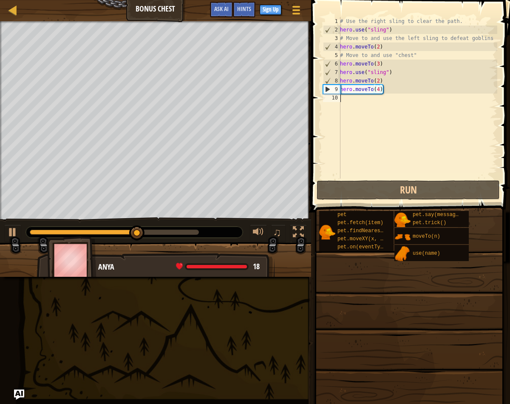
click at [382, 105] on div "# Use the right sling to clear the path. hero . use ( "sling" ) # Move to and u…" at bounding box center [418, 106] width 159 height 179
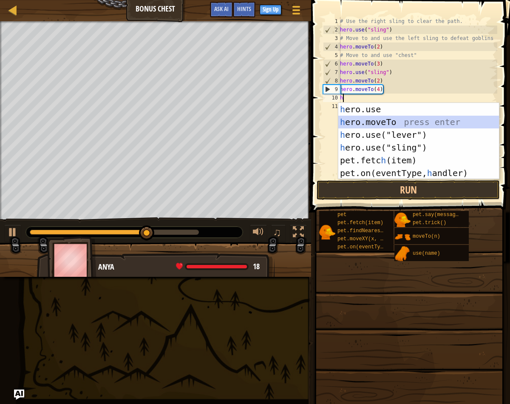
click at [397, 125] on div "h ero.use press enter h ero.moveTo press enter h ero.use("lever") press enter h…" at bounding box center [419, 154] width 161 height 102
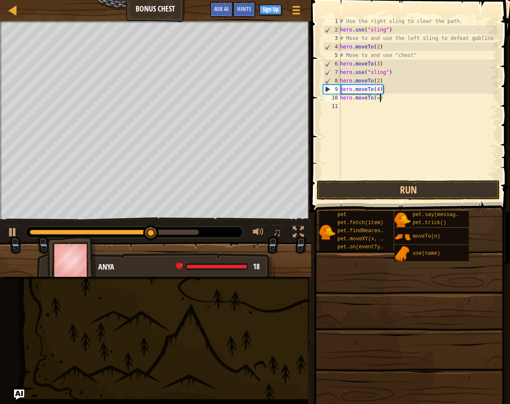
type textarea "hero.moveTo(=5)"
click at [378, 105] on div "# Use the right sling to clear the path. hero . use ( "sling" ) # Move to and u…" at bounding box center [418, 106] width 159 height 179
click at [380, 97] on div "# Use the right sling to clear the path. hero . use ( "sling" ) # Move to and u…" at bounding box center [418, 106] width 159 height 179
type textarea "hero.moveTo(5)"
click at [372, 108] on div "# Use the right sling to clear the path. hero . use ( "sling" ) # Move to and u…" at bounding box center [418, 106] width 159 height 179
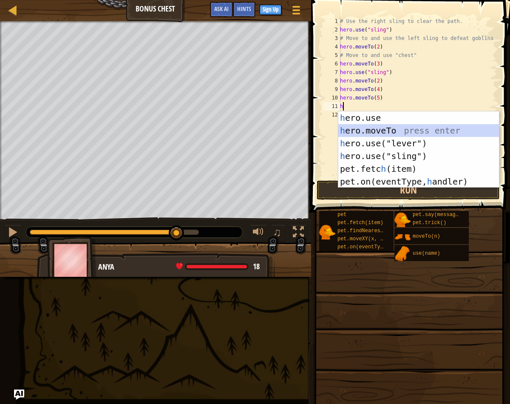
click at [385, 127] on div "h ero.use press enter h ero.moveTo press enter h ero.use("lever") press enter h…" at bounding box center [419, 162] width 161 height 102
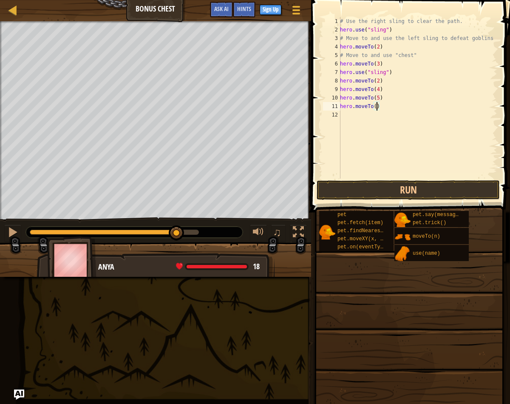
type textarea "hero.moveTo(6)"
click at [389, 187] on button "Run" at bounding box center [408, 190] width 183 height 20
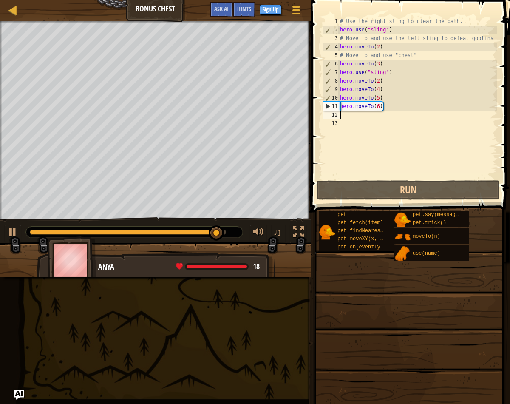
click at [377, 122] on div "# Use the right sling to clear the path. hero . use ( "sling" ) # Move to and u…" at bounding box center [418, 106] width 159 height 179
click at [376, 121] on div "# Use the right sling to clear the path. hero . use ( "sling" ) # Move to and u…" at bounding box center [418, 106] width 159 height 179
click at [375, 119] on div "# Use the right sling to clear the path. hero . use ( "sling" ) # Move to and u…" at bounding box center [418, 106] width 159 height 179
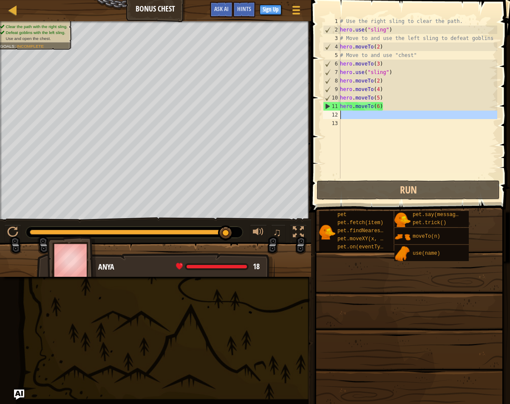
click at [374, 116] on div "# Use the right sling to clear the path. hero . use ( "sling" ) # Move to and u…" at bounding box center [418, 106] width 159 height 179
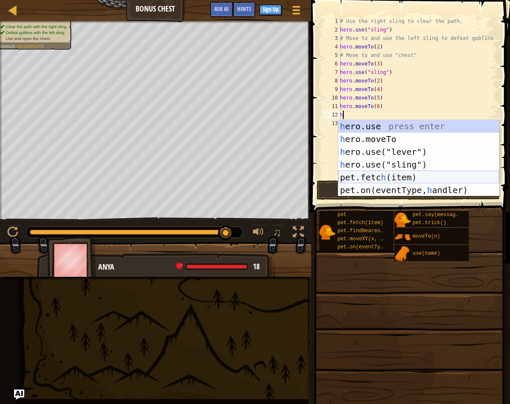
click at [418, 179] on div "h ero.use press enter h ero.moveTo press enter h ero.use("lever") press enter h…" at bounding box center [419, 171] width 161 height 102
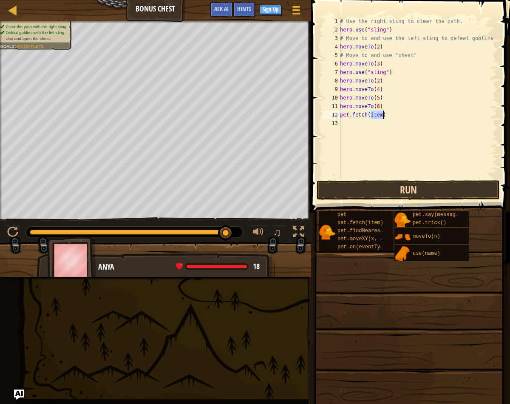
type textarea "pet.fetch(item)"
click at [416, 194] on button "Run" at bounding box center [408, 190] width 183 height 20
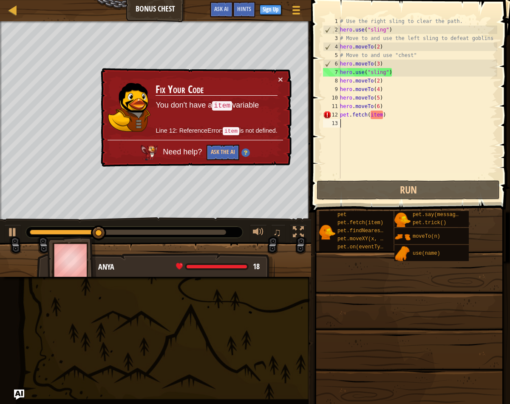
drag, startPoint x: 396, startPoint y: 120, endPoint x: 345, endPoint y: 120, distance: 50.6
click at [346, 120] on div "# Use the right sling to clear the path. hero . use ( "sling" ) # Move to and u…" at bounding box center [418, 106] width 159 height 179
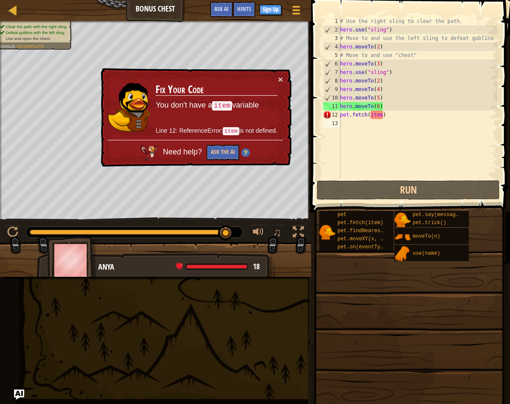
click at [286, 83] on div "× Fix Your Code You don't have a item variable Line 12: ReferenceError: item is…" at bounding box center [195, 117] width 194 height 103
click at [284, 81] on div "× Fix Your Code You don't have a item variable Line 12: ReferenceError: item is…" at bounding box center [195, 118] width 193 height 100
click at [281, 82] on button "×" at bounding box center [280, 78] width 5 height 9
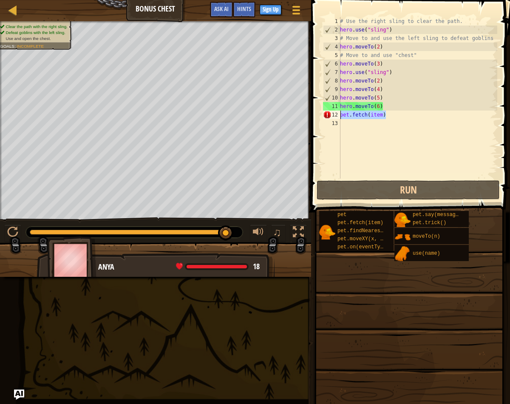
drag, startPoint x: 391, startPoint y: 117, endPoint x: 341, endPoint y: 117, distance: 50.2
click at [341, 117] on div "# Use the right sling to clear the path. hero . use ( "sling" ) # Move to and u…" at bounding box center [418, 106] width 159 height 179
type textarea "pet.fetch(item)"
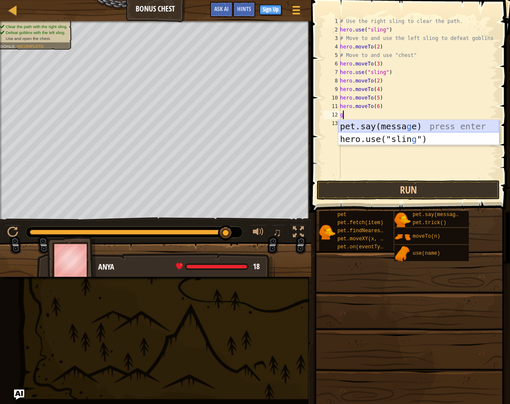
click at [432, 125] on div "pet.say([PERSON_NAME]) press enter hero.use("slin g ") press enter" at bounding box center [419, 145] width 161 height 51
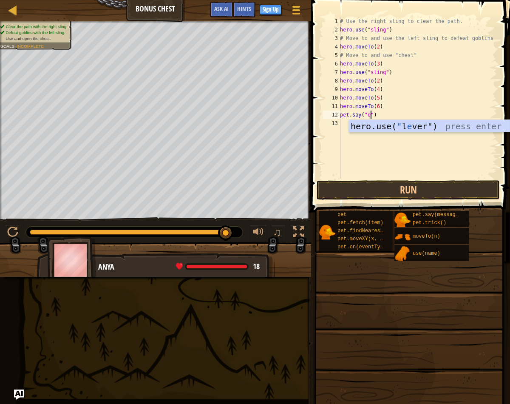
scroll to position [4, 3]
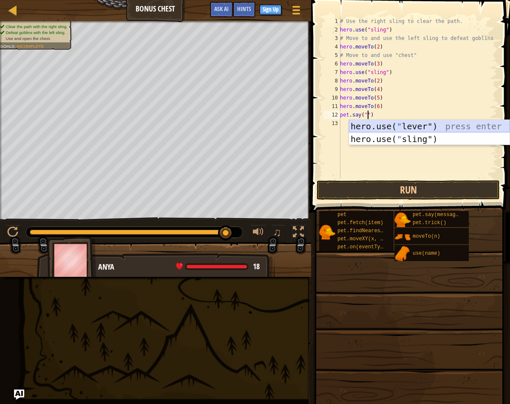
click at [409, 125] on div "hero.use( " lever") press enter hero.use( " sling") press enter" at bounding box center [429, 145] width 161 height 51
type textarea "pet.say(hero.use("lever")")"
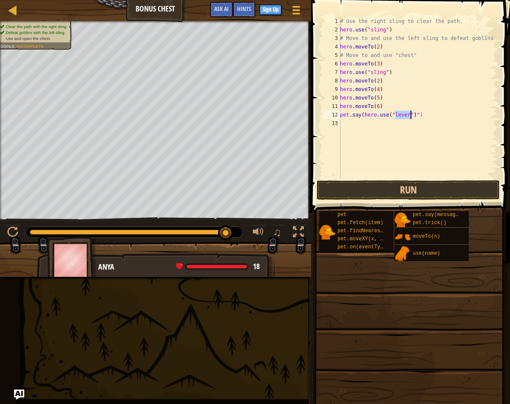
click at [426, 162] on div "# Use the right sling to clear the path. hero . use ( "sling" ) # Move to and u…" at bounding box center [418, 106] width 159 height 179
drag, startPoint x: 425, startPoint y: 116, endPoint x: 342, endPoint y: 117, distance: 83.4
click at [342, 117] on div "# Use the right sling to clear the path. hero . use ( "sling" ) # Move to and u…" at bounding box center [418, 106] width 159 height 179
type textarea "pet.say(hero.use("lever")")"
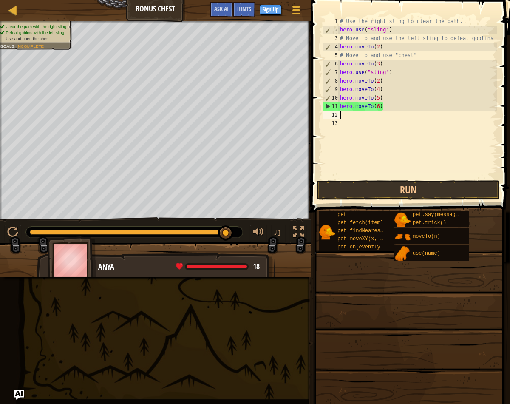
click at [346, 113] on div "# Use the right sling to clear the path. hero . use ( "sling" ) # Move to and u…" at bounding box center [418, 106] width 159 height 179
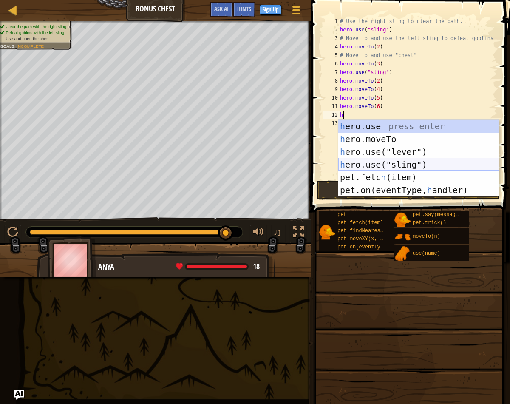
click at [413, 160] on div "h ero.use press enter h ero.moveTo press enter h ero.use("lever") press enter h…" at bounding box center [419, 171] width 161 height 102
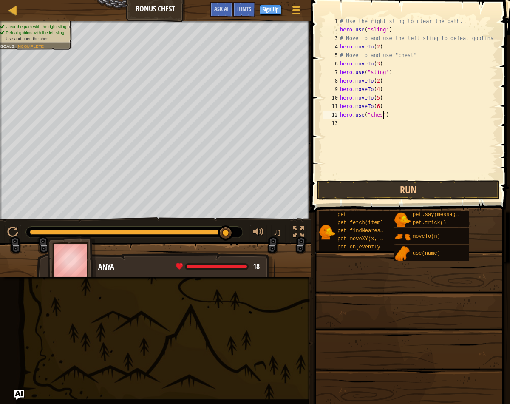
scroll to position [4, 4]
type textarea "hero.use("chest")"
click at [371, 185] on button "Run" at bounding box center [408, 190] width 183 height 20
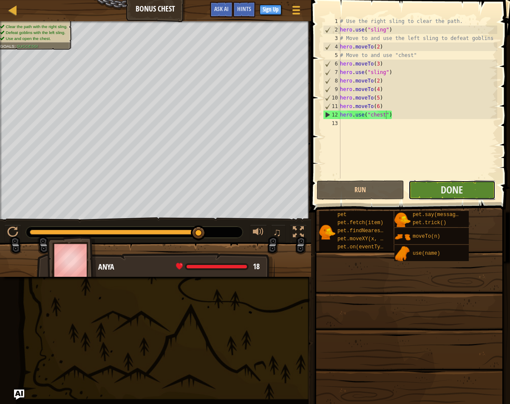
click at [473, 197] on button "Done" at bounding box center [452, 190] width 87 height 20
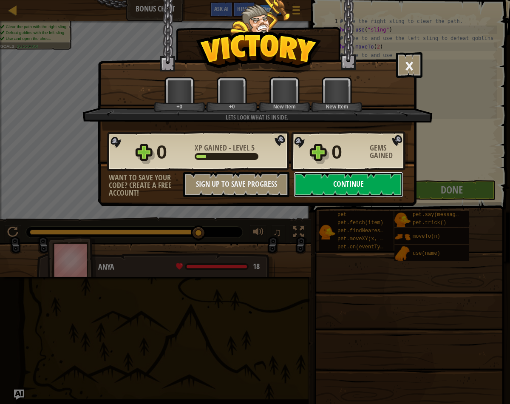
click at [354, 183] on button "Continue" at bounding box center [349, 185] width 110 height 26
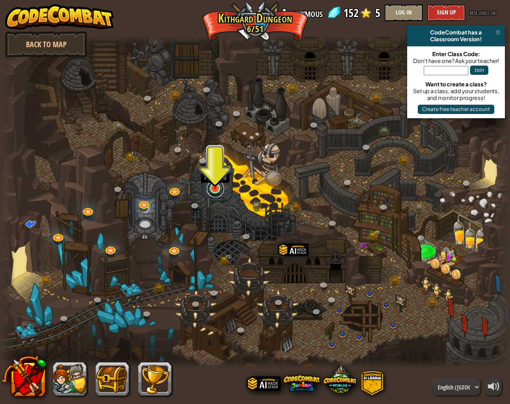
click at [211, 190] on link at bounding box center [215, 188] width 17 height 17
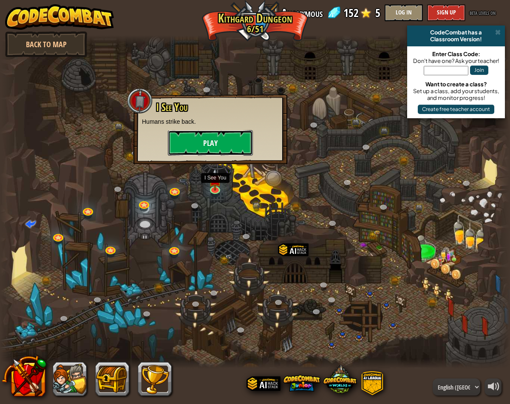
click at [238, 151] on button "Play" at bounding box center [210, 143] width 85 height 26
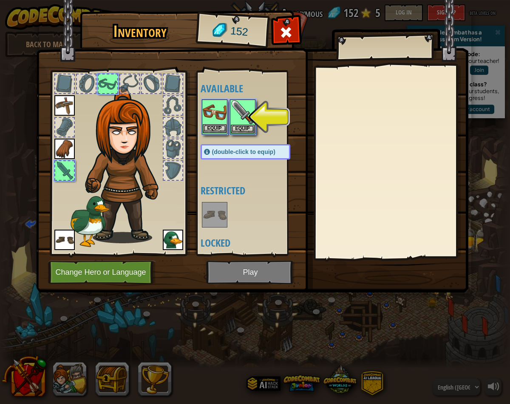
click at [216, 123] on img at bounding box center [215, 112] width 24 height 24
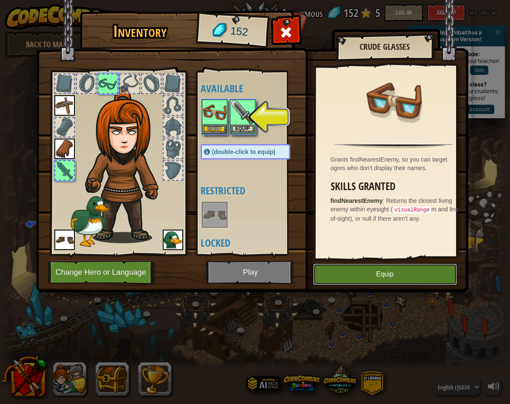
click at [394, 279] on button "Equip" at bounding box center [385, 274] width 144 height 21
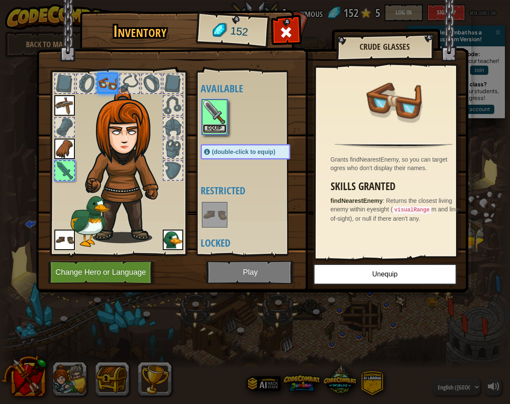
click at [214, 127] on button "Equip" at bounding box center [215, 128] width 24 height 9
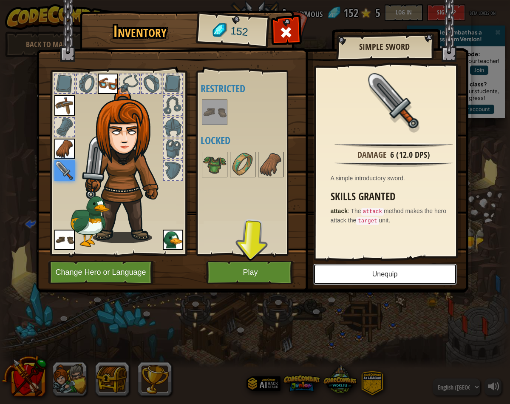
click at [385, 279] on button "Unequip" at bounding box center [385, 274] width 144 height 21
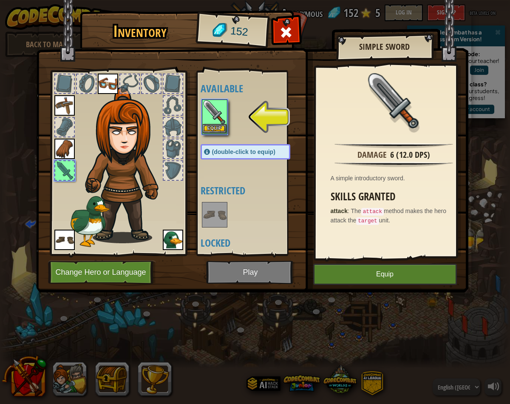
drag, startPoint x: 217, startPoint y: 120, endPoint x: 219, endPoint y: 124, distance: 4.5
click at [217, 120] on img at bounding box center [215, 112] width 24 height 24
click at [382, 275] on button "Equip" at bounding box center [385, 274] width 144 height 21
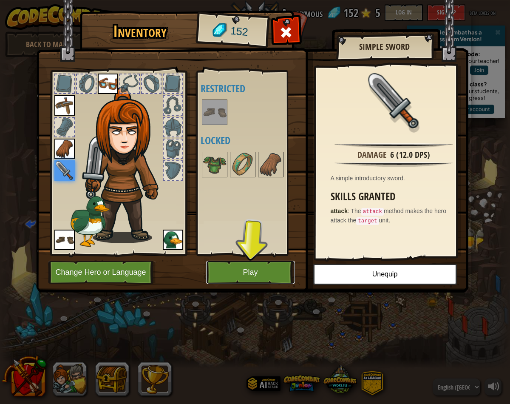
click at [274, 279] on button "Play" at bounding box center [250, 272] width 89 height 23
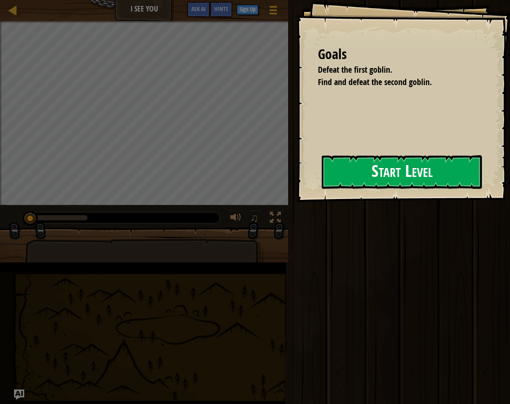
click at [366, 180] on button "Start Level" at bounding box center [402, 172] width 160 height 34
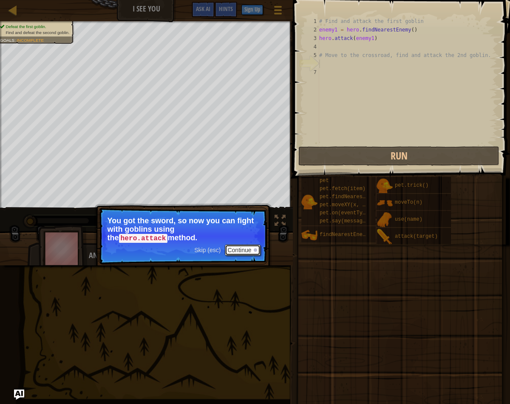
click at [250, 251] on button "Continue" at bounding box center [242, 250] width 35 height 11
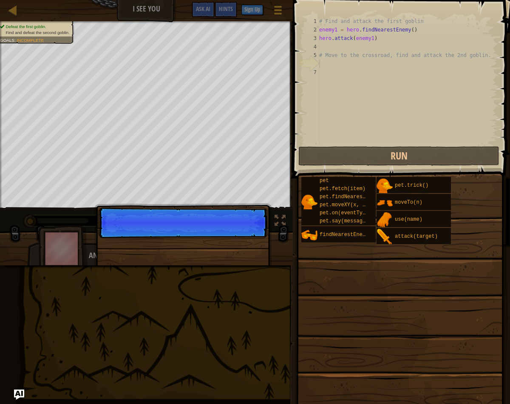
scroll to position [4, 0]
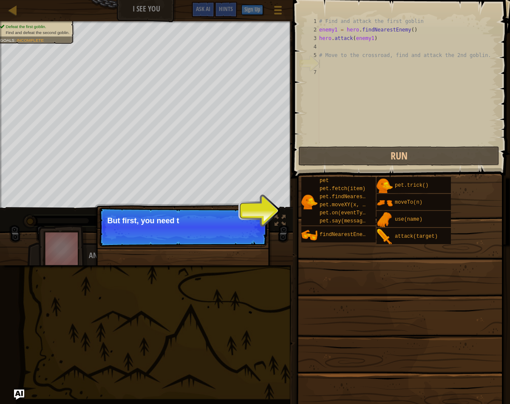
click at [251, 247] on div "Skip (esc) Continue But first, you need t" at bounding box center [182, 271] width 177 height 126
click at [249, 227] on p "Skip (esc) Continue But first, you need to find an ene" at bounding box center [183, 227] width 169 height 39
click at [246, 232] on p "Skip (esc) Continue But first, you need to find an enemy and" at bounding box center [183, 227] width 169 height 39
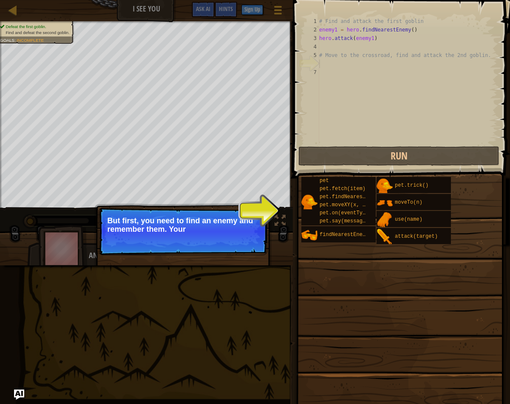
click at [235, 227] on p "But first, you need to find an enemy and remember them. Your" at bounding box center [183, 225] width 151 height 17
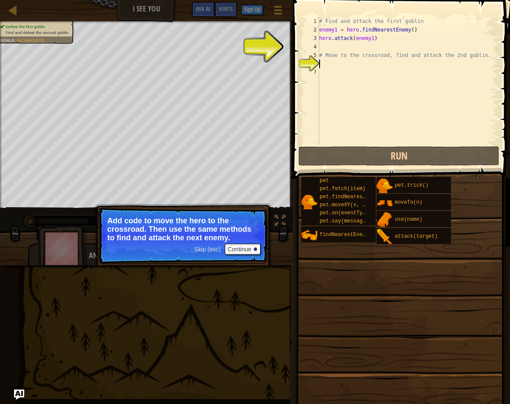
click at [212, 252] on span "Skip (esc)" at bounding box center [207, 249] width 26 height 7
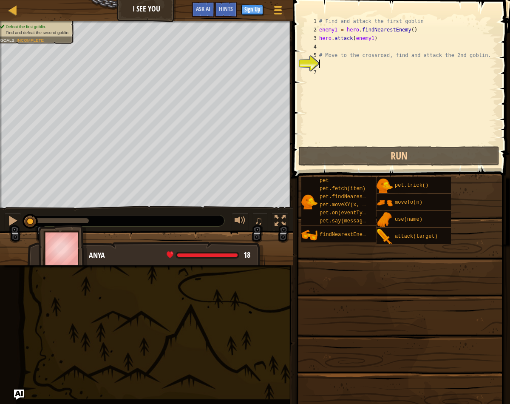
click at [326, 42] on div "# Find and attack the first goblin enemy1 = hero . findNearestEnemy ( ) hero . …" at bounding box center [408, 89] width 180 height 145
type textarea "hero.attack(enemy1)"
click at [325, 45] on div "# Find and attack the first goblin enemy1 = hero . findNearestEnemy ( ) hero . …" at bounding box center [408, 89] width 180 height 145
click at [336, 66] on div "# Find and attack the first goblin enemy1 = hero . findNearestEnemy ( ) hero . …" at bounding box center [408, 89] width 180 height 145
type textarea "g"
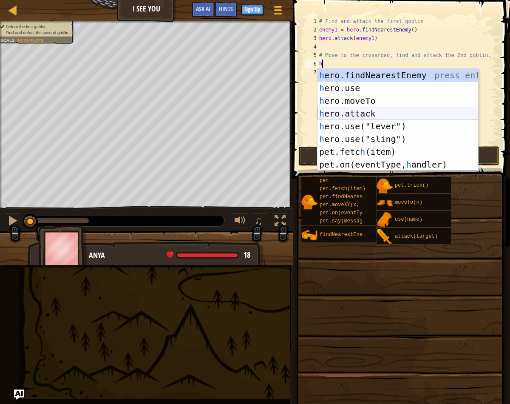
click at [379, 113] on div "h ero.findNearestEnemy press enter h ero.use press enter h ero.moveTo press ent…" at bounding box center [398, 133] width 161 height 128
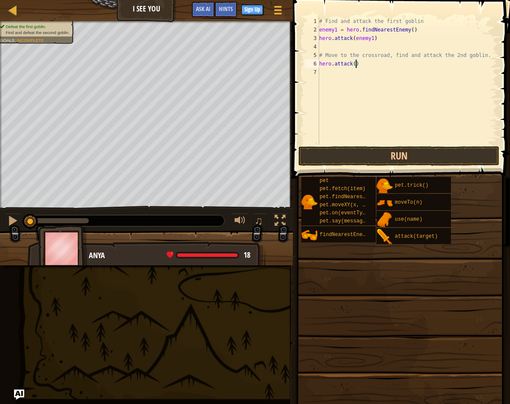
type textarea "hero.attack)"
drag, startPoint x: 359, startPoint y: 66, endPoint x: 318, endPoint y: 68, distance: 40.9
click at [318, 68] on div "hero.attack) 1 2 3 4 5 6 7 # Find and attack the first goblin enemy1 = hero . f…" at bounding box center [400, 81] width 194 height 128
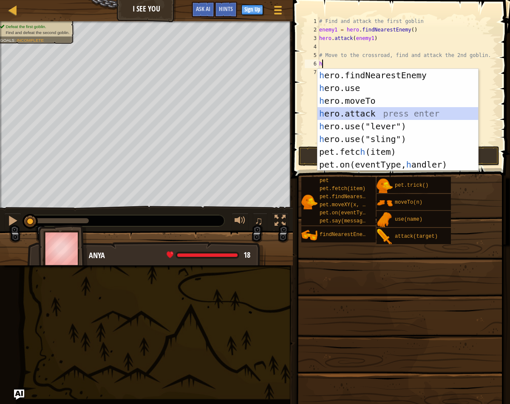
click at [385, 115] on div "h ero.findNearestEnemy press enter h ero.use press enter h ero.moveTo press ent…" at bounding box center [398, 133] width 161 height 128
type textarea "hero.attack(enemy)"
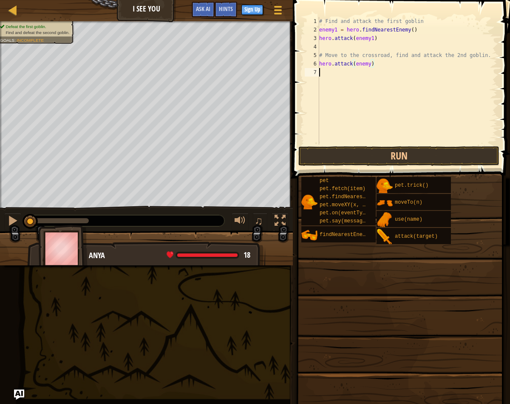
click at [371, 75] on div "# Find and attack the first goblin enemy1 = hero . findNearestEnemy ( ) hero . …" at bounding box center [408, 89] width 180 height 145
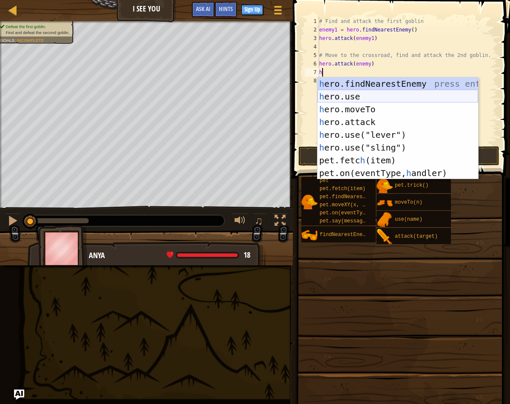
click at [373, 107] on div "h ero.findNearestEnemy press enter h ero.use press enter h ero.moveTo press ent…" at bounding box center [398, 141] width 161 height 128
type textarea "hero.moveTo(2)"
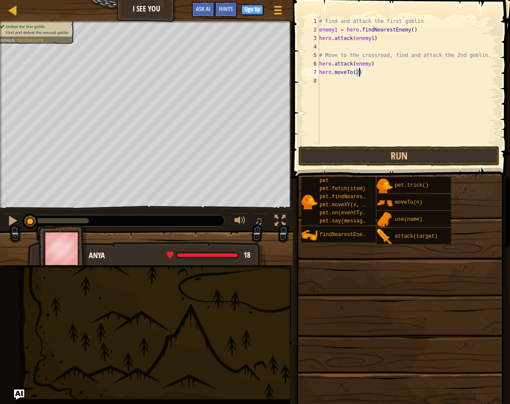
click at [340, 84] on div "# Find and attack the first goblin enemy1 = hero . findNearestEnemy ( ) hero . …" at bounding box center [408, 89] width 180 height 145
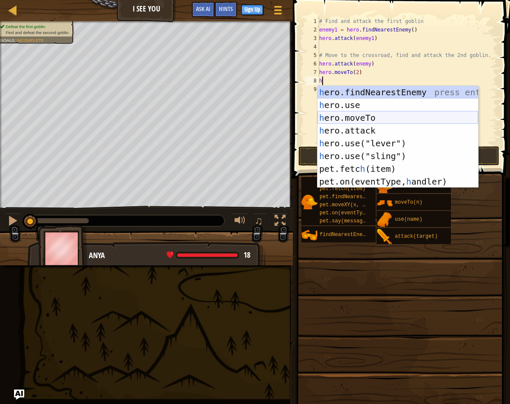
click at [374, 120] on div "h ero.findNearestEnemy press enter h ero.use press enter h ero.moveTo press ent…" at bounding box center [398, 150] width 161 height 128
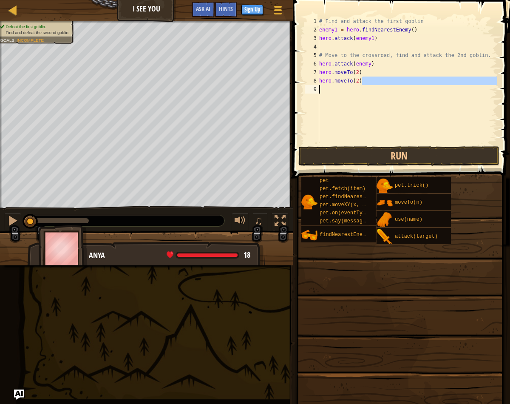
drag, startPoint x: 367, startPoint y: 81, endPoint x: 311, endPoint y: 86, distance: 56.8
click at [311, 86] on div "hero.moveTo(2) 1 2 3 4 5 6 7 8 9 # Find and attack the first goblin enemy1 = he…" at bounding box center [400, 81] width 194 height 128
type textarea "hero.moveTo(2)"
drag, startPoint x: 311, startPoint y: 86, endPoint x: 316, endPoint y: 86, distance: 6.0
click at [311, 86] on div "9" at bounding box center [312, 89] width 14 height 9
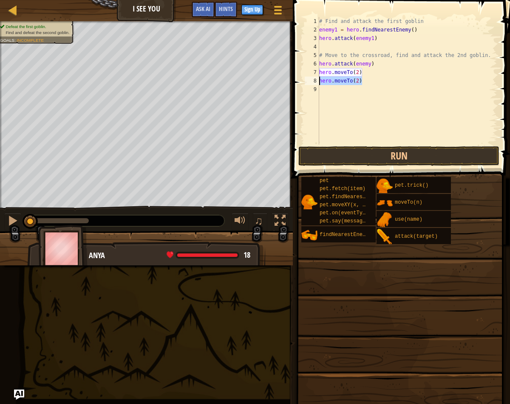
drag, startPoint x: 369, startPoint y: 82, endPoint x: 319, endPoint y: 83, distance: 49.8
click at [319, 83] on div "# Find and attack the first goblin enemy1 = hero . findNearestEnemy ( ) hero . …" at bounding box center [408, 89] width 180 height 145
type textarea "hero.moveTo(2)"
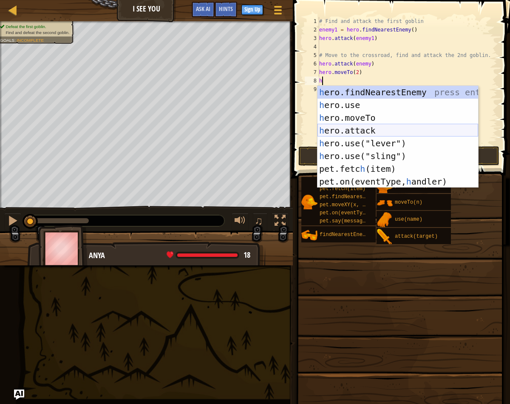
click at [376, 131] on div "h ero.findNearestEnemy press enter h ero.use press enter h ero.moveTo press ent…" at bounding box center [398, 150] width 161 height 128
type textarea "hero.attack(enemy)"
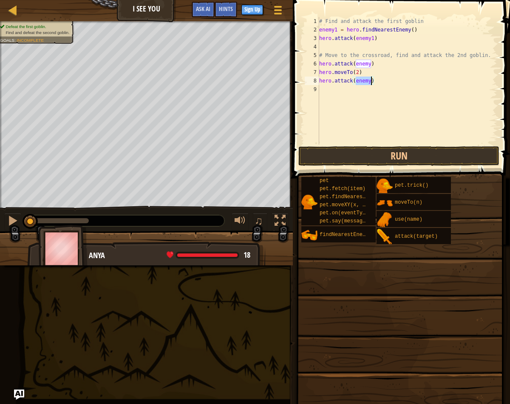
click at [366, 93] on div "# Find and attack the first goblin enemy1 = hero . findNearestEnemy ( ) hero . …" at bounding box center [408, 89] width 180 height 145
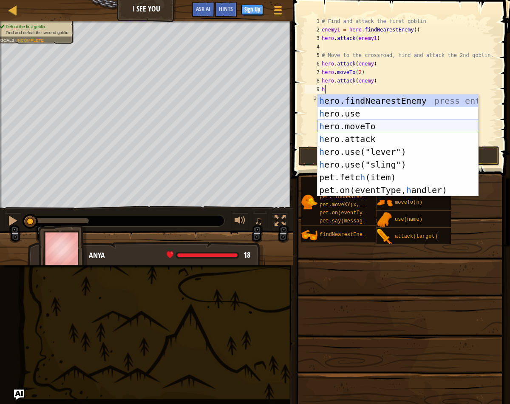
click at [396, 128] on div "h ero.findNearestEnemy press enter h ero.use press enter h ero.moveTo press ent…" at bounding box center [398, 158] width 161 height 128
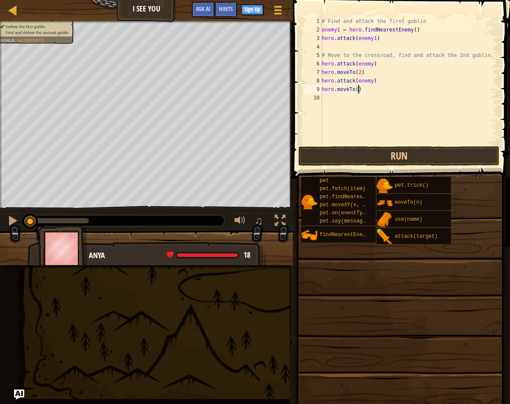
type textarea "hero.moveTo(3)"
click at [339, 104] on div "# Find and attack the first goblin enemy1 = hero . findNearestEnemy ( ) hero . …" at bounding box center [408, 89] width 177 height 145
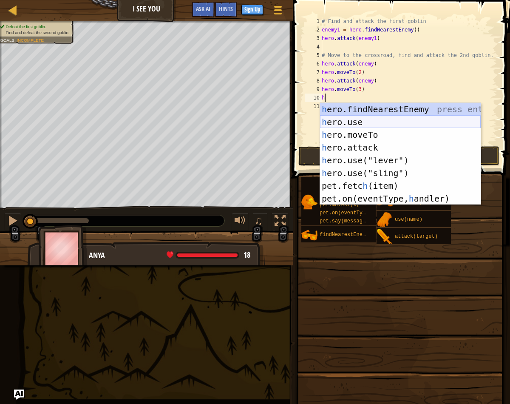
click at [376, 122] on div "h ero.findNearestEnemy press enter h ero.use press enter h ero.moveTo press ent…" at bounding box center [400, 167] width 161 height 128
type textarea "hero.use("sling")"
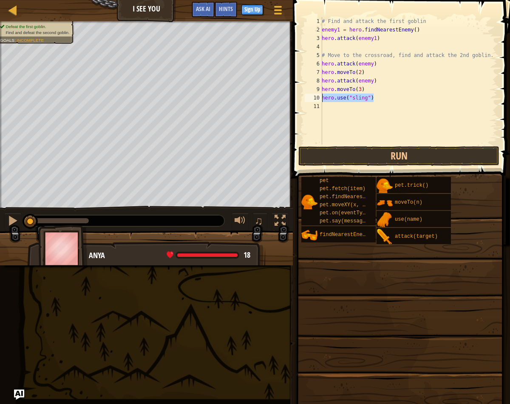
drag, startPoint x: 376, startPoint y: 101, endPoint x: 316, endPoint y: 101, distance: 60.8
click at [316, 101] on div "hero.use("sling") 1 2 3 4 5 6 7 8 9 10 11 # Find and attack the first goblin en…" at bounding box center [400, 81] width 194 height 128
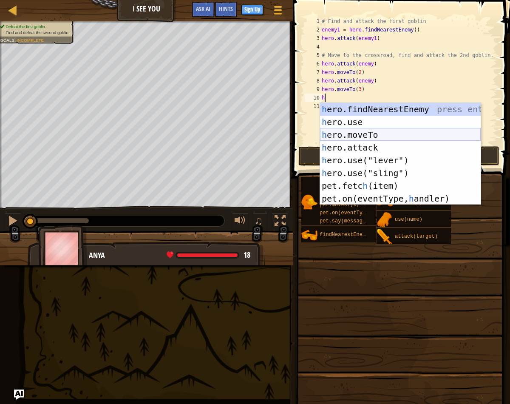
click at [369, 131] on div "h ero.findNearestEnemy press enter h ero.use press enter h ero.moveTo press ent…" at bounding box center [400, 167] width 161 height 128
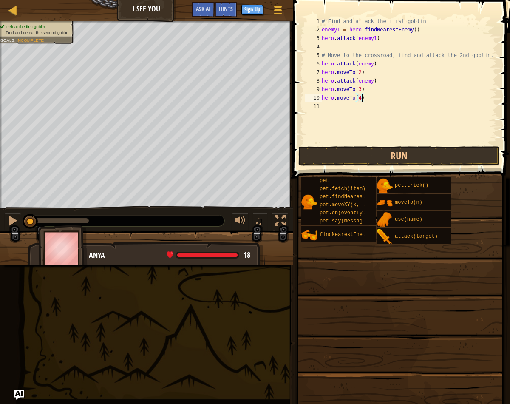
scroll to position [4, 3]
click at [381, 153] on button "Run" at bounding box center [399, 156] width 201 height 20
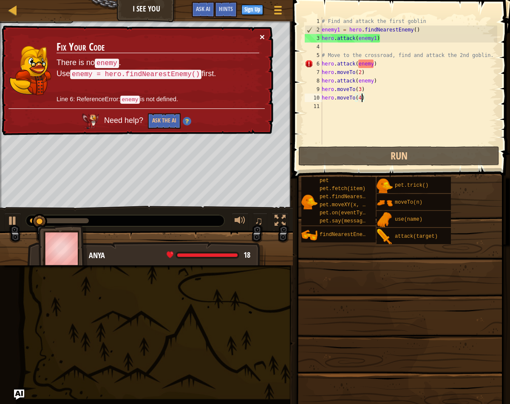
click at [264, 40] on button "×" at bounding box center [262, 36] width 5 height 9
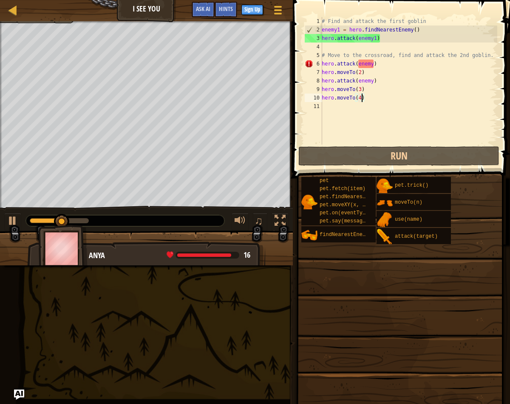
click at [374, 66] on div "# Find and attack the first goblin enemy1 = hero . findNearestEnemy ( ) hero . …" at bounding box center [408, 89] width 177 height 145
drag, startPoint x: 379, startPoint y: 64, endPoint x: 356, endPoint y: 65, distance: 23.8
click at [356, 65] on div "# Find and attack the first goblin enemy1 = hero . findNearestEnemy ( ) hero . …" at bounding box center [408, 89] width 177 height 145
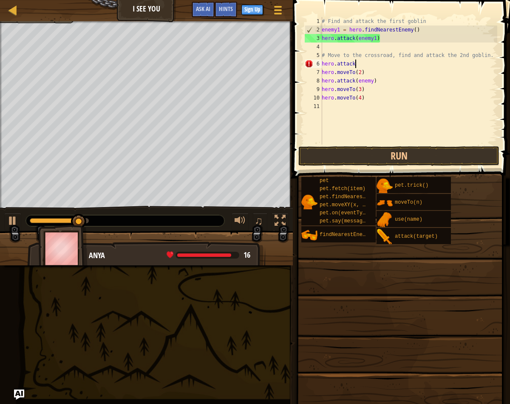
click at [382, 83] on div "# Find and attack the first goblin enemy1 = hero . findNearestEnemy ( ) hero . …" at bounding box center [408, 89] width 177 height 145
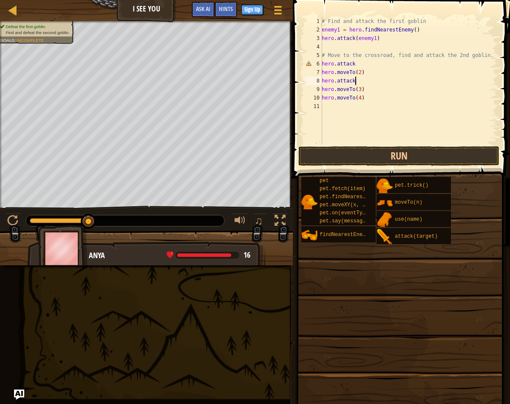
click at [360, 64] on div "# Find and attack the first goblin enemy1 = hero . findNearestEnemy ( ) hero . …" at bounding box center [408, 89] width 177 height 145
click at [372, 82] on div "# Find and attack the first goblin enemy1 = hero . findNearestEnemy ( ) hero . …" at bounding box center [408, 89] width 177 height 145
click at [357, 83] on div "# Find and attack the first goblin enemy1 = hero . findNearestEnemy ( ) hero . …" at bounding box center [408, 89] width 177 height 145
click at [357, 82] on div "# Find and attack the first goblin enemy1 = hero . findNearestEnemy ( ) hero . …" at bounding box center [408, 89] width 177 height 145
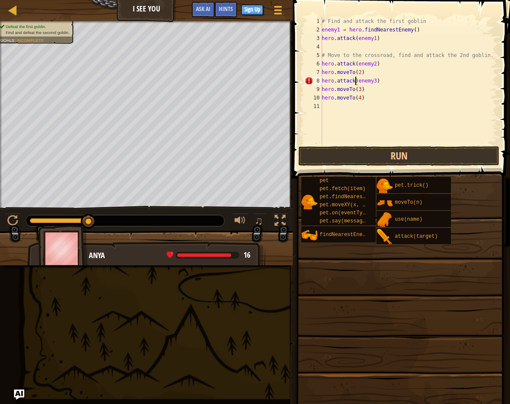
click at [358, 81] on div "# Find and attack the first goblin enemy1 = hero . findNearestEnemy ( ) hero . …" at bounding box center [408, 89] width 177 height 145
click at [374, 150] on button "Run" at bounding box center [399, 156] width 201 height 20
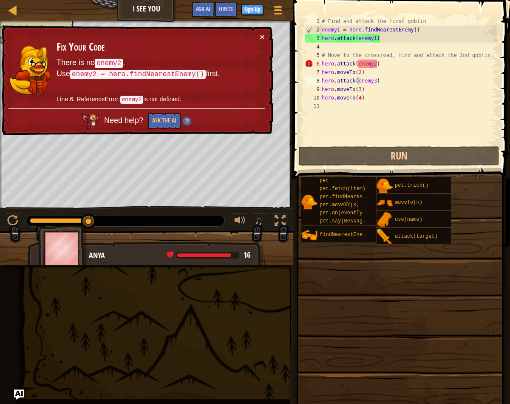
click at [162, 74] on code "enemy2 = hero.findNearestEnemy()" at bounding box center [138, 74] width 136 height 9
click at [255, 40] on td "Fix Your Code There is no enemy2 . Use enemy2 = hero.findNearestEnemy() first. …" at bounding box center [158, 70] width 204 height 76
click at [263, 36] on button "×" at bounding box center [262, 36] width 5 height 9
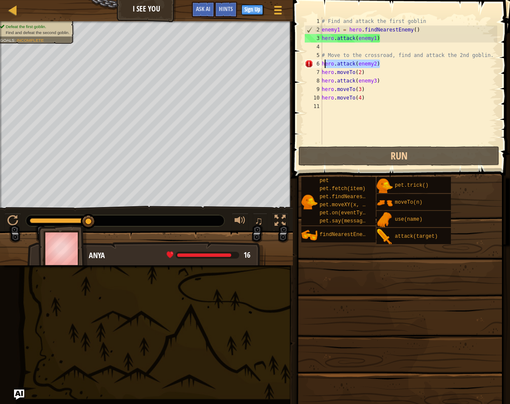
drag, startPoint x: 387, startPoint y: 62, endPoint x: 324, endPoint y: 64, distance: 63.4
click at [324, 64] on div "# Find and attack the first goblin enemy1 = hero . findNearestEnemy ( ) hero . …" at bounding box center [408, 89] width 177 height 145
type textarea "h"
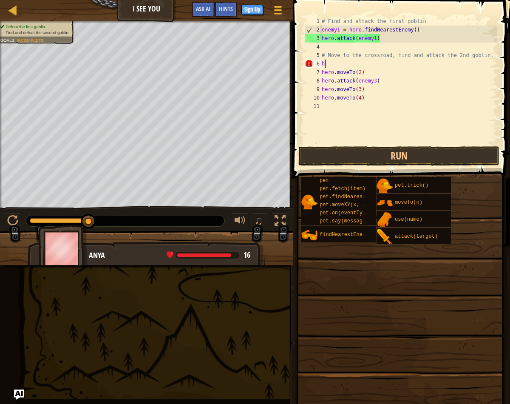
scroll to position [4, 0]
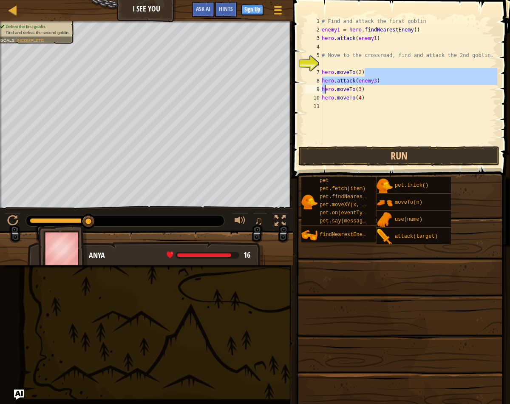
drag, startPoint x: 363, startPoint y: 68, endPoint x: 323, endPoint y: 85, distance: 43.3
click at [323, 85] on div "# Find and attack the first goblin enemy1 = hero . findNearestEnemy ( ) hero . …" at bounding box center [408, 89] width 177 height 145
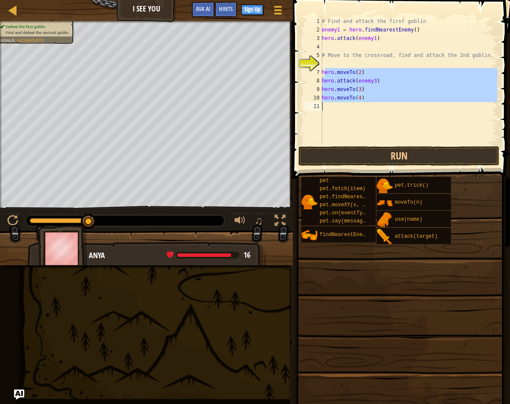
drag, startPoint x: 324, startPoint y: 74, endPoint x: 377, endPoint y: 111, distance: 65.6
click at [377, 111] on div "# Find and attack the first goblin enemy1 = hero . findNearestEnemy ( ) hero . …" at bounding box center [408, 89] width 177 height 145
type textarea "h"
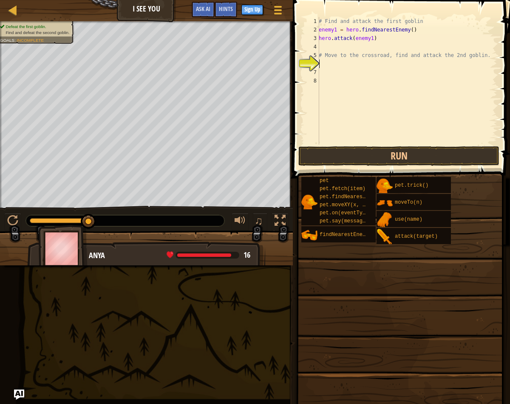
click at [338, 64] on div "# Find and attack the first goblin enemy1 = hero . findNearestEnemy ( ) hero . …" at bounding box center [407, 89] width 180 height 145
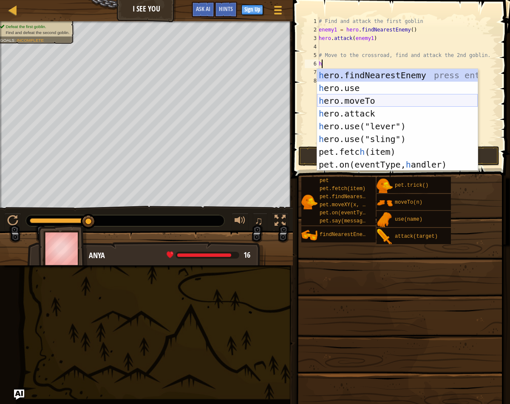
click at [359, 97] on div "h ero.findNearestEnemy press enter h ero.use press enter h ero.moveTo press ent…" at bounding box center [397, 133] width 161 height 128
type textarea "hero.moveTo(2)"
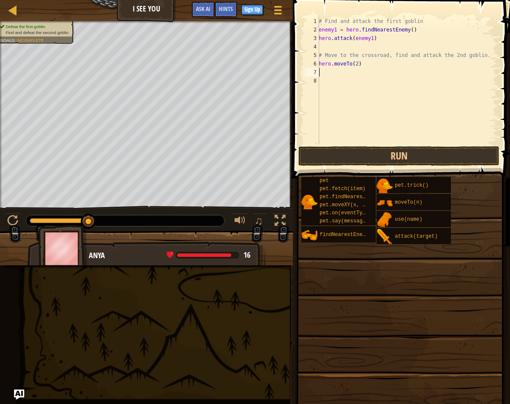
click at [358, 73] on div "# Find and attack the first goblin enemy1 = hero . findNearestEnemy ( ) hero . …" at bounding box center [407, 89] width 180 height 145
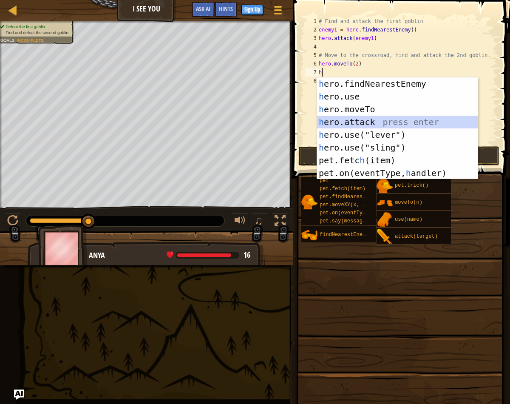
click at [381, 123] on div "h ero.findNearestEnemy press enter h ero.use press enter h ero.moveTo press ent…" at bounding box center [397, 141] width 161 height 128
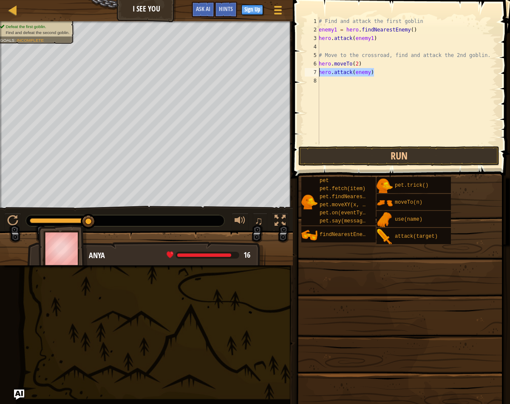
drag, startPoint x: 377, startPoint y: 71, endPoint x: 316, endPoint y: 73, distance: 60.9
click at [316, 73] on div "hero.attack(enemy) 1 2 3 4 5 6 7 8 # Find and attack the first goblin enemy1 = …" at bounding box center [400, 81] width 194 height 128
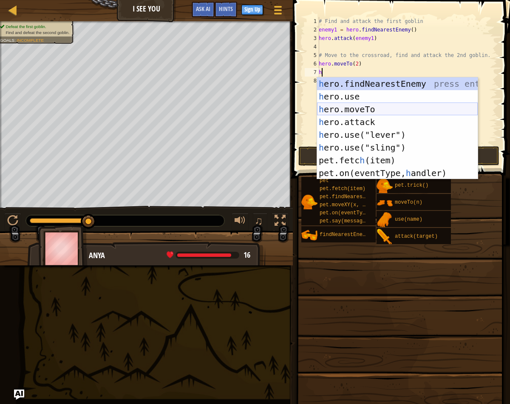
click at [361, 104] on div "h ero.findNearestEnemy press enter h ero.use press enter h ero.moveTo press ent…" at bounding box center [397, 141] width 161 height 128
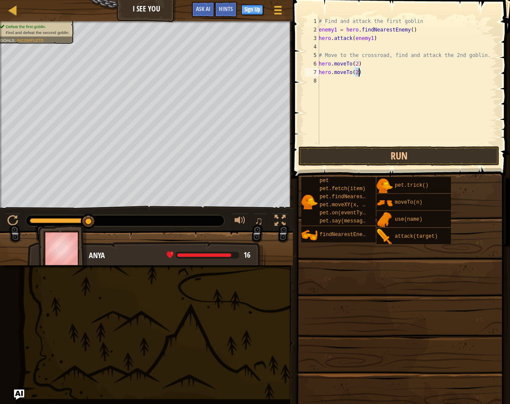
type textarea "hero.moveTo(3)"
click at [336, 79] on div "# Find and attack the first goblin enemy1 = hero . findNearestEnemy ( ) hero . …" at bounding box center [407, 89] width 180 height 145
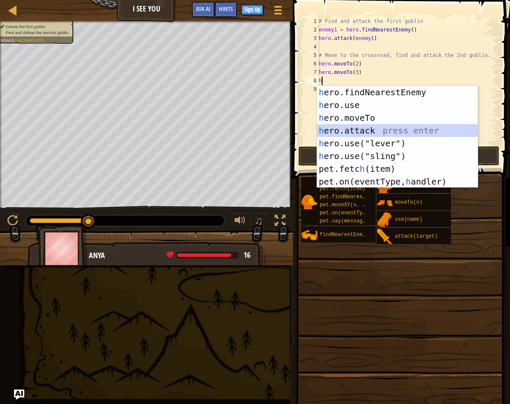
click at [382, 130] on div "h ero.findNearestEnemy press enter h ero.use press enter h ero.moveTo press ent…" at bounding box center [397, 150] width 161 height 128
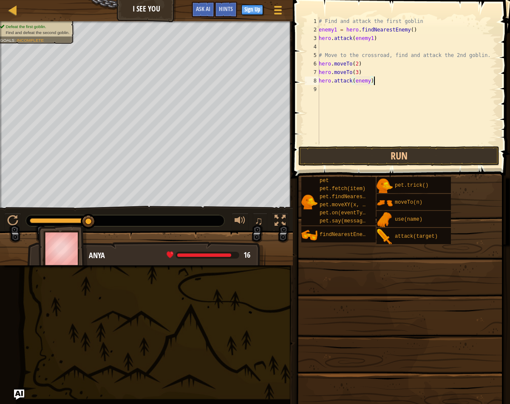
click at [374, 80] on div "# Find and attack the first goblin enemy1 = hero . findNearestEnemy ( ) hero . …" at bounding box center [407, 89] width 180 height 145
click at [372, 79] on div "# Find and attack the first goblin enemy1 = hero . findNearestEnemy ( ) hero . …" at bounding box center [407, 89] width 180 height 145
type textarea "hero.attack(enemy3)"
click at [364, 99] on div "# Find and attack the first goblin enemy1 = hero . findNearestEnemy ( ) hero . …" at bounding box center [407, 89] width 180 height 145
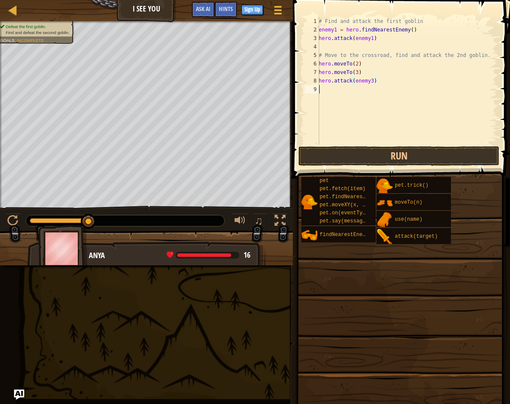
scroll to position [4, 0]
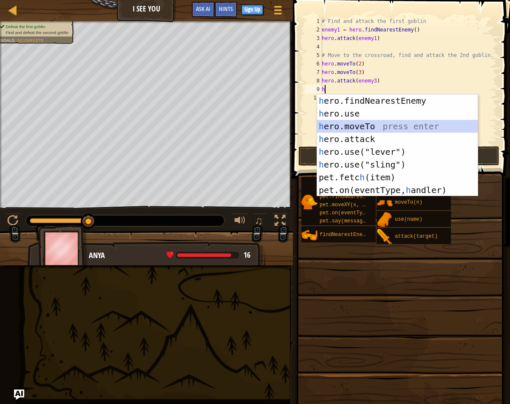
click at [393, 122] on div "h ero.findNearestEnemy press enter h ero.use press enter h ero.moveTo press ent…" at bounding box center [397, 158] width 161 height 128
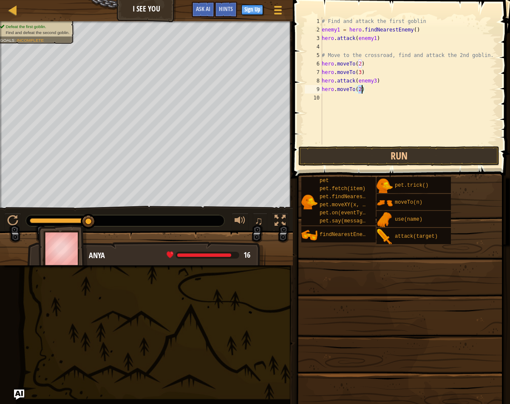
scroll to position [4, 3]
click at [390, 152] on button "Run" at bounding box center [399, 156] width 201 height 20
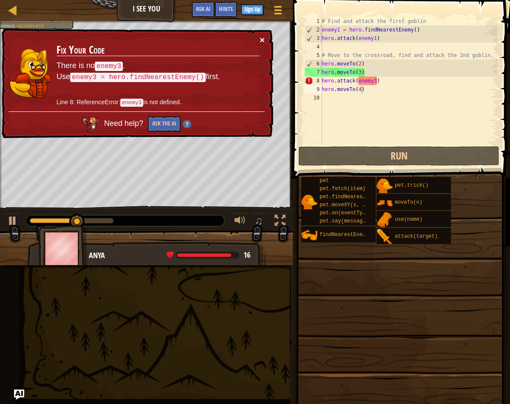
click at [265, 40] on button "×" at bounding box center [262, 39] width 5 height 9
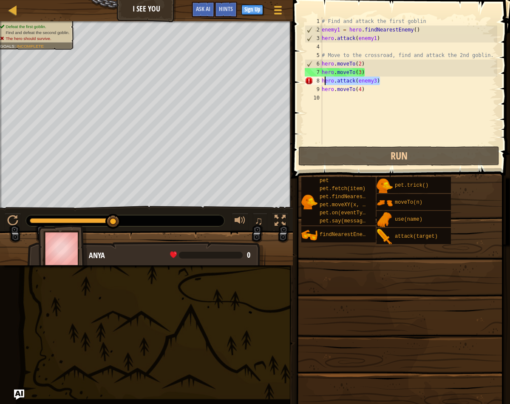
drag, startPoint x: 385, startPoint y: 80, endPoint x: 324, endPoint y: 83, distance: 60.9
click at [324, 83] on div "# Find and attack the first goblin enemy1 = hero . findNearestEnemy ( ) hero . …" at bounding box center [408, 89] width 177 height 145
type textarea "h"
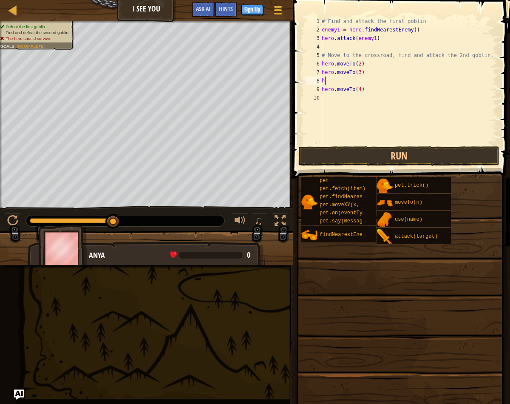
type textarea "h"
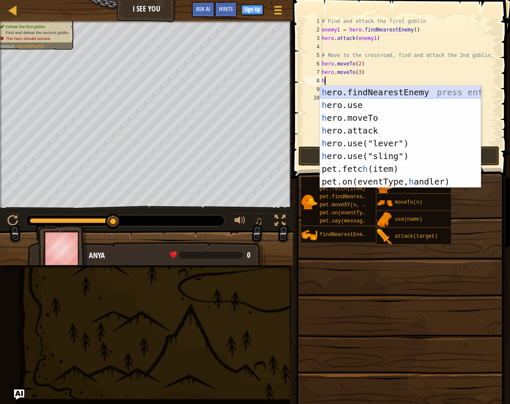
click at [386, 97] on div "h ero.findNearestEnemy press enter h ero.use press enter h ero.moveTo press ent…" at bounding box center [400, 150] width 161 height 128
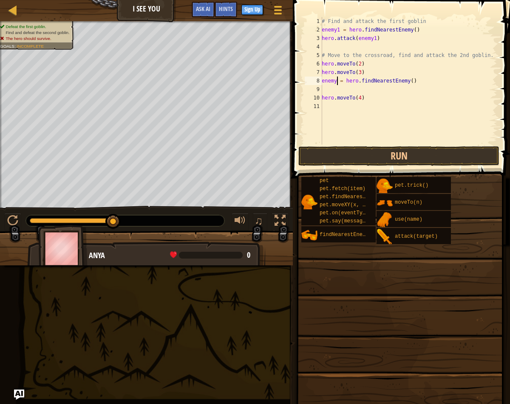
click at [338, 81] on div "# Find and attack the first goblin enemy1 = hero . findNearestEnemy ( ) hero . …" at bounding box center [408, 89] width 177 height 145
type textarea "enemy3 = hero.findNearestEnemy()"
click at [331, 91] on div "# Find and attack the first goblin enemy1 = hero . findNearestEnemy ( ) hero . …" at bounding box center [408, 89] width 177 height 145
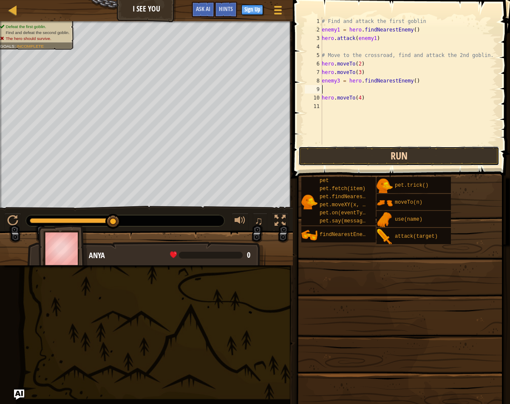
click at [378, 151] on button "Run" at bounding box center [399, 156] width 201 height 20
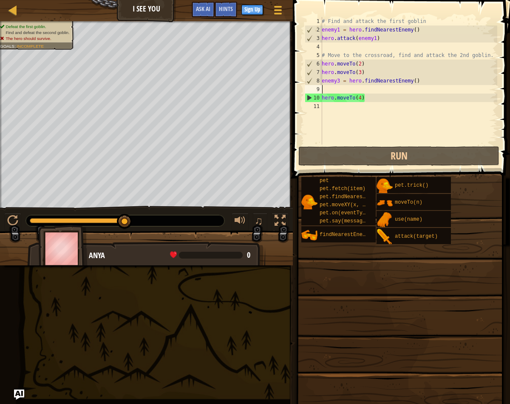
click at [354, 94] on div "# Find and attack the first goblin enemy1 = hero . findNearestEnemy ( ) hero . …" at bounding box center [408, 89] width 177 height 145
type textarea "hero.moveTo(4)"
click at [347, 92] on div "# Find and attack the first goblin enemy1 = hero . findNearestEnemy ( ) hero . …" at bounding box center [408, 89] width 177 height 145
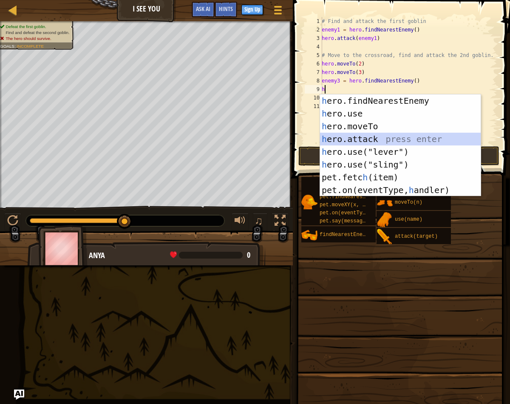
click at [363, 135] on div "h ero.findNearestEnemy press enter h ero.use press enter h ero.moveTo press ent…" at bounding box center [400, 158] width 161 height 128
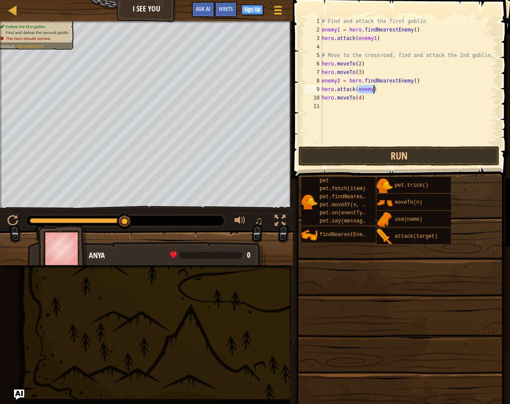
click at [373, 91] on div "# Find and attack the first goblin enemy1 = hero . findNearestEnemy ( ) hero . …" at bounding box center [408, 89] width 177 height 145
type textarea "hero.attack(enemy3)"
click at [400, 148] on button "Run" at bounding box center [399, 156] width 201 height 20
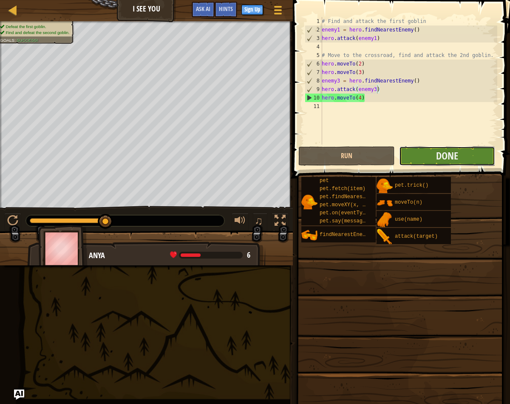
click at [424, 154] on button "Done" at bounding box center [447, 156] width 96 height 20
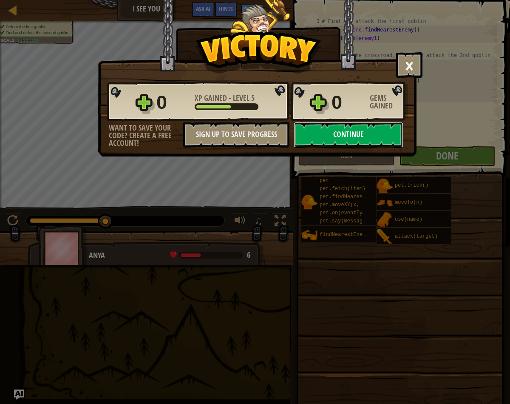
click at [353, 135] on button "Continue" at bounding box center [349, 135] width 110 height 26
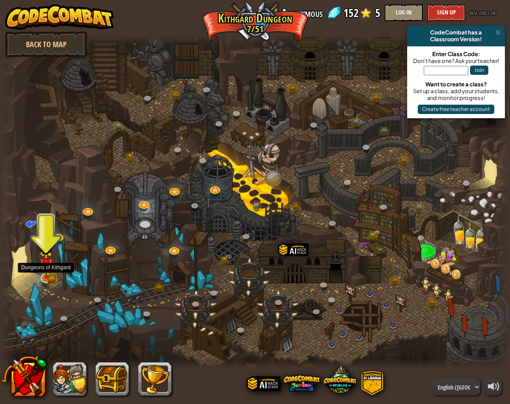
click at [48, 276] on img at bounding box center [46, 265] width 13 height 28
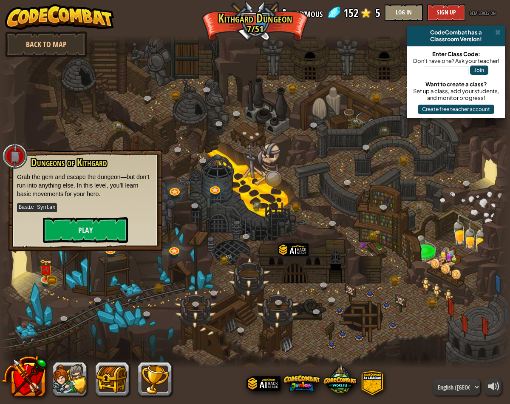
click at [211, 182] on div at bounding box center [255, 201] width 510 height 333
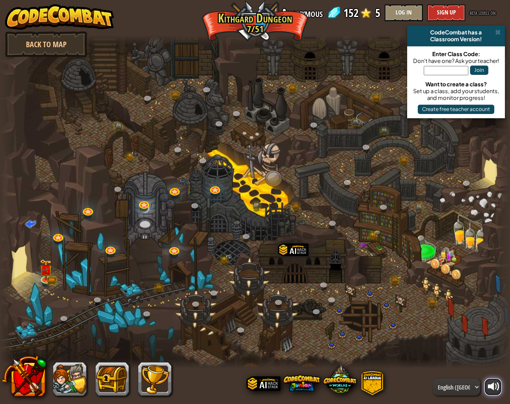
click at [487, 385] on button at bounding box center [493, 387] width 17 height 17
click at [41, 277] on img at bounding box center [46, 265] width 13 height 28
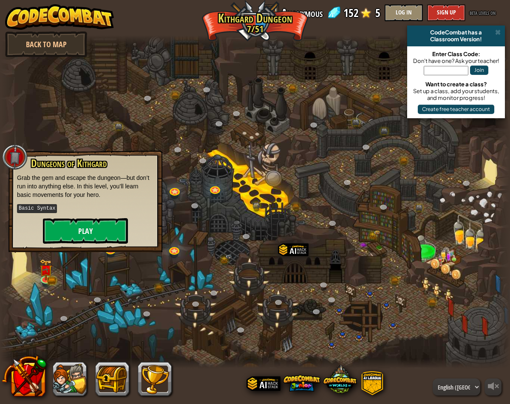
drag, startPoint x: 132, startPoint y: 226, endPoint x: 115, endPoint y: 225, distance: 17.5
click at [132, 226] on div "Dungeons of [PERSON_NAME] Grab the gem and escape the dungeon—but don’t run int…" at bounding box center [85, 201] width 137 height 86
click at [108, 225] on button "Play" at bounding box center [85, 231] width 85 height 26
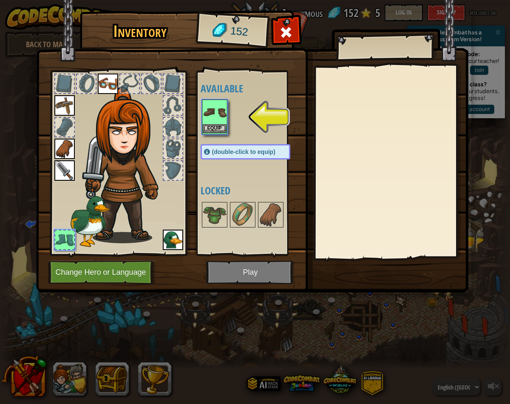
click at [221, 114] on img at bounding box center [215, 112] width 24 height 24
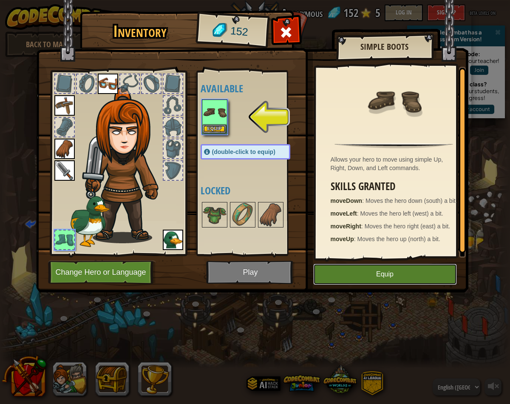
click at [359, 271] on button "Equip" at bounding box center [385, 274] width 144 height 21
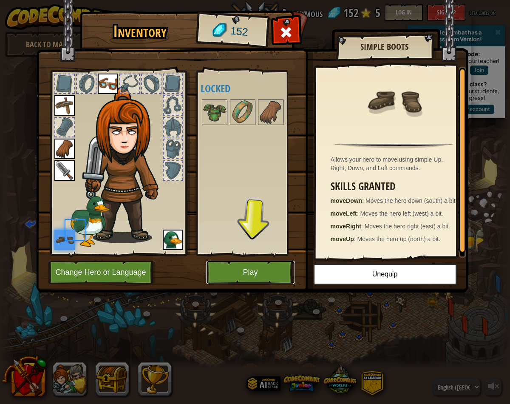
click at [271, 274] on button "Play" at bounding box center [250, 272] width 89 height 23
click at [271, 1] on body "powered by Back to Map CodeCombat has a Classroom Version! Enter Class Code: Do…" at bounding box center [255, 0] width 510 height 1
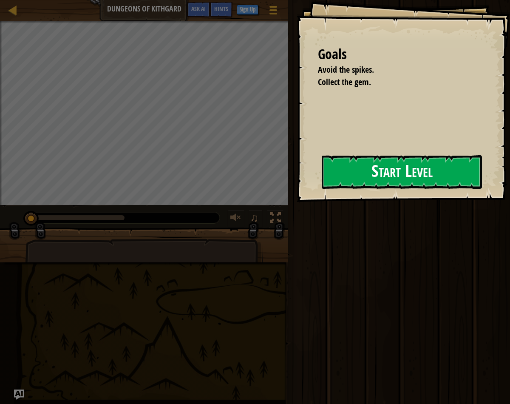
click at [372, 177] on button "Start Level" at bounding box center [402, 172] width 160 height 34
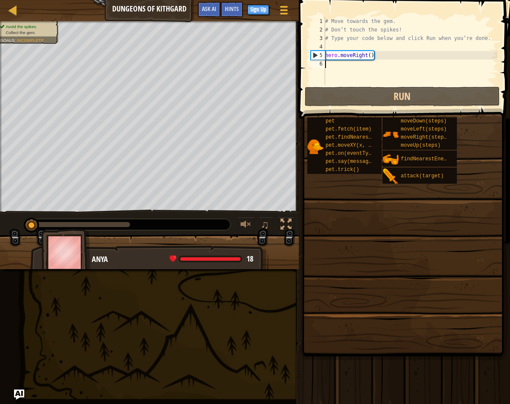
click at [354, 61] on div "# Move towards the gem. # Don’t touch the spikes! # Type your code below and cl…" at bounding box center [416, 59] width 185 height 85
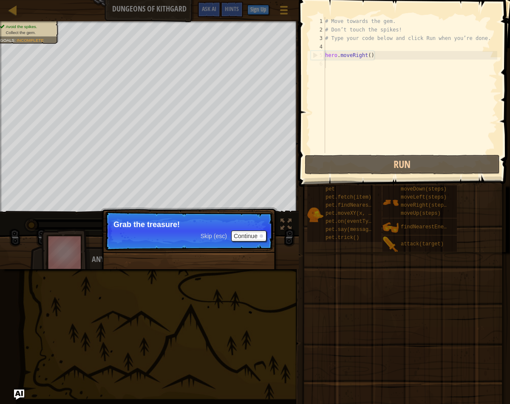
click at [216, 239] on div "Skip (esc) Continue" at bounding box center [234, 236] width 66 height 11
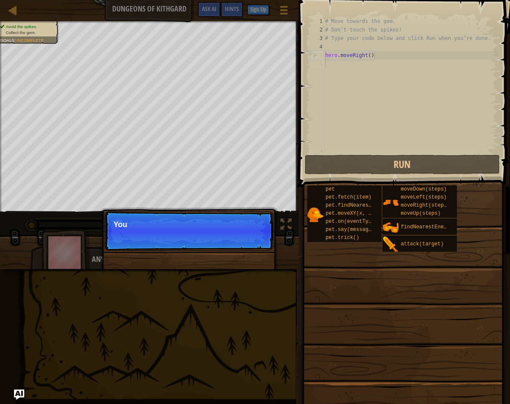
scroll to position [4, 0]
click at [215, 235] on span "Skip (esc)" at bounding box center [214, 236] width 26 height 7
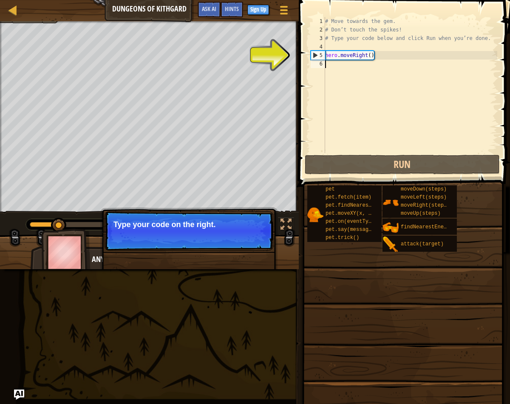
type textarea "h"
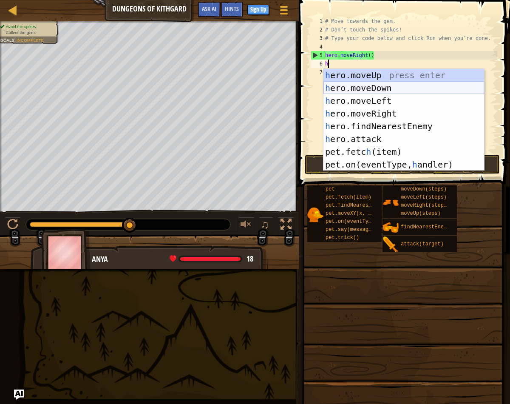
click at [377, 88] on div "h ero.moveUp press enter h ero.moveDown press enter h ero.moveLeft press enter …" at bounding box center [404, 133] width 161 height 128
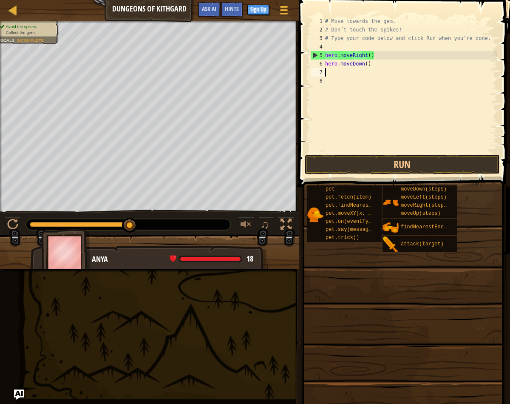
click at [354, 71] on div "# Move towards the gem. # Don’t touch the spikes! # Type your code below and cl…" at bounding box center [411, 93] width 174 height 153
type textarea "h"
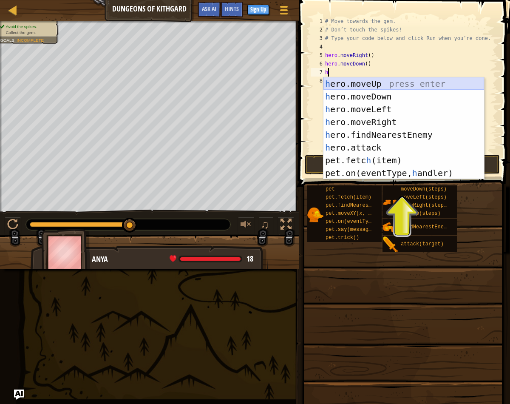
click at [362, 85] on div "h ero.moveUp press enter h ero.moveDown press enter h ero.moveLeft press enter …" at bounding box center [404, 141] width 161 height 128
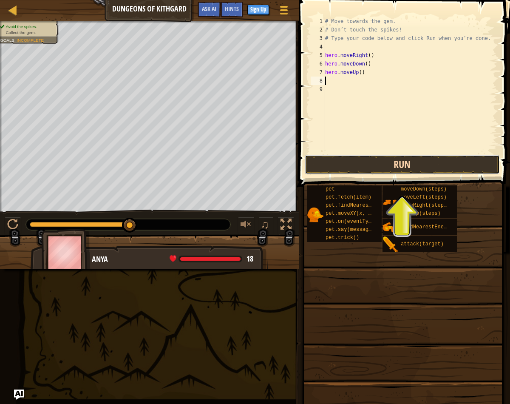
click at [401, 163] on button "Run" at bounding box center [402, 165] width 195 height 20
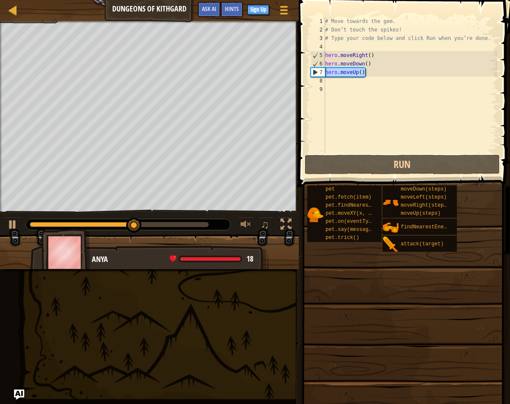
drag, startPoint x: 370, startPoint y: 74, endPoint x: 325, endPoint y: 71, distance: 44.8
click at [325, 71] on div "# Move towards the gem. # Don’t touch the spikes! # Type your code below and cl…" at bounding box center [411, 93] width 174 height 153
type textarea "hero.moveUp()"
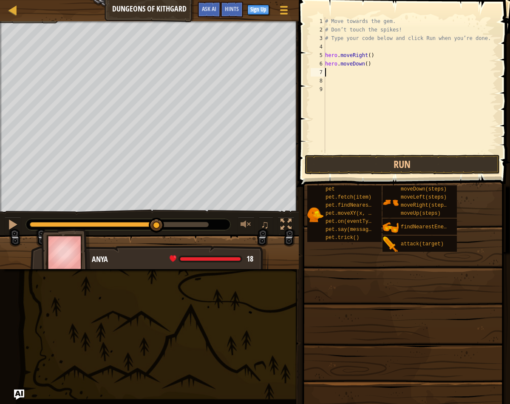
type textarea "g"
type textarea "\"
type textarea "h"
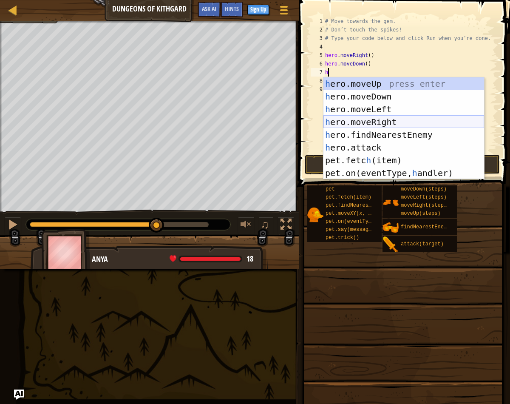
click at [417, 119] on div "h ero.moveUp press enter h ero.moveDown press enter h ero.moveLeft press enter …" at bounding box center [404, 141] width 161 height 128
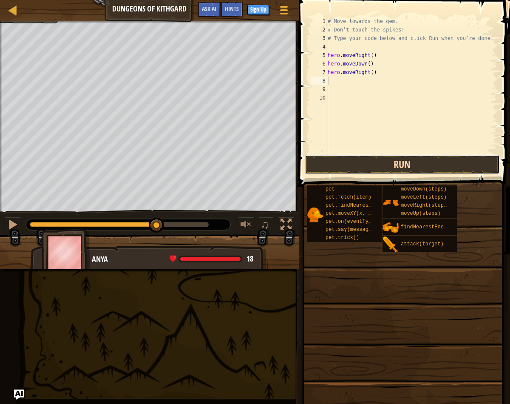
click at [426, 167] on button "Run" at bounding box center [402, 165] width 195 height 20
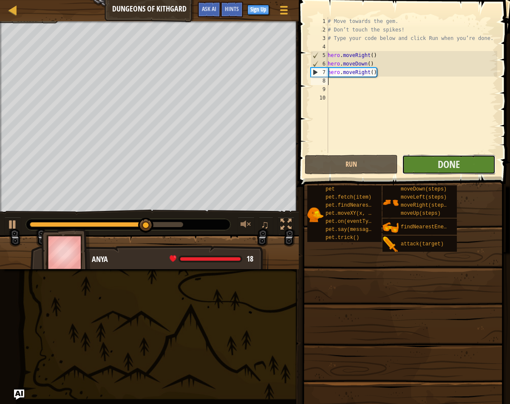
click at [434, 164] on button "Done" at bounding box center [448, 165] width 93 height 20
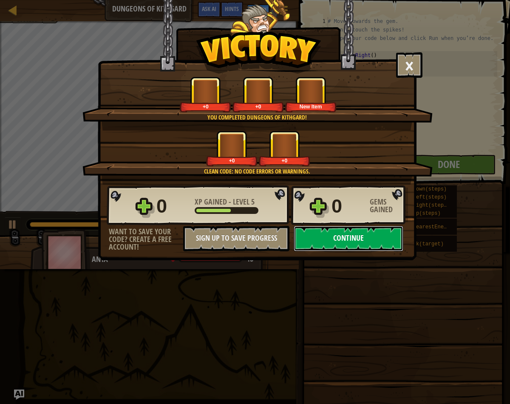
click at [324, 248] on button "Continue" at bounding box center [349, 239] width 110 height 26
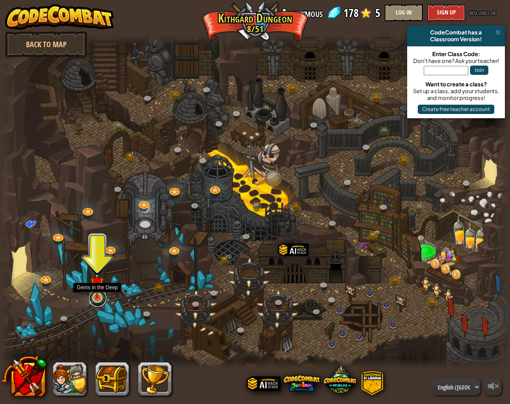
click at [96, 299] on link at bounding box center [97, 298] width 17 height 17
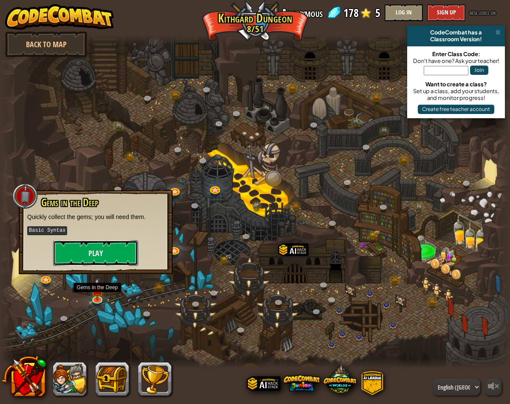
click at [125, 246] on button "Play" at bounding box center [95, 253] width 85 height 26
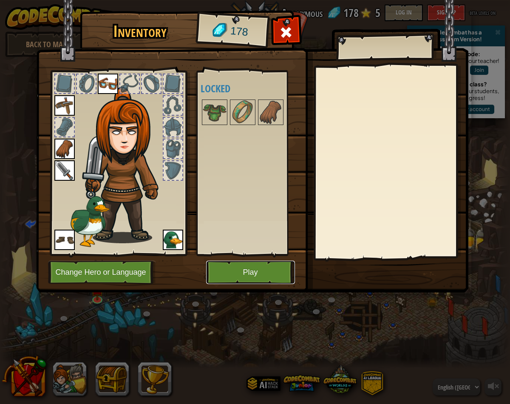
click at [261, 268] on button "Play" at bounding box center [250, 272] width 89 height 23
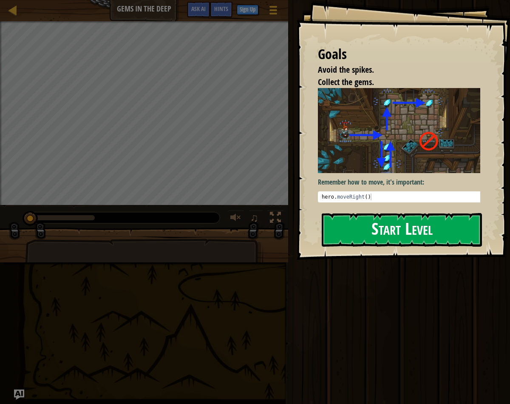
click at [407, 235] on button "Start Level" at bounding box center [402, 230] width 160 height 34
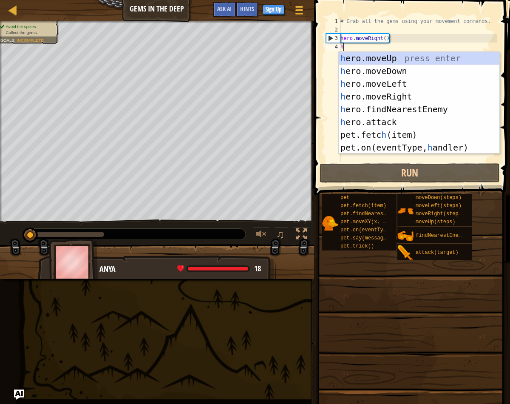
type textarea "h"
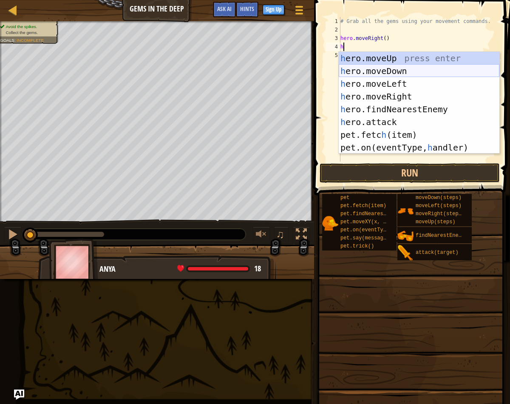
click at [382, 73] on div "h ero.moveUp press enter h ero.moveDown press enter h ero.moveLeft press enter …" at bounding box center [419, 116] width 161 height 128
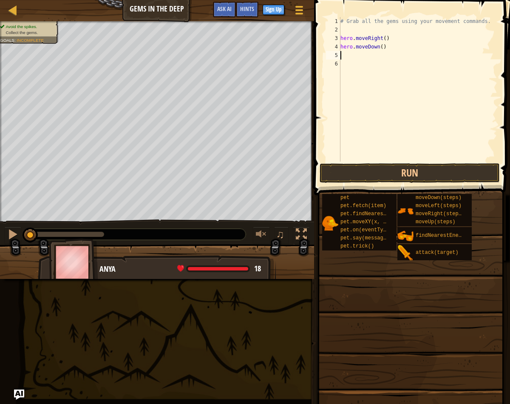
type textarea "h"
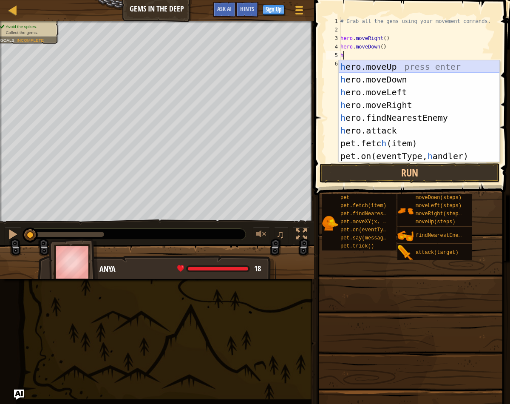
click at [376, 69] on div "h ero.moveUp press enter h ero.moveDown press enter h ero.moveLeft press enter …" at bounding box center [419, 124] width 161 height 128
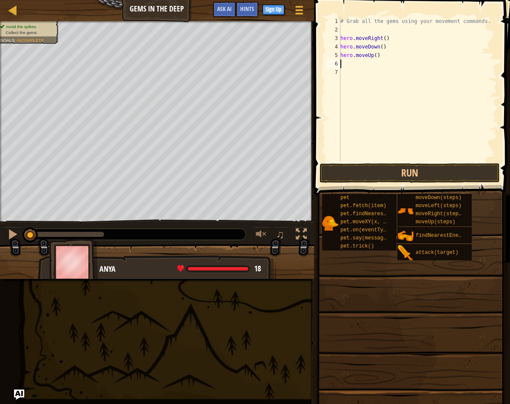
type textarea "h"
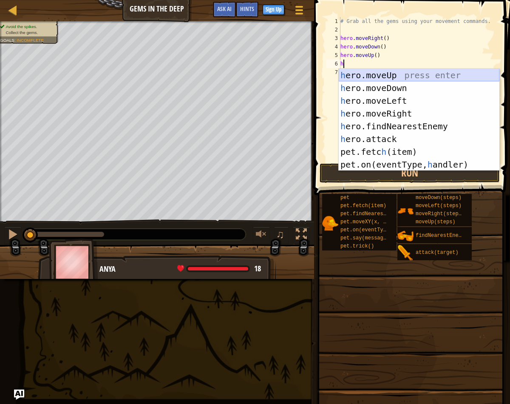
click at [374, 73] on div "h ero.moveUp press enter h ero.moveDown press enter h ero.moveLeft press enter …" at bounding box center [419, 133] width 161 height 128
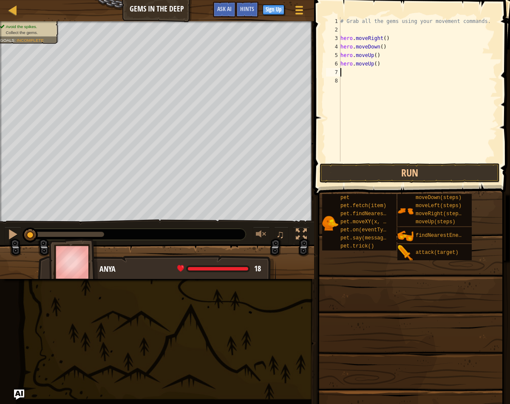
type textarea "h"
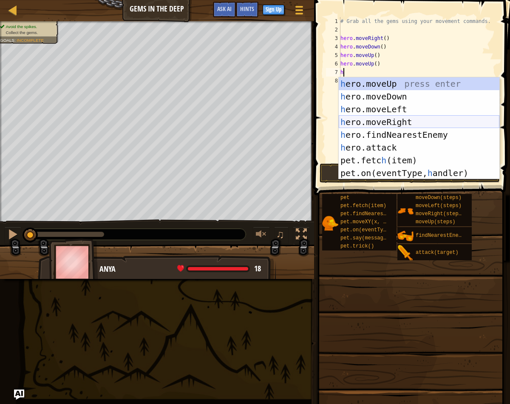
drag, startPoint x: 389, startPoint y: 120, endPoint x: 357, endPoint y: 106, distance: 34.9
click at [389, 121] on div "h ero.moveUp press enter h ero.moveDown press enter h ero.moveLeft press enter …" at bounding box center [419, 141] width 161 height 128
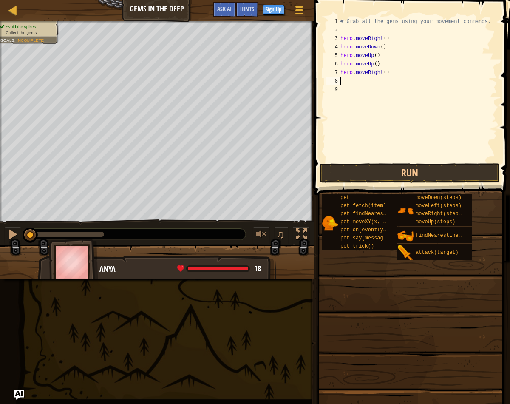
type textarea "h"
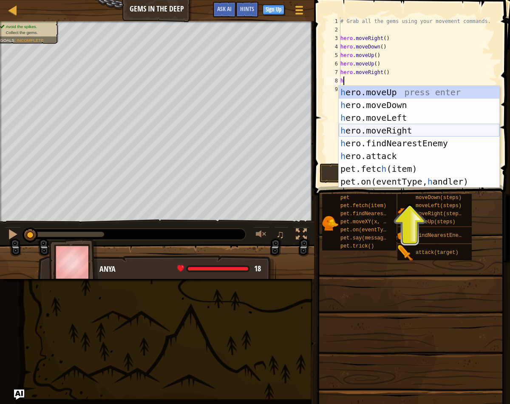
click at [404, 128] on div "h ero.moveUp press enter h ero.moveDown press enter h ero.moveLeft press enter …" at bounding box center [419, 150] width 161 height 128
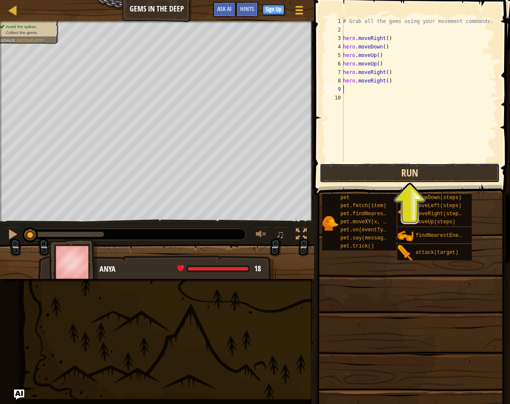
click at [399, 176] on button "Run" at bounding box center [410, 173] width 180 height 20
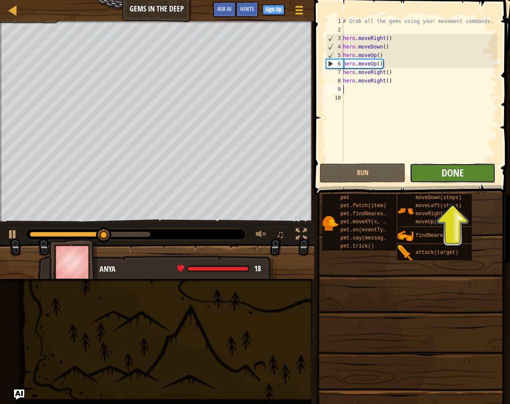
click at [460, 176] on span "Done" at bounding box center [453, 173] width 22 height 14
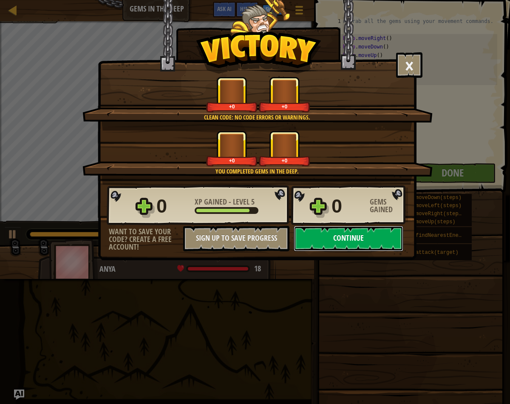
click at [319, 234] on button "Continue" at bounding box center [349, 239] width 110 height 26
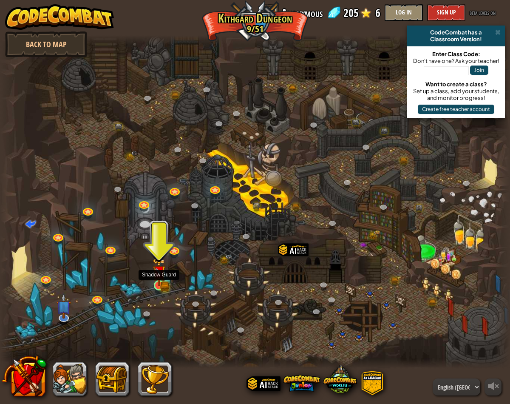
click at [160, 284] on img at bounding box center [159, 272] width 13 height 28
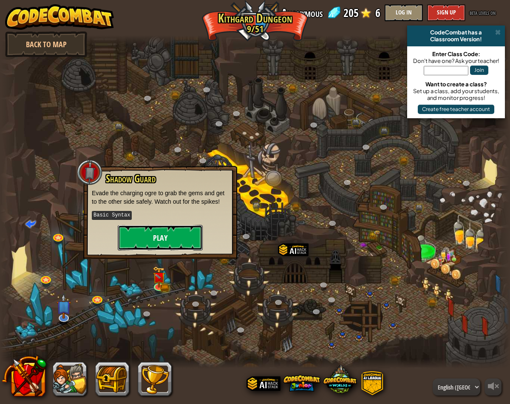
click at [178, 230] on button "Play" at bounding box center [160, 238] width 85 height 26
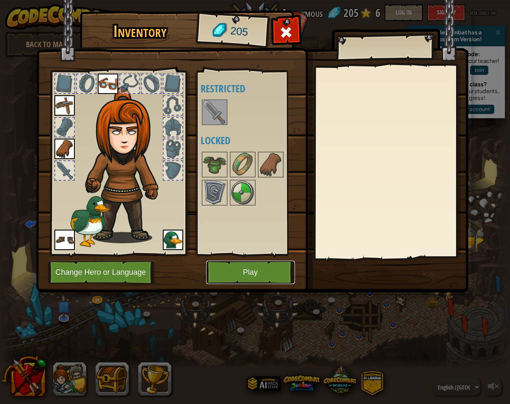
click at [249, 272] on button "Play" at bounding box center [250, 272] width 89 height 23
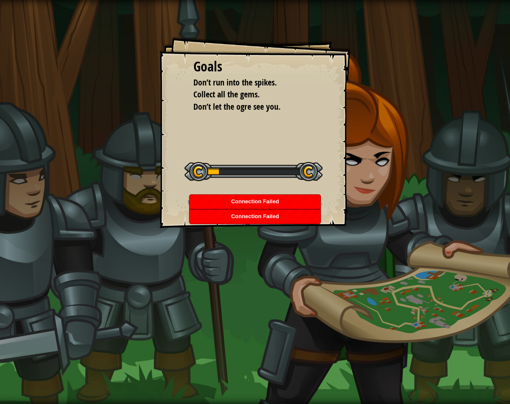
click at [273, 185] on div "Start Level" at bounding box center [254, 171] width 138 height 34
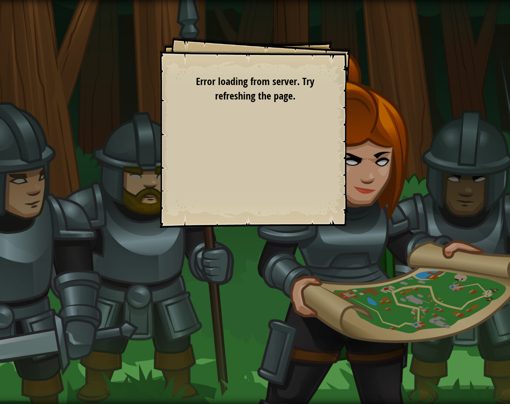
drag, startPoint x: 325, startPoint y: 197, endPoint x: 311, endPoint y: 175, distance: 26.2
click at [322, 191] on div "Goals Don’t run into the spikes. Collect all the gems. Don’t let the ogre see y…" at bounding box center [255, 132] width 191 height 191
click at [276, 142] on div "Goals Don’t run into the spikes. Collect all the gems. Don’t let the ogre see y…" at bounding box center [255, 132] width 191 height 191
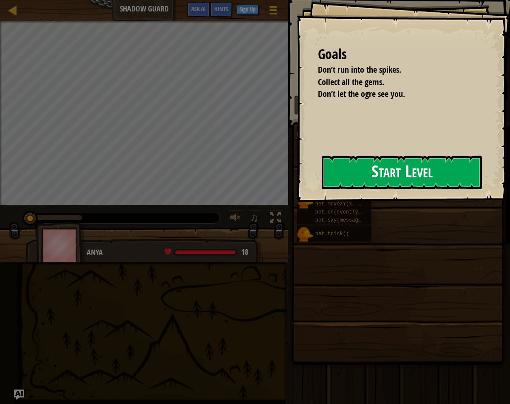
drag, startPoint x: 370, startPoint y: 185, endPoint x: 375, endPoint y: 182, distance: 6.0
click at [371, 185] on button "Start Level" at bounding box center [402, 173] width 160 height 34
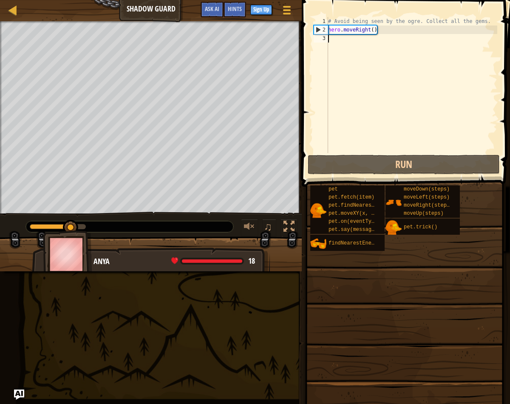
click at [335, 43] on div "# Avoid being seen by the ogre. Collect all the gems. hero . moveRight ( )" at bounding box center [412, 93] width 171 height 153
type textarea "h"
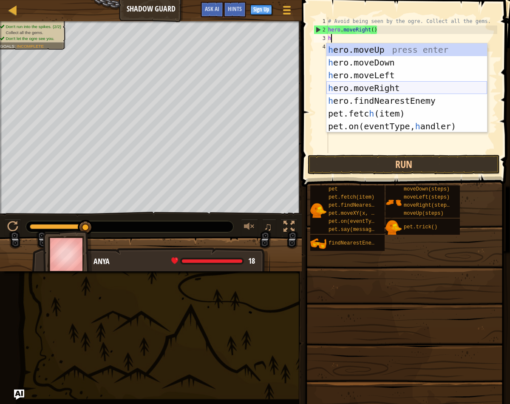
click at [392, 85] on div "h ero.moveUp press enter h ero.moveDown press enter h ero.moveLeft press enter …" at bounding box center [407, 100] width 161 height 115
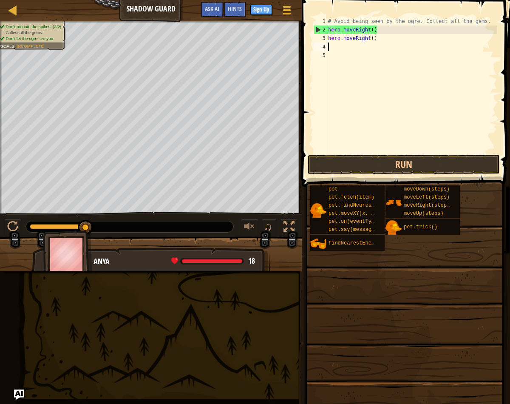
click at [365, 46] on div "# Avoid being seen by the ogre. Collect all the gems. hero . moveRight ( ) hero…" at bounding box center [412, 93] width 171 height 153
type textarea "h"
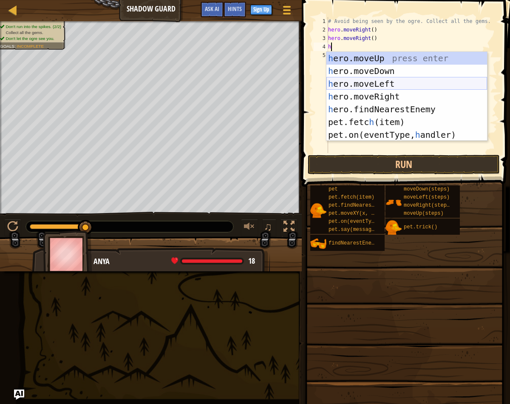
click at [389, 91] on div "h ero.moveUp press enter h ero.moveDown press enter h ero.moveLeft press enter …" at bounding box center [407, 109] width 161 height 115
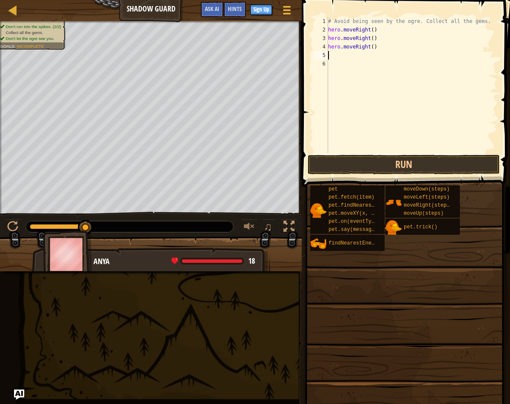
type textarea "h"
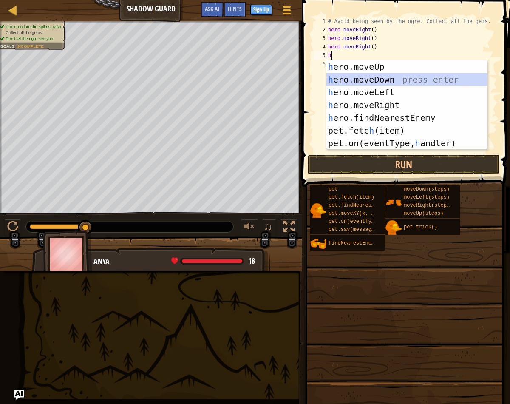
click at [381, 82] on div "h ero.moveUp press enter h ero.moveDown press enter h ero.moveLeft press enter …" at bounding box center [407, 117] width 161 height 115
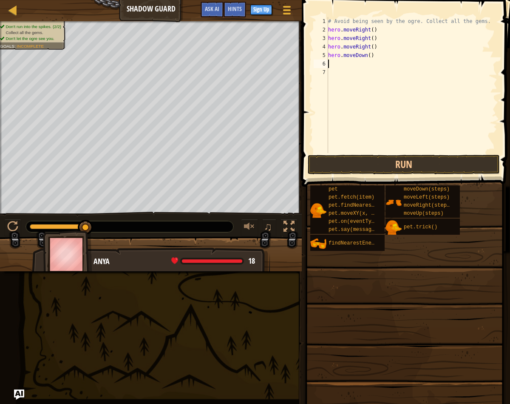
type textarea "h"
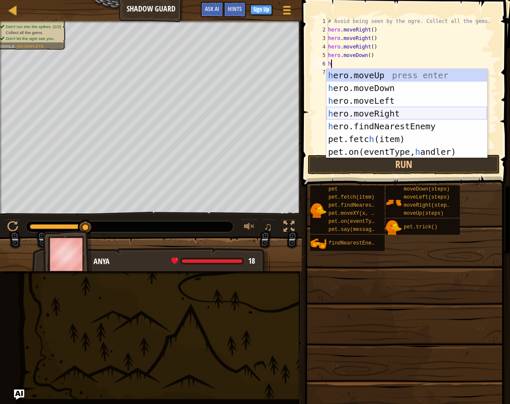
click at [396, 109] on div "h ero.moveUp press enter h ero.moveDown press enter h ero.moveLeft press enter …" at bounding box center [407, 126] width 161 height 115
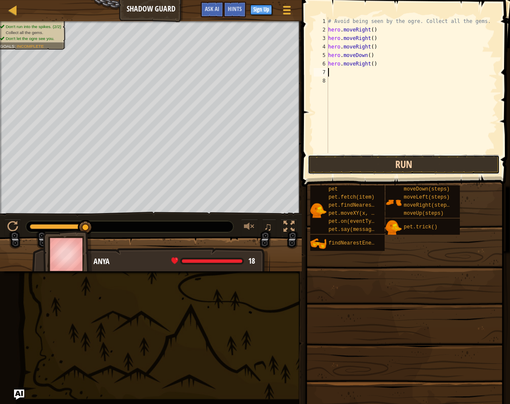
click at [419, 166] on button "Run" at bounding box center [404, 165] width 192 height 20
